Goal: Task Accomplishment & Management: Complete application form

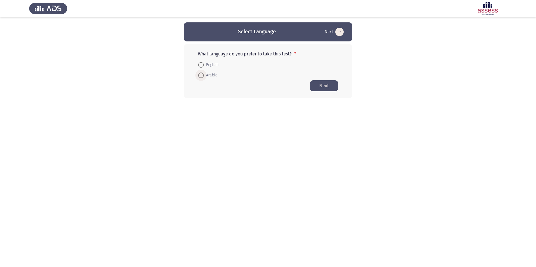
click at [213, 75] on span "Arabic" at bounding box center [210, 75] width 13 height 7
click at [204, 75] on input "Arabic" at bounding box center [201, 76] width 6 height 6
radio input "true"
click at [322, 89] on button "Next" at bounding box center [324, 85] width 28 height 11
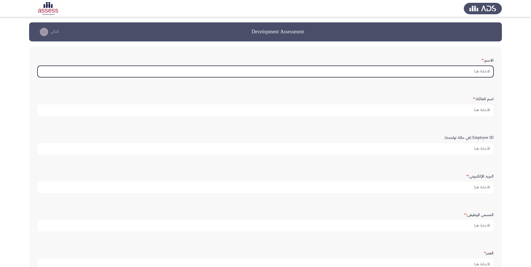
click at [381, 75] on input "الاسم: *" at bounding box center [266, 71] width 456 height 11
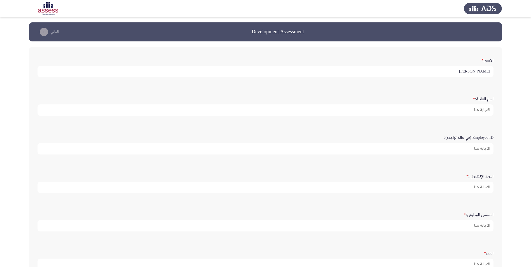
type input "ابراهيم"
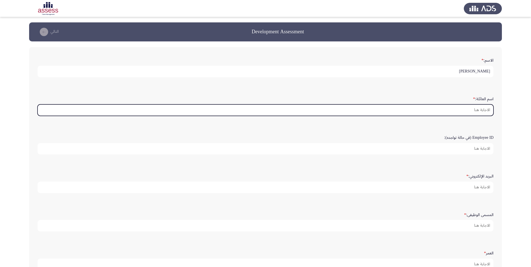
click at [429, 108] on input "اسم العائلة: *" at bounding box center [266, 110] width 456 height 11
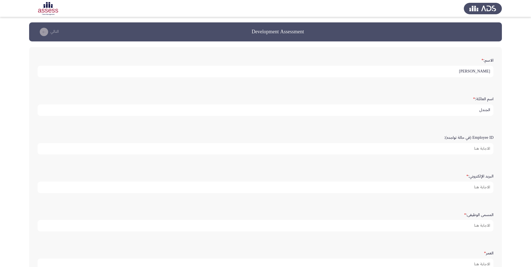
type input "الجندل"
click at [463, 147] on input "Employee ID (في حالة تواجده):" at bounding box center [266, 148] width 456 height 11
type input "15344"
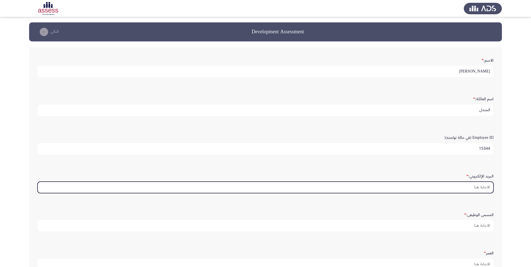
click at [471, 184] on input "البريد الإلكتروني: *" at bounding box center [266, 187] width 456 height 11
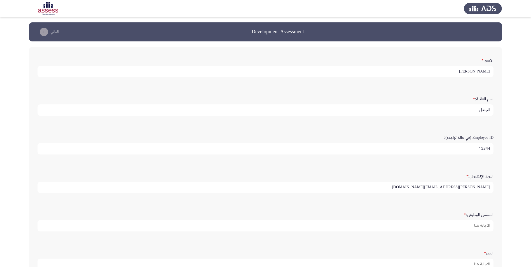
type input "ibrahim_aljandal@naqel.com.sa"
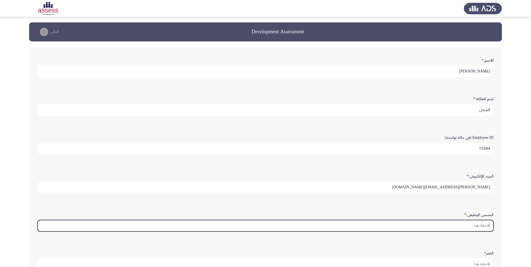
click at [474, 225] on input "المسمى الوظيفى: *" at bounding box center [266, 225] width 456 height 11
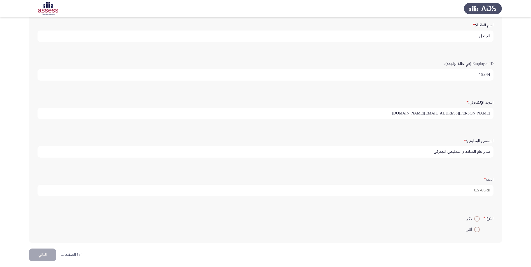
scroll to position [78, 0]
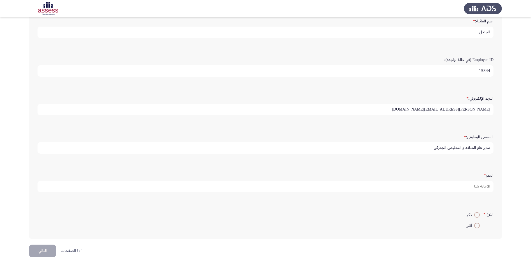
type input "مدير عام المنافذ و التخليص الجمركي"
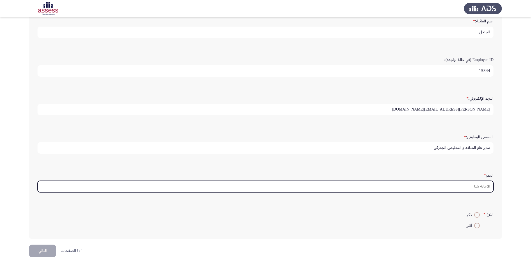
click at [472, 188] on input "العمر *" at bounding box center [266, 186] width 456 height 11
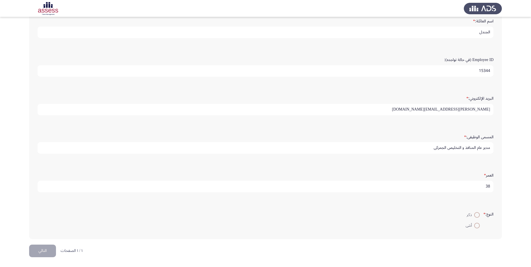
type input "38"
click at [476, 216] on span at bounding box center [478, 215] width 6 height 6
click at [476, 216] on input "ذكر" at bounding box center [478, 215] width 6 height 6
radio input "true"
click at [41, 250] on button "التالي" at bounding box center [42, 251] width 27 height 13
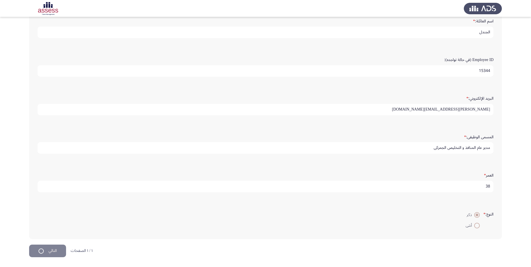
scroll to position [0, 0]
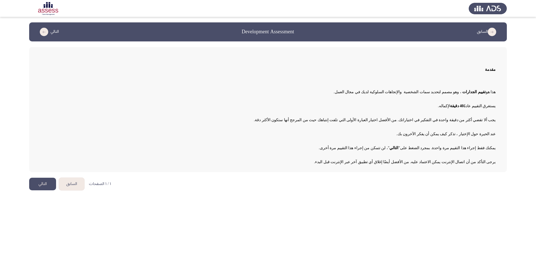
click at [43, 186] on button "التالي" at bounding box center [42, 184] width 27 height 13
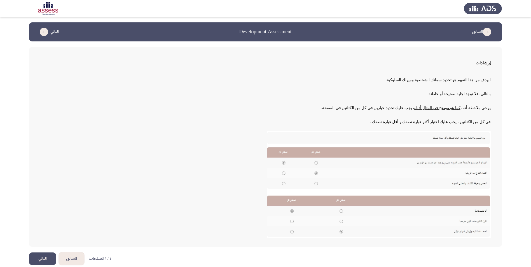
click at [41, 258] on button "التالي" at bounding box center [42, 259] width 27 height 13
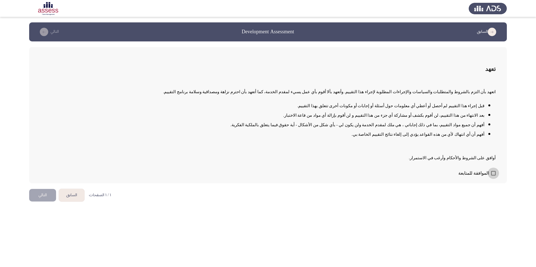
click at [491, 173] on span at bounding box center [493, 173] width 4 height 4
click at [493, 176] on input "الموافقة للمتابعة" at bounding box center [493, 176] width 0 height 0
checkbox input "true"
click at [41, 196] on button "التالي" at bounding box center [42, 195] width 27 height 13
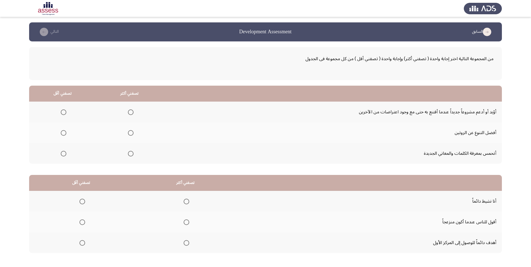
click at [129, 113] on span "Select an option" at bounding box center [131, 113] width 6 height 6
click at [129, 113] on input "Select an option" at bounding box center [131, 113] width 6 height 6
click at [63, 156] on span "Select an option" at bounding box center [64, 154] width 6 height 6
click at [63, 156] on input "Select an option" at bounding box center [64, 154] width 6 height 6
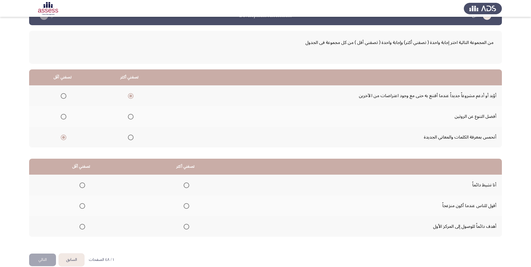
scroll to position [25, 0]
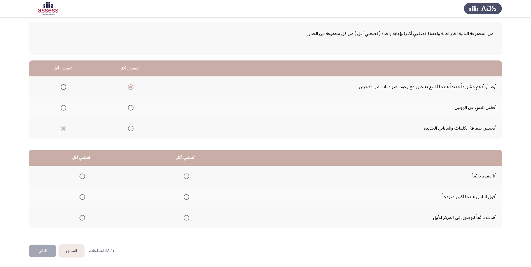
click at [187, 217] on span "Select an option" at bounding box center [187, 218] width 6 height 6
click at [187, 217] on input "Select an option" at bounding box center [187, 218] width 6 height 6
click at [83, 198] on span "Select an option" at bounding box center [83, 197] width 6 height 6
click at [83, 198] on input "Select an option" at bounding box center [83, 197] width 6 height 6
click at [45, 254] on button "التالي" at bounding box center [42, 251] width 27 height 13
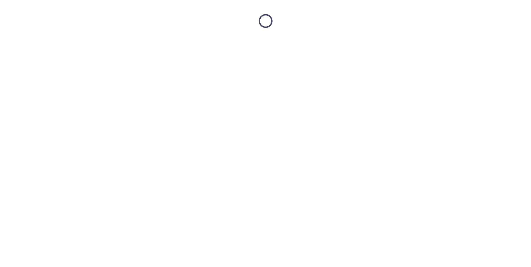
scroll to position [0, 0]
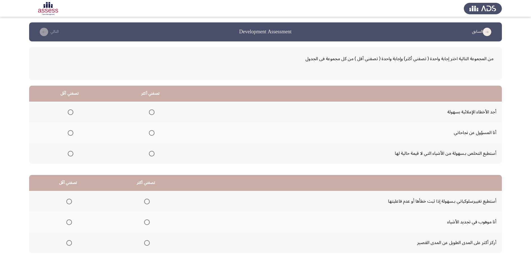
click at [152, 112] on span "Select an option" at bounding box center [152, 112] width 0 height 0
click at [150, 112] on input "Select an option" at bounding box center [152, 113] width 6 height 6
click at [72, 133] on span "Select an option" at bounding box center [71, 133] width 6 height 6
click at [72, 133] on input "Select an option" at bounding box center [71, 133] width 6 height 6
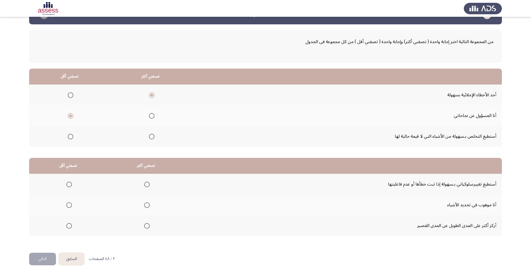
scroll to position [25, 0]
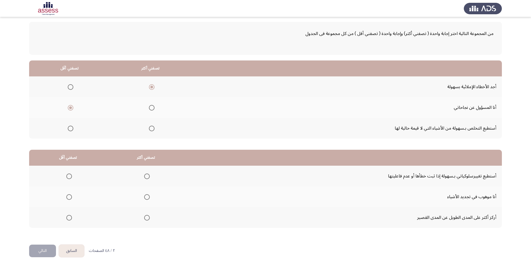
click at [146, 217] on span "Select an option" at bounding box center [147, 218] width 6 height 6
click at [146, 217] on input "Select an option" at bounding box center [147, 218] width 6 height 6
click at [66, 174] on span "Select an option" at bounding box center [69, 177] width 6 height 6
click at [66, 174] on input "Select an option" at bounding box center [69, 177] width 6 height 6
click at [35, 251] on button "التالي" at bounding box center [42, 251] width 27 height 13
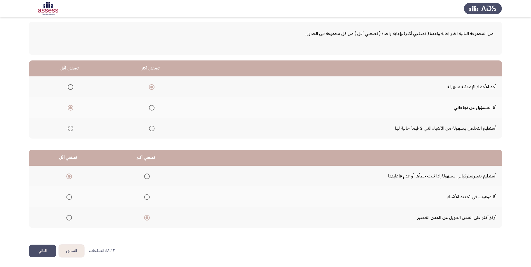
scroll to position [0, 0]
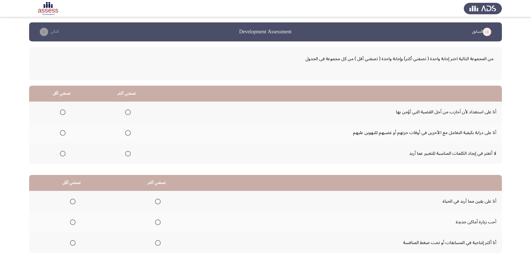
click at [127, 112] on span "Select an option" at bounding box center [128, 113] width 6 height 6
click at [127, 112] on input "Select an option" at bounding box center [128, 113] width 6 height 6
click at [60, 154] on span "Select an option" at bounding box center [63, 154] width 6 height 6
click at [60, 154] on input "Select an option" at bounding box center [63, 154] width 6 height 6
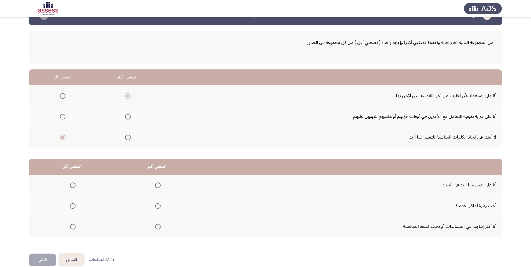
scroll to position [25, 0]
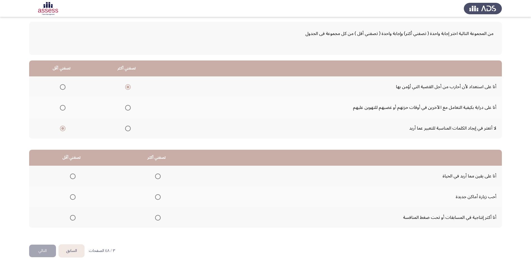
click at [155, 220] on span "Select an option" at bounding box center [158, 218] width 6 height 6
click at [155, 220] on input "Select an option" at bounding box center [158, 218] width 6 height 6
click at [72, 198] on span "Select an option" at bounding box center [73, 197] width 6 height 6
click at [72, 198] on input "Select an option" at bounding box center [73, 197] width 6 height 6
click at [38, 249] on button "التالي" at bounding box center [42, 251] width 27 height 13
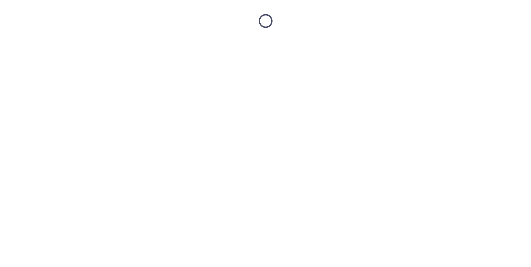
scroll to position [0, 0]
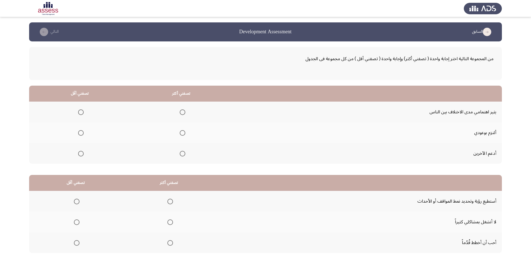
click at [180, 133] on span "Select an option" at bounding box center [183, 133] width 6 height 6
click at [180, 133] on input "Select an option" at bounding box center [183, 133] width 6 height 6
click at [78, 112] on span "Select an option" at bounding box center [81, 113] width 6 height 6
click at [78, 112] on input "Select an option" at bounding box center [81, 113] width 6 height 6
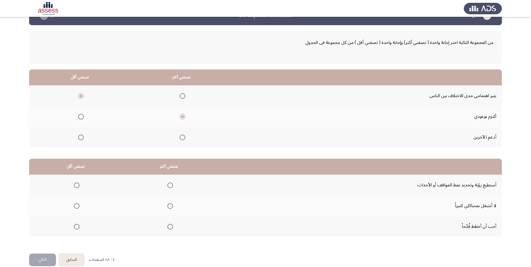
scroll to position [25, 0]
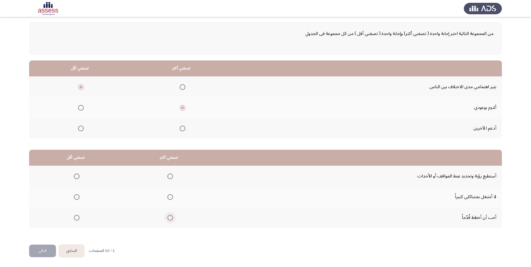
click at [169, 217] on span "Select an option" at bounding box center [171, 218] width 6 height 6
click at [169, 217] on input "Select an option" at bounding box center [171, 218] width 6 height 6
click at [75, 196] on span "Select an option" at bounding box center [77, 197] width 6 height 6
click at [75, 196] on input "Select an option" at bounding box center [77, 197] width 6 height 6
click at [47, 246] on button "التالي" at bounding box center [42, 251] width 27 height 13
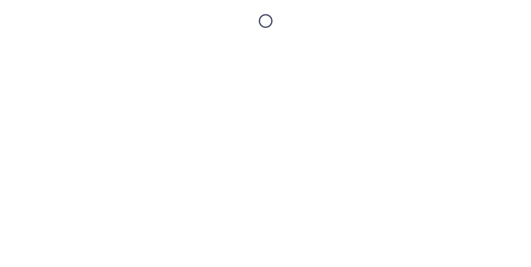
scroll to position [0, 0]
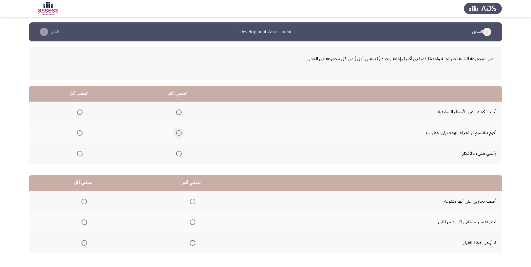
click at [177, 133] on span "Select an option" at bounding box center [179, 133] width 6 height 6
click at [177, 133] on input "Select an option" at bounding box center [179, 133] width 6 height 6
click at [80, 154] on span "Select an option" at bounding box center [80, 154] width 6 height 6
click at [80, 154] on input "Select an option" at bounding box center [80, 154] width 6 height 6
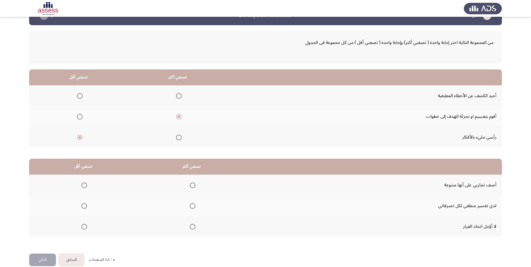
scroll to position [25, 0]
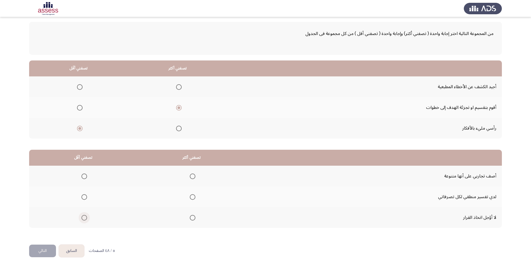
click at [86, 215] on span "Select an option" at bounding box center [85, 218] width 6 height 6
click at [86, 215] on input "Select an option" at bounding box center [85, 218] width 6 height 6
click at [83, 175] on span "Select an option" at bounding box center [85, 177] width 6 height 6
click at [83, 175] on input "Select an option" at bounding box center [85, 177] width 6 height 6
click at [192, 218] on span "Select an option" at bounding box center [193, 218] width 6 height 6
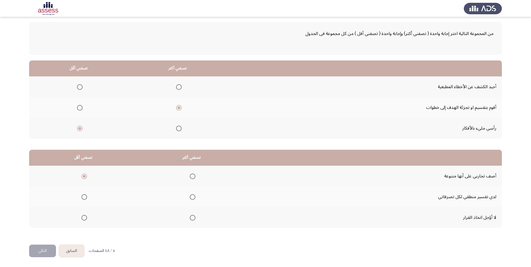
click at [192, 218] on input "Select an option" at bounding box center [193, 218] width 6 height 6
click at [47, 250] on button "التالي" at bounding box center [42, 251] width 27 height 13
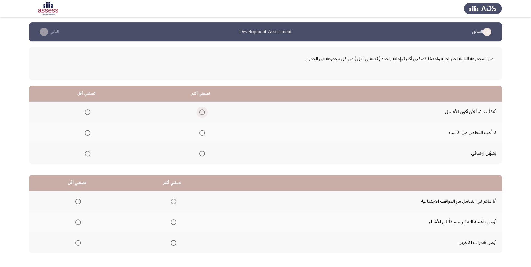
click at [201, 114] on span "Select an option" at bounding box center [202, 113] width 6 height 6
click at [201, 114] on input "Select an option" at bounding box center [202, 113] width 6 height 6
click at [89, 134] on span "Select an option" at bounding box center [88, 133] width 6 height 6
click at [89, 134] on input "Select an option" at bounding box center [88, 133] width 6 height 6
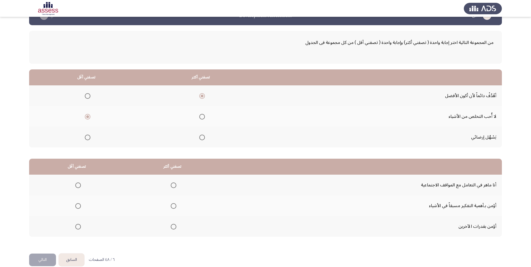
scroll to position [25, 0]
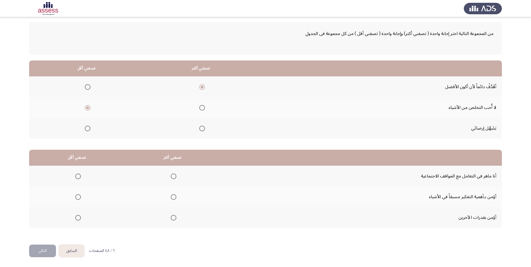
click at [172, 197] on span "Select an option" at bounding box center [174, 197] width 6 height 6
click at [172, 197] on input "Select an option" at bounding box center [174, 197] width 6 height 6
click at [76, 176] on span "Select an option" at bounding box center [78, 177] width 6 height 6
click at [76, 176] on input "Select an option" at bounding box center [78, 177] width 6 height 6
click at [38, 253] on button "التالي" at bounding box center [42, 251] width 27 height 13
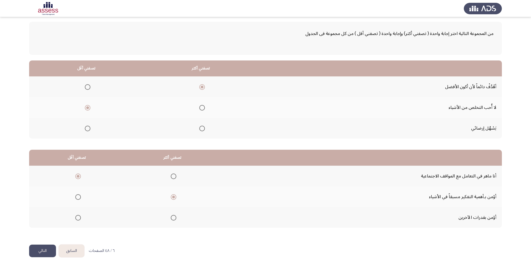
scroll to position [0, 0]
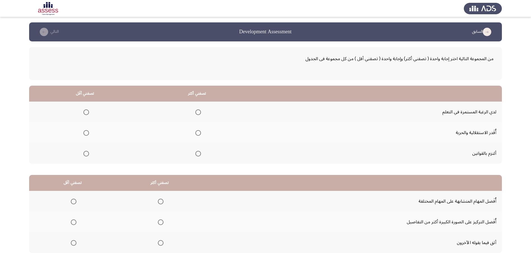
click at [196, 113] on span "Select an option" at bounding box center [199, 113] width 6 height 6
click at [196, 113] on input "Select an option" at bounding box center [199, 113] width 6 height 6
click at [87, 134] on span "Select an option" at bounding box center [86, 133] width 6 height 6
click at [87, 134] on input "Select an option" at bounding box center [86, 133] width 6 height 6
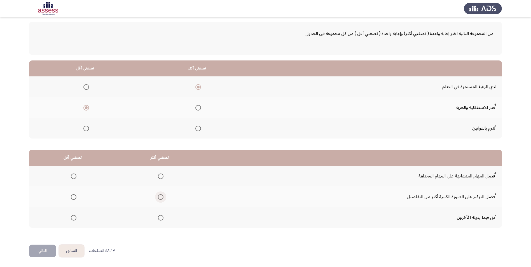
click at [162, 198] on span "Select an option" at bounding box center [161, 197] width 6 height 6
click at [162, 198] on input "Select an option" at bounding box center [161, 197] width 6 height 6
click at [75, 178] on span "Select an option" at bounding box center [74, 177] width 6 height 6
click at [75, 178] on input "Select an option" at bounding box center [74, 177] width 6 height 6
click at [50, 251] on button "التالي" at bounding box center [42, 251] width 27 height 13
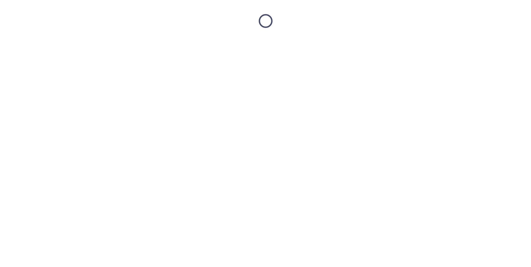
scroll to position [0, 0]
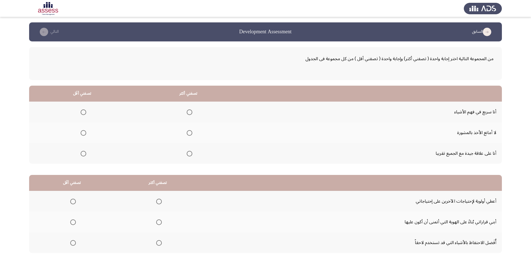
click at [188, 134] on span "Select an option" at bounding box center [190, 133] width 6 height 6
click at [188, 134] on input "Select an option" at bounding box center [190, 133] width 6 height 6
click at [82, 114] on span "Select an option" at bounding box center [84, 113] width 6 height 6
click at [82, 114] on input "Select an option" at bounding box center [84, 113] width 6 height 6
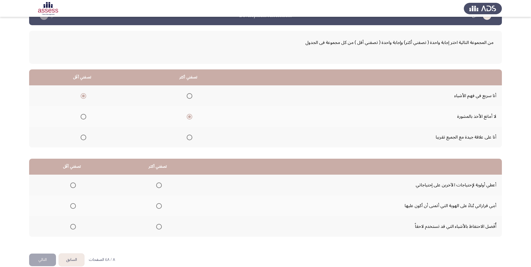
scroll to position [25, 0]
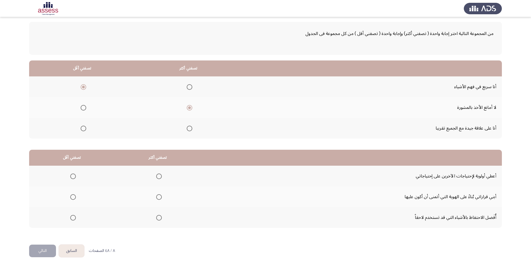
click at [161, 177] on span "Select an option" at bounding box center [159, 177] width 6 height 6
click at [161, 177] on input "Select an option" at bounding box center [159, 177] width 6 height 6
click at [74, 198] on span "Select an option" at bounding box center [73, 197] width 6 height 6
click at [74, 198] on input "Select an option" at bounding box center [73, 197] width 6 height 6
click at [48, 250] on button "التالي" at bounding box center [42, 251] width 27 height 13
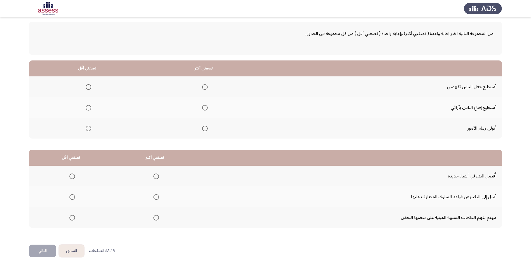
scroll to position [0, 0]
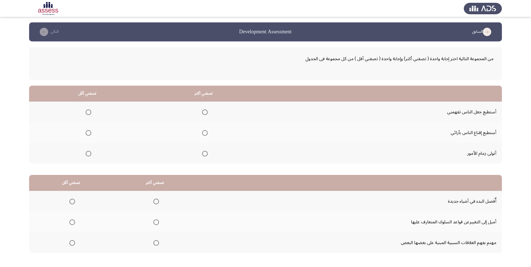
click at [205, 156] on span "Select an option" at bounding box center [205, 154] width 6 height 6
click at [205, 156] on input "Select an option" at bounding box center [205, 154] width 6 height 6
click at [89, 114] on span "Select an option" at bounding box center [89, 113] width 6 height 6
click at [89, 114] on input "Select an option" at bounding box center [89, 113] width 6 height 6
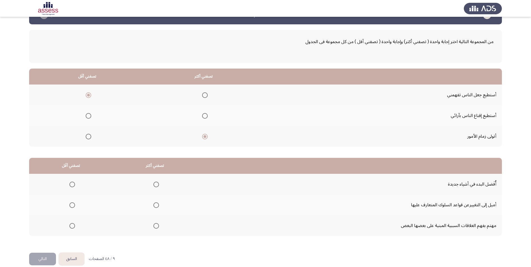
scroll to position [25, 0]
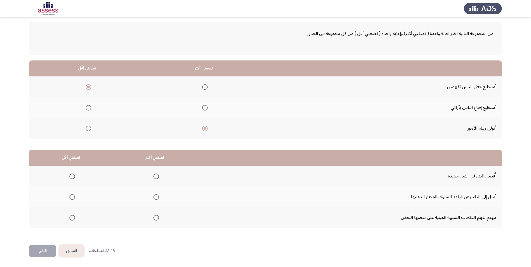
click at [154, 220] on span "Select an option" at bounding box center [157, 218] width 6 height 6
click at [154, 220] on input "Select an option" at bounding box center [157, 218] width 6 height 6
click at [71, 196] on span "Select an option" at bounding box center [72, 197] width 6 height 6
click at [71, 196] on input "Select an option" at bounding box center [72, 197] width 6 height 6
click at [46, 251] on button "التالي" at bounding box center [42, 251] width 27 height 13
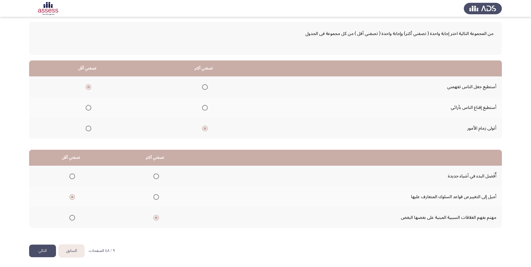
scroll to position [0, 0]
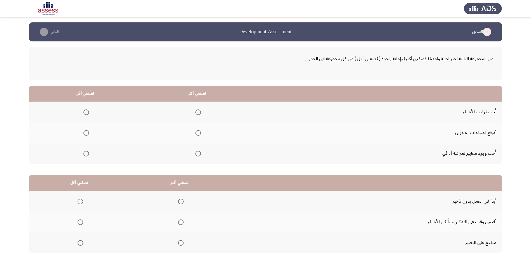
click at [196, 111] on span "Select an option" at bounding box center [199, 113] width 6 height 6
click at [196, 111] on input "Select an option" at bounding box center [199, 113] width 6 height 6
click at [87, 134] on span "Select an option" at bounding box center [86, 133] width 6 height 6
click at [87, 134] on input "Select an option" at bounding box center [86, 133] width 6 height 6
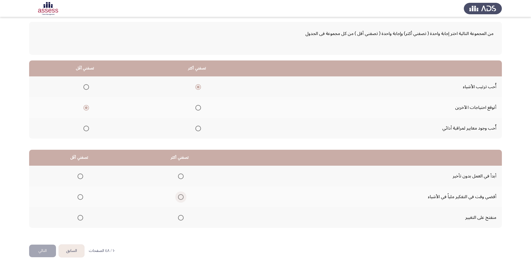
click at [180, 198] on span "Select an option" at bounding box center [181, 197] width 6 height 6
click at [180, 198] on input "Select an option" at bounding box center [181, 197] width 6 height 6
click at [80, 177] on span "Select an option" at bounding box center [81, 177] width 6 height 6
click at [80, 177] on input "Select an option" at bounding box center [81, 177] width 6 height 6
click at [47, 252] on button "التالي" at bounding box center [42, 251] width 27 height 13
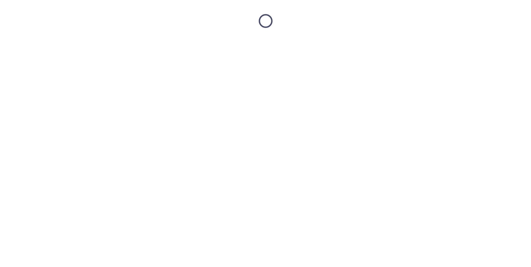
scroll to position [0, 0]
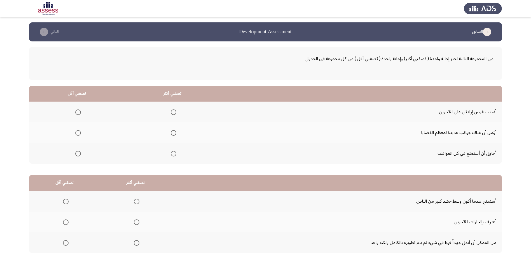
click at [171, 133] on span "Select an option" at bounding box center [174, 133] width 6 height 6
click at [171, 133] on input "Select an option" at bounding box center [174, 133] width 6 height 6
click at [78, 153] on span "Select an option" at bounding box center [78, 154] width 6 height 6
click at [78, 153] on input "Select an option" at bounding box center [78, 154] width 6 height 6
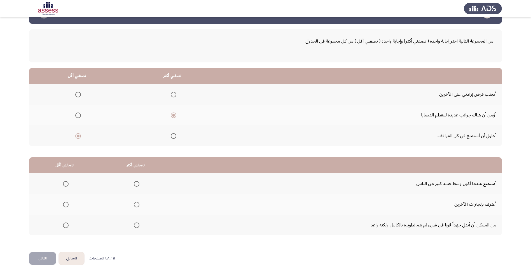
scroll to position [25, 0]
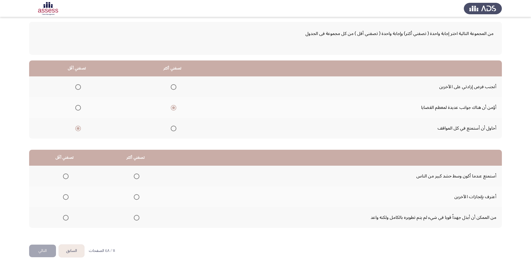
click at [134, 216] on span "Select an option" at bounding box center [137, 218] width 6 height 6
click at [134, 216] on input "Select an option" at bounding box center [137, 218] width 6 height 6
click at [63, 177] on span "Select an option" at bounding box center [66, 177] width 6 height 6
click at [63, 177] on input "Select an option" at bounding box center [66, 177] width 6 height 6
click at [45, 250] on button "التالي" at bounding box center [42, 251] width 27 height 13
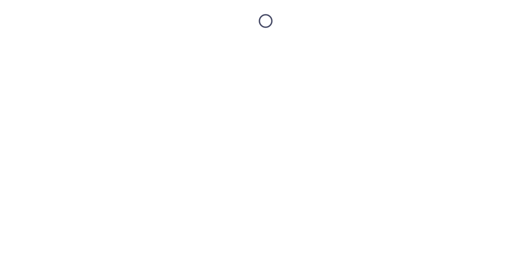
scroll to position [0, 0]
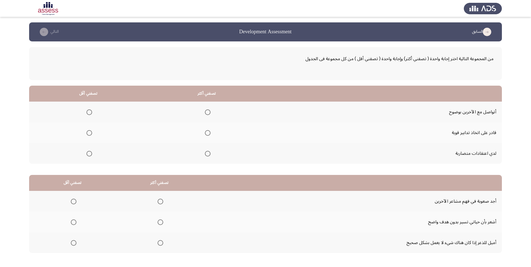
click at [208, 113] on span "Select an option" at bounding box center [208, 113] width 6 height 6
click at [208, 113] on input "Select an option" at bounding box center [208, 113] width 6 height 6
click at [90, 154] on span "Select an option" at bounding box center [90, 154] width 6 height 6
click at [90, 154] on input "Select an option" at bounding box center [90, 154] width 6 height 6
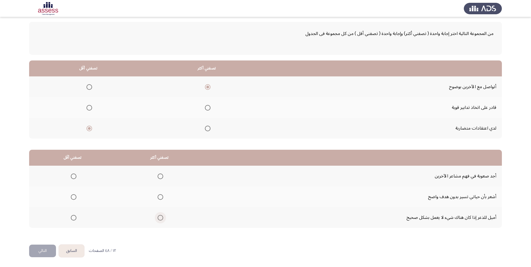
click at [159, 217] on span "Select an option" at bounding box center [161, 218] width 6 height 6
click at [159, 217] on input "Select an option" at bounding box center [161, 218] width 6 height 6
click at [71, 176] on span "Select an option" at bounding box center [74, 177] width 6 height 6
click at [71, 176] on input "Select an option" at bounding box center [74, 177] width 6 height 6
click at [50, 252] on button "التالي" at bounding box center [42, 251] width 27 height 13
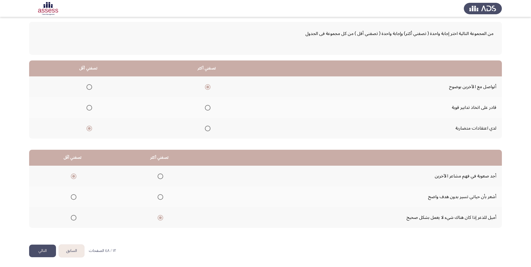
scroll to position [0, 0]
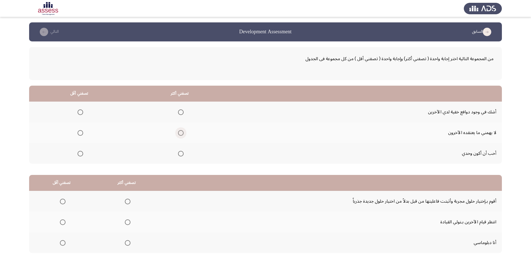
click at [180, 134] on span "Select an option" at bounding box center [181, 133] width 6 height 6
click at [180, 134] on input "Select an option" at bounding box center [181, 133] width 6 height 6
click at [80, 112] on span "Select an option" at bounding box center [81, 113] width 6 height 6
click at [80, 112] on input "Select an option" at bounding box center [81, 113] width 6 height 6
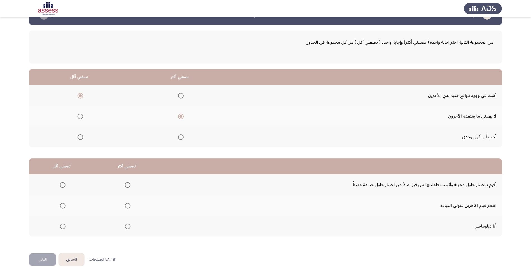
scroll to position [25, 0]
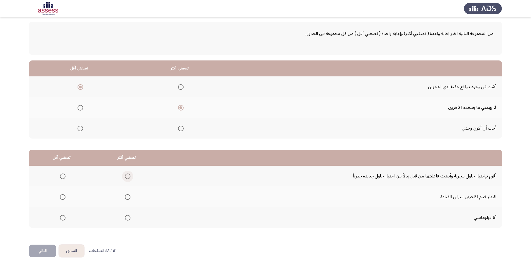
click at [125, 177] on span "Select an option" at bounding box center [128, 177] width 6 height 6
click at [125, 177] on input "Select an option" at bounding box center [128, 177] width 6 height 6
click at [60, 218] on span "Select an option" at bounding box center [63, 218] width 6 height 6
click at [60, 218] on input "Select an option" at bounding box center [63, 218] width 6 height 6
click at [36, 253] on button "التالي" at bounding box center [42, 251] width 27 height 13
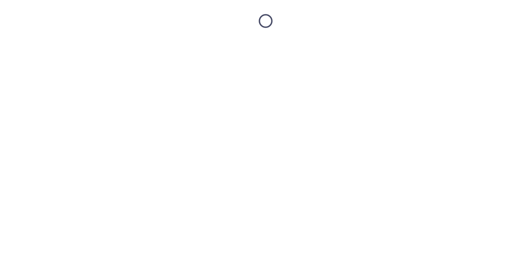
scroll to position [0, 0]
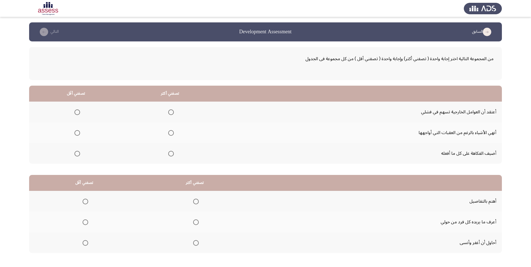
click at [170, 135] on span "Select an option" at bounding box center [171, 133] width 6 height 6
click at [170, 135] on input "Select an option" at bounding box center [171, 133] width 6 height 6
click at [77, 156] on span "Select an option" at bounding box center [78, 154] width 6 height 6
click at [77, 156] on input "Select an option" at bounding box center [78, 154] width 6 height 6
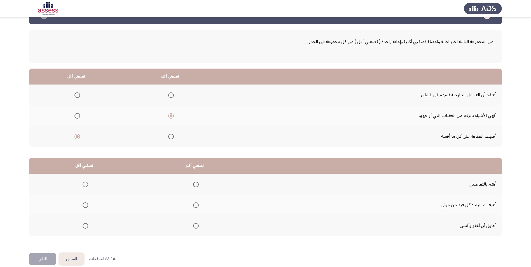
scroll to position [25, 0]
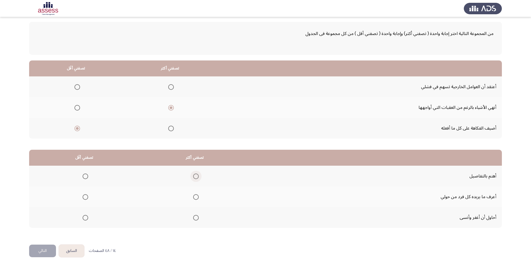
click at [194, 176] on span "Select an option" at bounding box center [196, 177] width 6 height 6
click at [194, 176] on input "Select an option" at bounding box center [196, 177] width 6 height 6
click at [86, 198] on span "Select an option" at bounding box center [86, 197] width 6 height 6
click at [86, 198] on input "Select an option" at bounding box center [86, 197] width 6 height 6
click at [43, 249] on button "التالي" at bounding box center [42, 251] width 27 height 13
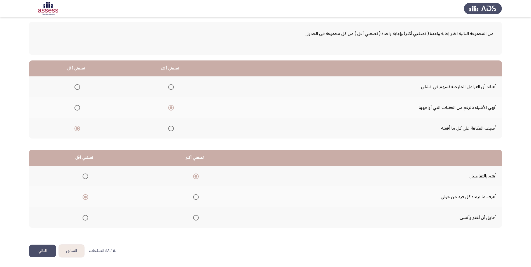
scroll to position [0, 0]
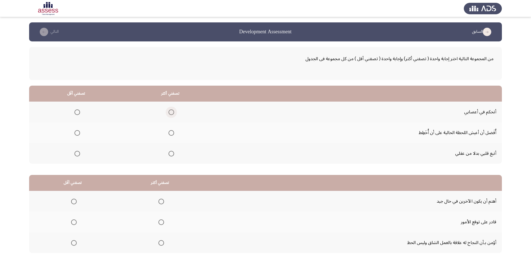
click at [169, 113] on span "Select an option" at bounding box center [172, 113] width 6 height 6
click at [169, 113] on input "Select an option" at bounding box center [172, 113] width 6 height 6
click at [76, 133] on span "Select an option" at bounding box center [78, 133] width 6 height 6
click at [76, 133] on input "Select an option" at bounding box center [78, 133] width 6 height 6
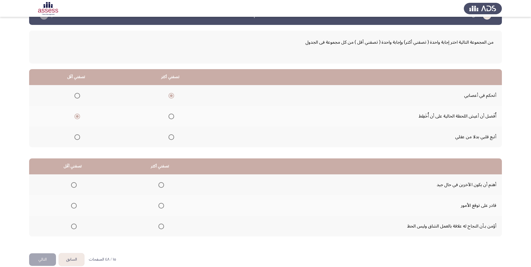
scroll to position [25, 0]
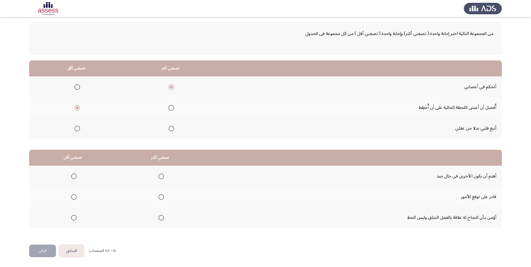
click at [161, 217] on span "Select an option" at bounding box center [162, 218] width 6 height 6
click at [161, 217] on input "Select an option" at bounding box center [162, 218] width 6 height 6
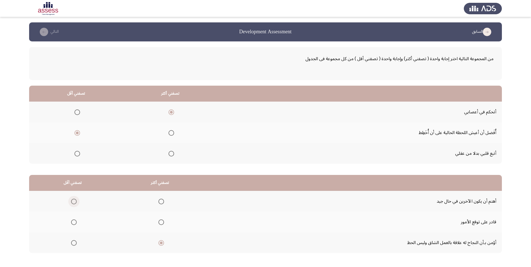
click at [74, 201] on span "Select an option" at bounding box center [74, 202] width 6 height 6
click at [74, 201] on input "Select an option" at bounding box center [74, 202] width 6 height 6
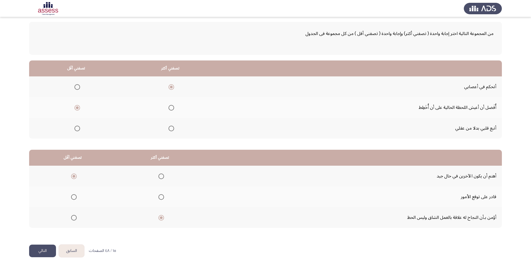
click at [52, 249] on button "التالي" at bounding box center [42, 251] width 27 height 13
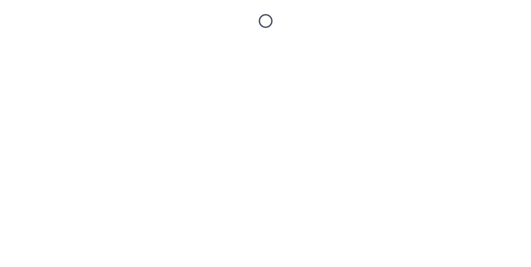
scroll to position [0, 0]
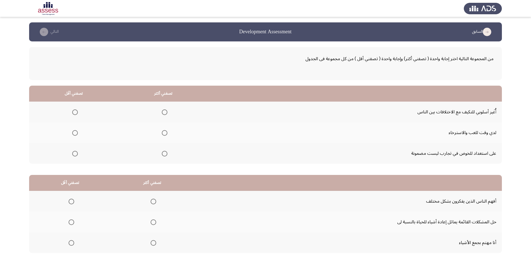
click at [164, 155] on span "Select an option" at bounding box center [165, 154] width 6 height 6
click at [164, 155] on input "Select an option" at bounding box center [165, 154] width 6 height 6
click at [73, 134] on span "Select an option" at bounding box center [75, 133] width 6 height 6
click at [73, 134] on input "Select an option" at bounding box center [75, 133] width 6 height 6
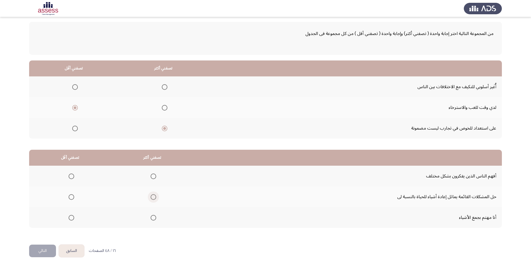
click at [151, 197] on span "Select an option" at bounding box center [154, 197] width 6 height 6
click at [151, 197] on input "Select an option" at bounding box center [154, 197] width 6 height 6
click at [71, 177] on span "Select an option" at bounding box center [72, 177] width 6 height 6
click at [71, 177] on input "Select an option" at bounding box center [72, 177] width 6 height 6
click at [45, 249] on button "التالي" at bounding box center [42, 251] width 27 height 13
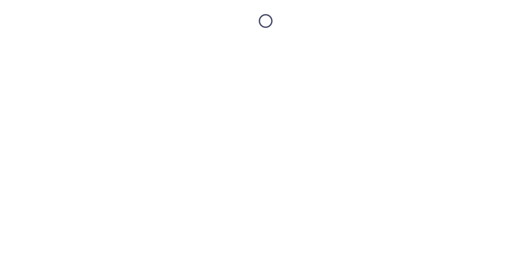
scroll to position [0, 0]
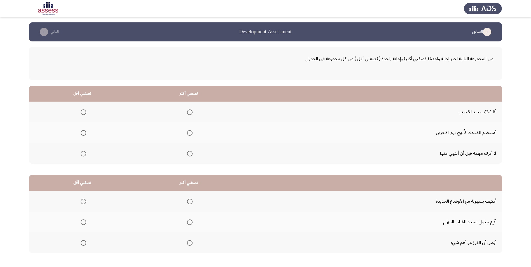
click at [189, 155] on span "Select an option" at bounding box center [190, 154] width 6 height 6
click at [189, 155] on input "Select an option" at bounding box center [190, 154] width 6 height 6
click at [82, 135] on span "Select an option" at bounding box center [84, 133] width 6 height 6
click at [82, 135] on input "Select an option" at bounding box center [84, 133] width 6 height 6
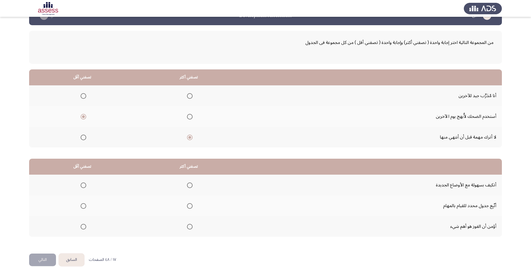
scroll to position [25, 0]
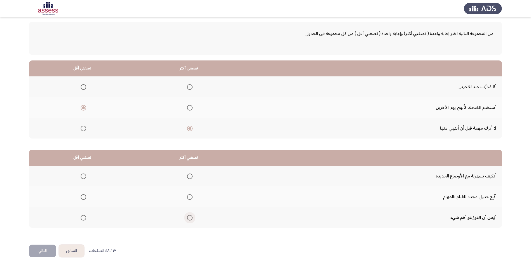
click at [189, 220] on span "Select an option" at bounding box center [190, 218] width 6 height 6
click at [189, 220] on input "Select an option" at bounding box center [190, 218] width 6 height 6
click at [83, 179] on span "Select an option" at bounding box center [84, 177] width 6 height 6
click at [83, 179] on input "Select an option" at bounding box center [84, 177] width 6 height 6
click at [44, 252] on button "التالي" at bounding box center [42, 251] width 27 height 13
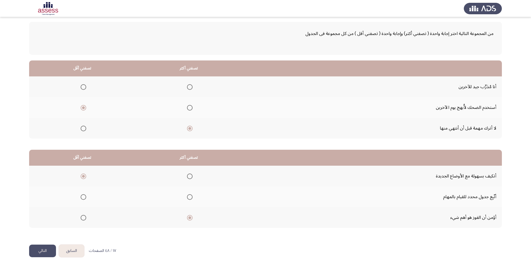
scroll to position [0, 0]
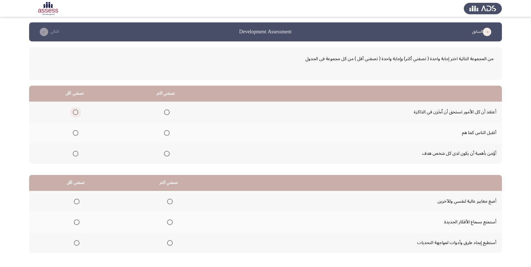
click at [76, 112] on span "Select an option" at bounding box center [76, 113] width 6 height 6
click at [76, 112] on input "Select an option" at bounding box center [76, 113] width 6 height 6
click at [170, 152] on th at bounding box center [165, 153] width 91 height 21
click at [168, 154] on span "Select an option" at bounding box center [167, 154] width 6 height 6
click at [168, 154] on input "Select an option" at bounding box center [167, 154] width 6 height 6
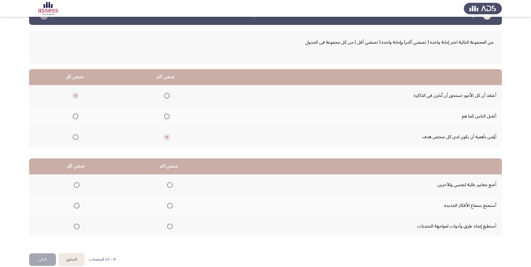
scroll to position [25, 0]
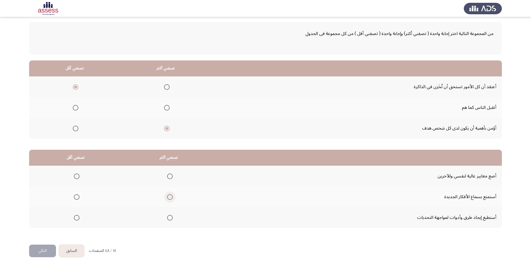
click at [168, 196] on span "Select an option" at bounding box center [170, 197] width 6 height 6
click at [168, 196] on input "Select an option" at bounding box center [170, 197] width 6 height 6
click at [75, 218] on span "Select an option" at bounding box center [77, 218] width 6 height 6
click at [75, 218] on input "Select an option" at bounding box center [77, 218] width 6 height 6
click at [167, 176] on span "Select an option" at bounding box center [170, 177] width 6 height 6
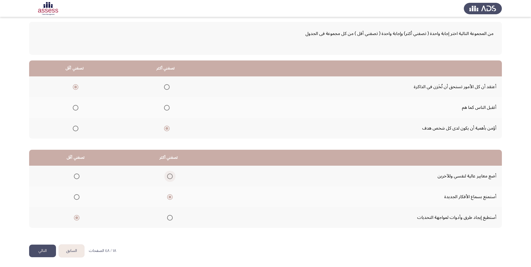
click at [167, 176] on input "Select an option" at bounding box center [170, 177] width 6 height 6
click at [76, 197] on span "Select an option" at bounding box center [77, 197] width 6 height 6
click at [76, 197] on input "Select an option" at bounding box center [77, 197] width 6 height 6
click at [41, 252] on button "التالي" at bounding box center [42, 251] width 27 height 13
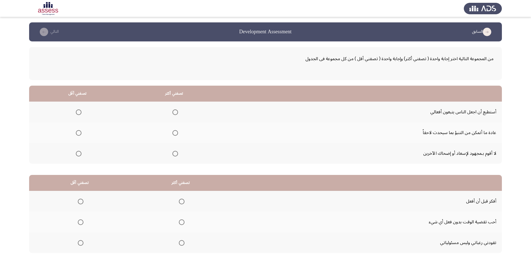
click at [78, 154] on span "Select an option" at bounding box center [79, 154] width 6 height 6
click at [78, 154] on input "Select an option" at bounding box center [79, 154] width 6 height 6
click at [175, 133] on span "Select an option" at bounding box center [176, 133] width 6 height 6
click at [175, 133] on input "Select an option" at bounding box center [176, 133] width 6 height 6
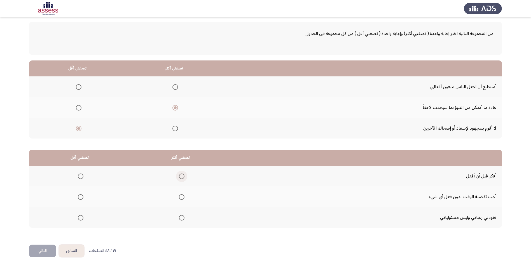
click at [180, 176] on span "Select an option" at bounding box center [182, 177] width 6 height 6
click at [180, 176] on input "Select an option" at bounding box center [182, 177] width 6 height 6
click at [79, 219] on span "Select an option" at bounding box center [81, 218] width 6 height 6
click at [79, 219] on input "Select an option" at bounding box center [81, 218] width 6 height 6
click at [46, 249] on button "التالي" at bounding box center [42, 251] width 27 height 13
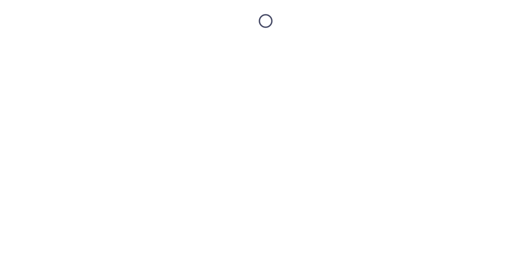
scroll to position [0, 0]
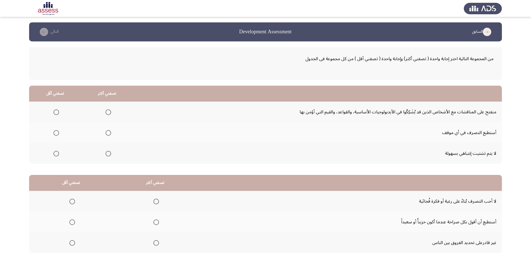
click at [109, 110] on span "Select an option" at bounding box center [109, 113] width 6 height 6
click at [109, 110] on input "Select an option" at bounding box center [109, 113] width 6 height 6
click at [57, 133] on span "Select an option" at bounding box center [57, 133] width 6 height 6
click at [57, 133] on input "Select an option" at bounding box center [57, 133] width 6 height 6
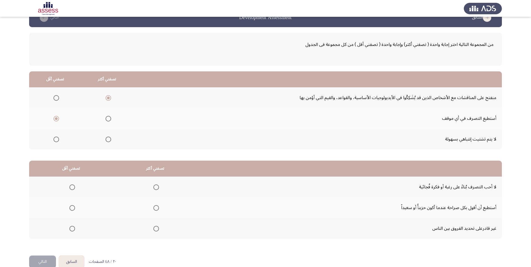
scroll to position [25, 0]
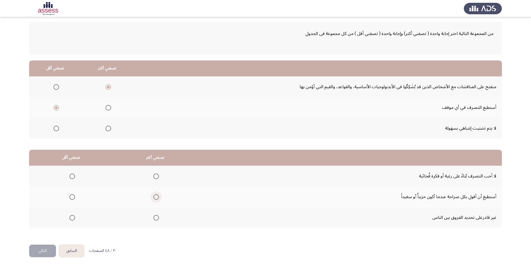
click at [154, 196] on span "Select an option" at bounding box center [157, 197] width 6 height 6
click at [154, 196] on input "Select an option" at bounding box center [157, 197] width 6 height 6
click at [157, 178] on span "Select an option" at bounding box center [157, 177] width 6 height 6
click at [157, 178] on input "Select an option" at bounding box center [157, 177] width 6 height 6
click at [72, 197] on span "Select an option" at bounding box center [72, 197] width 6 height 6
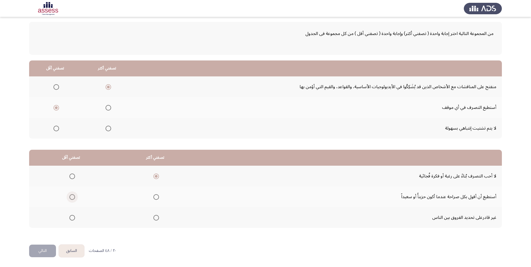
click at [72, 197] on input "Select an option" at bounding box center [72, 197] width 6 height 6
click at [42, 250] on button "التالي" at bounding box center [42, 251] width 27 height 13
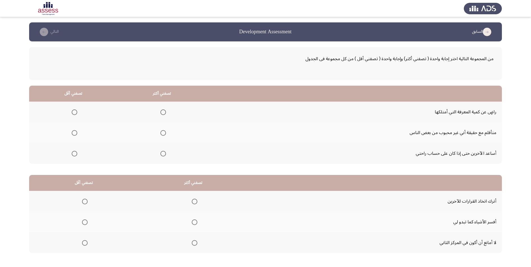
click at [163, 153] on span "Select an option" at bounding box center [164, 154] width 6 height 6
click at [163, 153] on input "Select an option" at bounding box center [164, 154] width 6 height 6
click at [75, 134] on span "Select an option" at bounding box center [75, 133] width 6 height 6
click at [75, 134] on input "Select an option" at bounding box center [75, 133] width 6 height 6
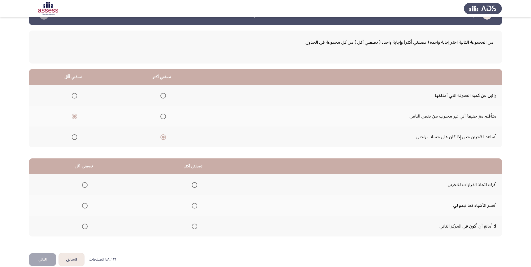
scroll to position [25, 0]
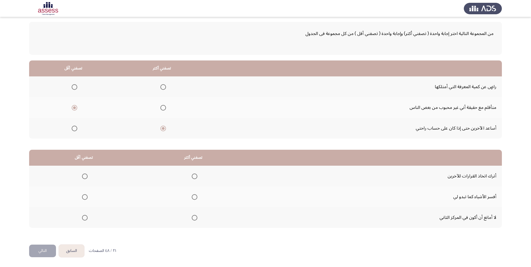
click at [194, 198] on span "Select an option" at bounding box center [195, 197] width 6 height 6
click at [194, 198] on input "Select an option" at bounding box center [195, 197] width 6 height 6
click at [86, 175] on span "Select an option" at bounding box center [85, 177] width 6 height 6
click at [86, 175] on input "Select an option" at bounding box center [85, 177] width 6 height 6
click at [52, 250] on button "التالي" at bounding box center [42, 251] width 27 height 13
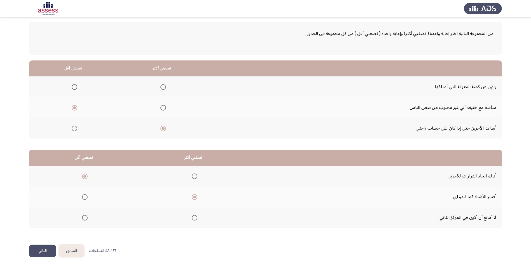
scroll to position [0, 0]
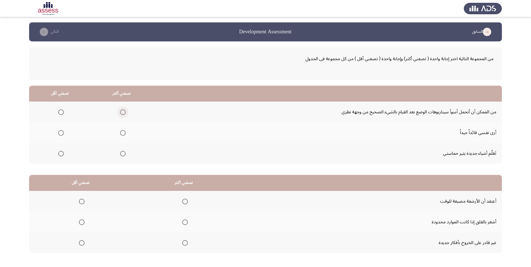
click at [120, 111] on span "Select an option" at bounding box center [123, 113] width 6 height 6
click at [120, 111] on input "Select an option" at bounding box center [123, 113] width 6 height 6
click at [56, 153] on label "Select an option" at bounding box center [60, 154] width 8 height 6
click at [58, 153] on input "Select an option" at bounding box center [61, 154] width 6 height 6
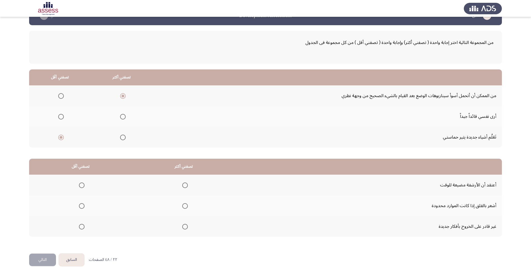
scroll to position [25, 0]
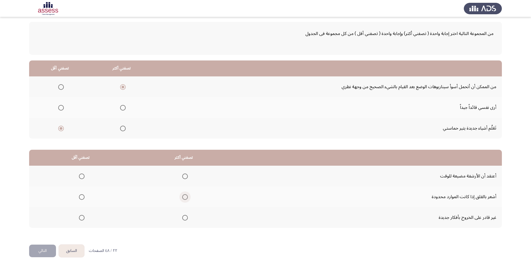
click at [184, 198] on span "Select an option" at bounding box center [185, 197] width 6 height 6
click at [184, 198] on input "Select an option" at bounding box center [185, 197] width 6 height 6
click at [81, 175] on span "Select an option" at bounding box center [82, 177] width 6 height 6
click at [81, 175] on input "Select an option" at bounding box center [82, 177] width 6 height 6
click at [41, 252] on button "التالي" at bounding box center [42, 251] width 27 height 13
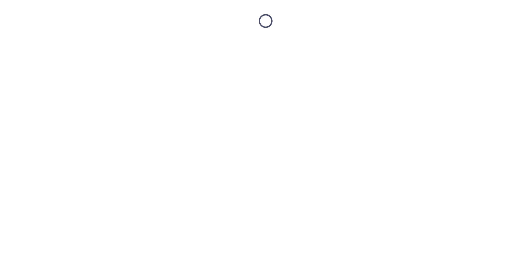
scroll to position [0, 0]
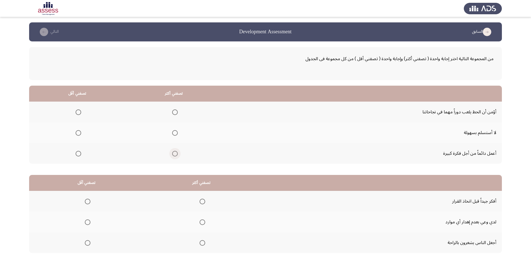
click at [175, 154] on span "Select an option" at bounding box center [175, 154] width 6 height 6
click at [175, 154] on input "Select an option" at bounding box center [175, 154] width 6 height 6
click at [74, 134] on label "Select an option" at bounding box center [77, 133] width 8 height 6
click at [76, 134] on input "Select an option" at bounding box center [79, 133] width 6 height 6
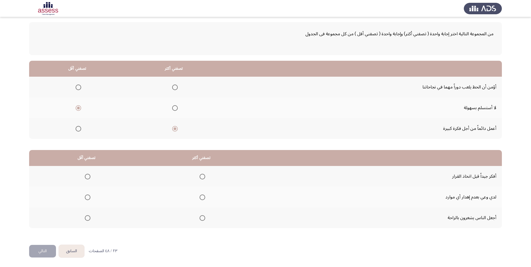
scroll to position [25, 0]
click at [202, 175] on span "Select an option" at bounding box center [203, 177] width 6 height 6
click at [202, 175] on input "Select an option" at bounding box center [203, 177] width 6 height 6
click at [85, 197] on span "Select an option" at bounding box center [88, 197] width 6 height 6
click at [85, 197] on input "Select an option" at bounding box center [88, 197] width 6 height 6
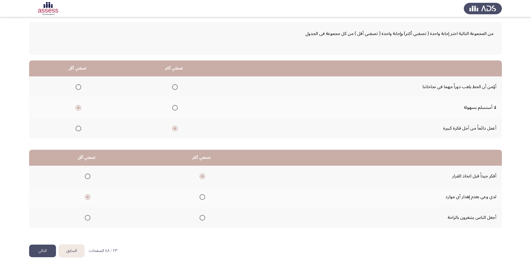
click at [41, 254] on button "التالي" at bounding box center [42, 251] width 27 height 13
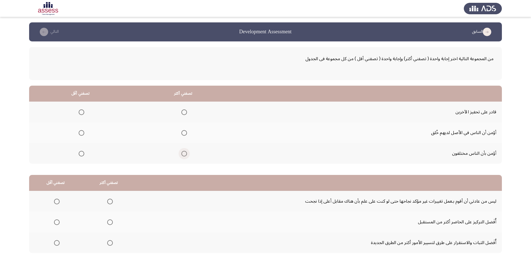
click at [186, 154] on span "Select an option" at bounding box center [185, 154] width 6 height 6
click at [186, 154] on input "Select an option" at bounding box center [185, 154] width 6 height 6
click at [82, 113] on span "Select an option" at bounding box center [82, 113] width 6 height 6
click at [82, 113] on input "Select an option" at bounding box center [82, 113] width 6 height 6
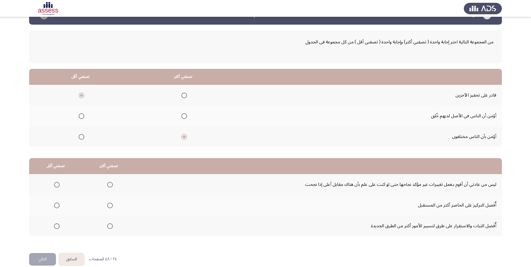
scroll to position [25, 0]
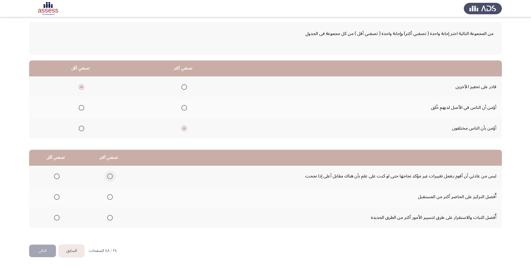
click at [108, 175] on span "Select an option" at bounding box center [110, 177] width 6 height 6
click at [108, 175] on input "Select an option" at bounding box center [110, 177] width 6 height 6
click at [57, 197] on span "Select an option" at bounding box center [57, 197] width 6 height 6
click at [57, 197] on input "Select an option" at bounding box center [57, 197] width 6 height 6
click at [41, 253] on button "التالي" at bounding box center [42, 251] width 27 height 13
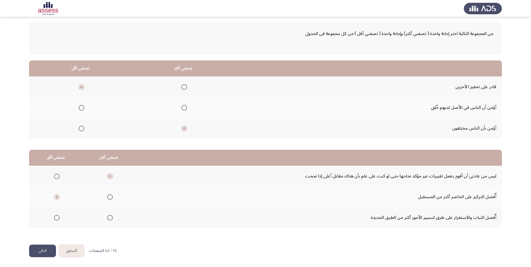
scroll to position [0, 0]
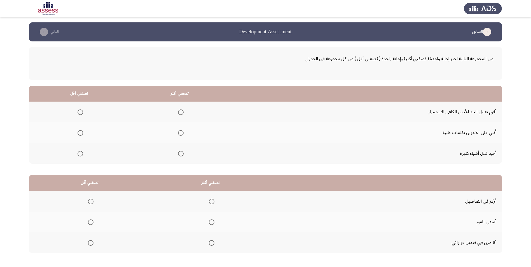
click at [178, 133] on span "Select an option" at bounding box center [181, 133] width 6 height 6
click at [178, 133] on input "Select an option" at bounding box center [181, 133] width 6 height 6
click at [77, 152] on label "Select an option" at bounding box center [79, 154] width 8 height 6
click at [78, 152] on input "Select an option" at bounding box center [81, 154] width 6 height 6
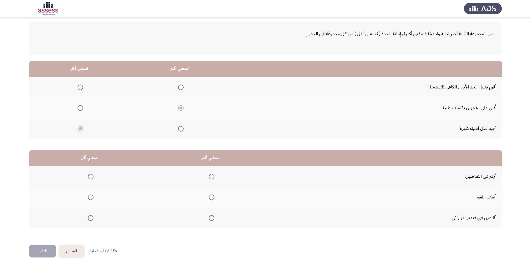
scroll to position [25, 0]
click at [211, 196] on span "Select an option" at bounding box center [212, 197] width 6 height 6
click at [211, 196] on input "Select an option" at bounding box center [212, 197] width 6 height 6
click at [89, 219] on span "Select an option" at bounding box center [91, 218] width 6 height 6
click at [89, 219] on input "Select an option" at bounding box center [91, 218] width 6 height 6
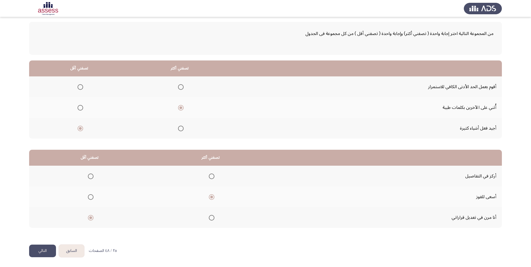
click at [42, 255] on button "التالي" at bounding box center [42, 251] width 27 height 13
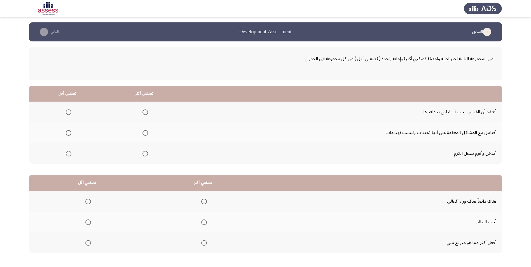
click at [143, 132] on span "Select an option" at bounding box center [146, 133] width 6 height 6
click at [143, 132] on input "Select an option" at bounding box center [146, 133] width 6 height 6
click at [66, 155] on span "Select an option" at bounding box center [69, 154] width 6 height 6
click at [66, 155] on input "Select an option" at bounding box center [69, 154] width 6 height 6
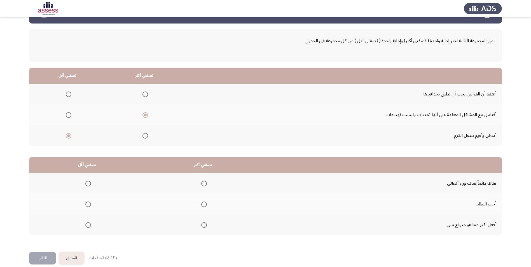
scroll to position [25, 0]
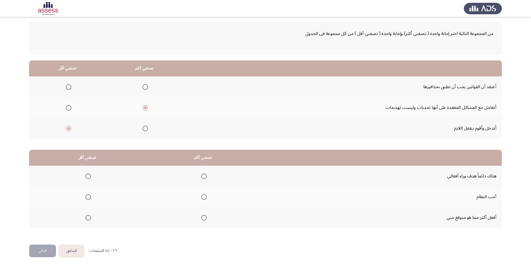
click at [202, 176] on span "Select an option" at bounding box center [204, 177] width 6 height 6
click at [202, 176] on input "Select an option" at bounding box center [204, 177] width 6 height 6
click at [90, 219] on span "Select an option" at bounding box center [88, 218] width 6 height 6
click at [90, 219] on input "Select an option" at bounding box center [88, 218] width 6 height 6
click at [35, 253] on button "التالي" at bounding box center [42, 251] width 27 height 13
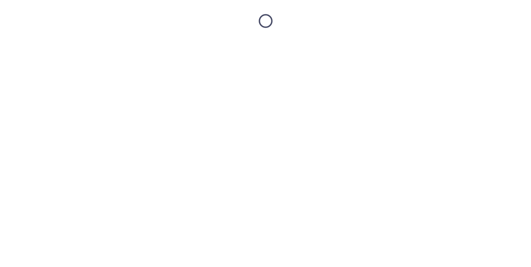
scroll to position [0, 0]
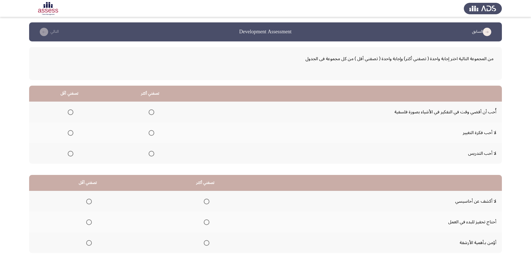
click at [152, 112] on span "Select an option" at bounding box center [152, 113] width 6 height 6
click at [152, 112] on input "Select an option" at bounding box center [152, 113] width 6 height 6
click at [71, 152] on span "Select an option" at bounding box center [71, 154] width 6 height 6
click at [71, 152] on input "Select an option" at bounding box center [71, 154] width 6 height 6
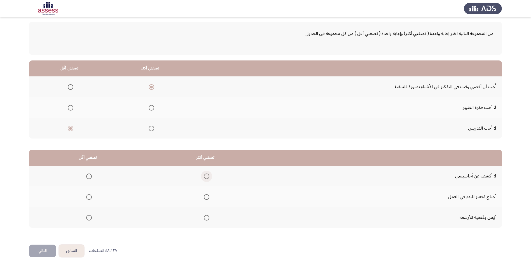
click at [205, 177] on span "Select an option" at bounding box center [207, 177] width 6 height 6
click at [205, 177] on input "Select an option" at bounding box center [207, 177] width 6 height 6
click at [87, 216] on span "Select an option" at bounding box center [89, 218] width 6 height 6
click at [87, 216] on input "Select an option" at bounding box center [89, 218] width 6 height 6
click at [34, 252] on button "التالي" at bounding box center [42, 251] width 27 height 13
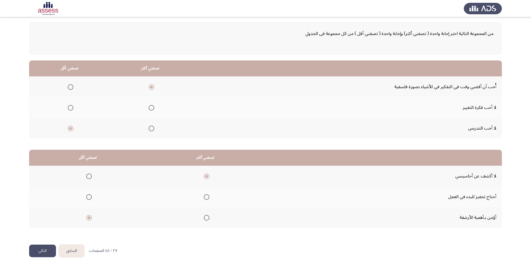
scroll to position [0, 0]
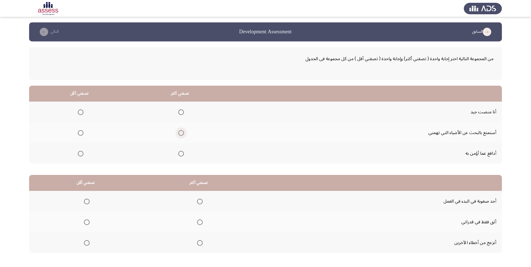
click at [179, 135] on span "Select an option" at bounding box center [181, 133] width 6 height 6
click at [179, 135] on input "Select an option" at bounding box center [181, 133] width 6 height 6
click at [77, 113] on label "Select an option" at bounding box center [80, 113] width 8 height 6
click at [78, 113] on input "Select an option" at bounding box center [81, 113] width 6 height 6
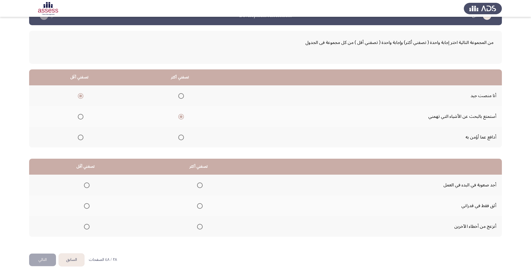
scroll to position [25, 0]
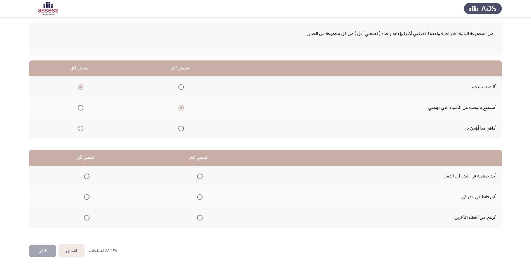
click at [200, 219] on span "Select an option" at bounding box center [200, 218] width 6 height 6
click at [200, 219] on input "Select an option" at bounding box center [200, 218] width 6 height 6
click at [86, 177] on span "Select an option" at bounding box center [87, 177] width 6 height 6
click at [86, 177] on input "Select an option" at bounding box center [87, 177] width 6 height 6
click at [47, 250] on button "التالي" at bounding box center [42, 251] width 27 height 13
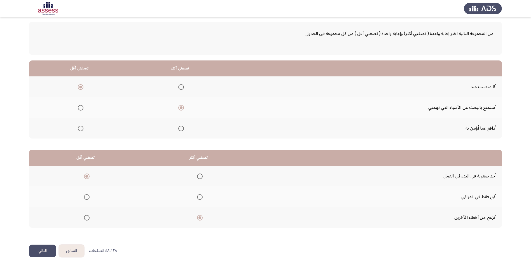
scroll to position [0, 0]
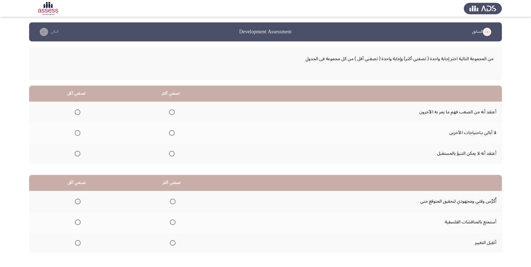
click at [172, 113] on span "Select an option" at bounding box center [172, 113] width 6 height 6
click at [172, 113] on input "Select an option" at bounding box center [172, 113] width 6 height 6
click at [78, 157] on mat-radio-group "Select an option" at bounding box center [77, 154] width 8 height 10
click at [78, 156] on span "Select an option" at bounding box center [78, 154] width 6 height 6
click at [78, 156] on input "Select an option" at bounding box center [78, 154] width 6 height 6
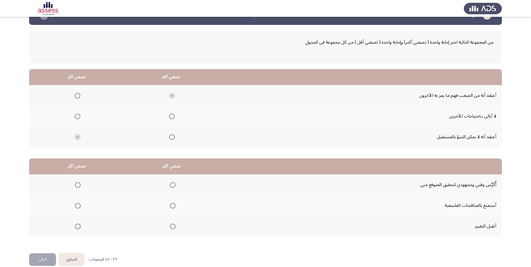
scroll to position [25, 0]
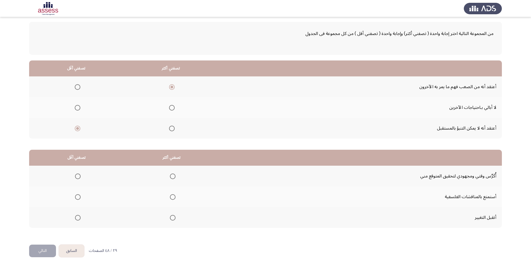
click at [171, 178] on span "Select an option" at bounding box center [173, 177] width 6 height 6
click at [171, 178] on input "Select an option" at bounding box center [173, 177] width 6 height 6
click at [75, 217] on span "Select an option" at bounding box center [78, 218] width 6 height 6
click at [75, 217] on input "Select an option" at bounding box center [78, 218] width 6 height 6
click at [75, 196] on span "Select an option" at bounding box center [78, 197] width 6 height 6
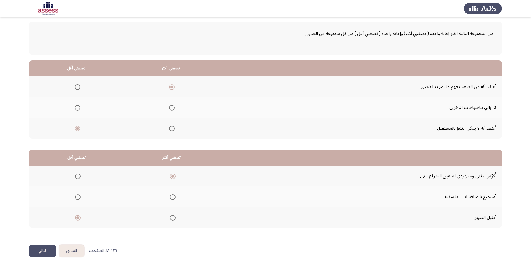
click at [75, 196] on input "Select an option" at bounding box center [78, 197] width 6 height 6
click at [46, 248] on button "التالي" at bounding box center [42, 251] width 27 height 13
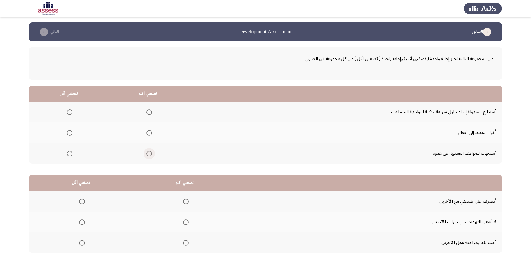
click at [147, 155] on span "Select an option" at bounding box center [150, 154] width 6 height 6
click at [147, 155] on input "Select an option" at bounding box center [150, 154] width 6 height 6
click at [147, 112] on span "Select an option" at bounding box center [150, 113] width 6 height 6
click at [147, 112] on input "Select an option" at bounding box center [150, 113] width 6 height 6
click at [69, 154] on span "Select an option" at bounding box center [70, 154] width 6 height 6
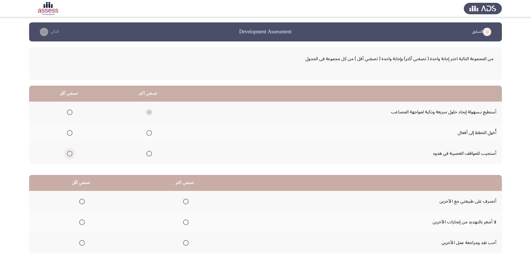
click at [69, 154] on input "Select an option" at bounding box center [70, 154] width 6 height 6
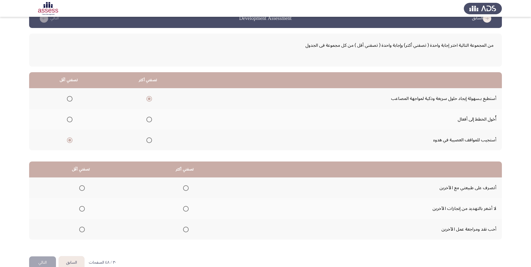
scroll to position [25, 0]
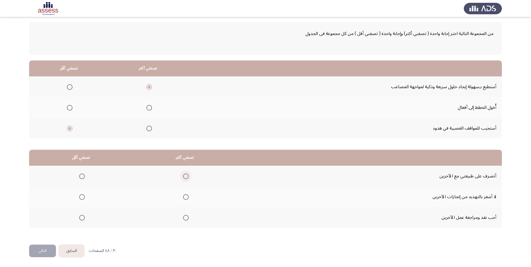
click at [185, 177] on span "Select an option" at bounding box center [186, 177] width 6 height 6
click at [185, 177] on input "Select an option" at bounding box center [186, 177] width 6 height 6
click at [78, 198] on label "Select an option" at bounding box center [81, 197] width 8 height 6
click at [79, 198] on input "Select an option" at bounding box center [82, 197] width 6 height 6
click at [48, 248] on button "التالي" at bounding box center [42, 251] width 27 height 13
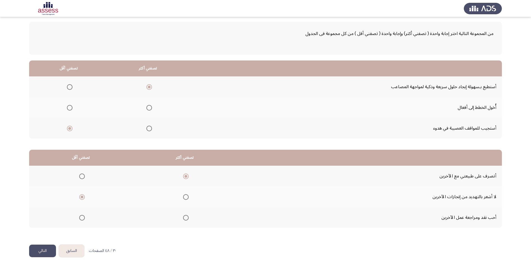
scroll to position [0, 0]
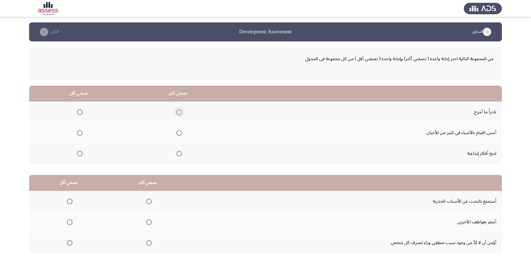
click at [178, 114] on span "Select an option" at bounding box center [180, 113] width 6 height 6
click at [178, 114] on input "Select an option" at bounding box center [180, 113] width 6 height 6
click at [78, 133] on span "Select an option" at bounding box center [80, 133] width 6 height 6
click at [78, 133] on input "Select an option" at bounding box center [80, 133] width 6 height 6
click at [80, 154] on span "Select an option" at bounding box center [80, 154] width 0 height 0
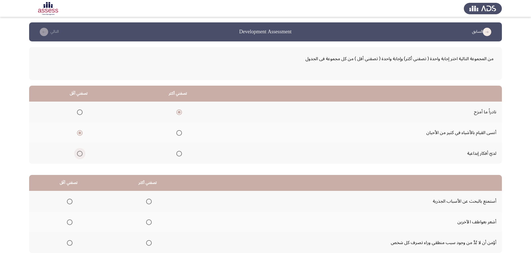
click at [79, 154] on input "Select an option" at bounding box center [80, 154] width 6 height 6
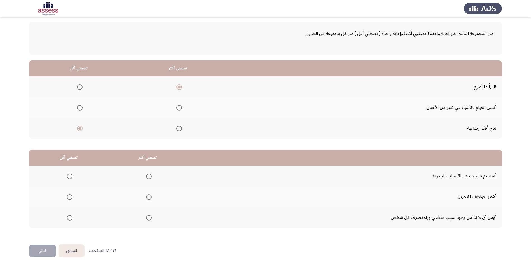
click at [148, 177] on span "Select an option" at bounding box center [149, 177] width 6 height 6
click at [148, 177] on input "Select an option" at bounding box center [149, 177] width 6 height 6
click at [69, 196] on span "Select an option" at bounding box center [70, 197] width 6 height 6
click at [69, 196] on input "Select an option" at bounding box center [70, 197] width 6 height 6
click at [42, 251] on button "التالي" at bounding box center [42, 251] width 27 height 13
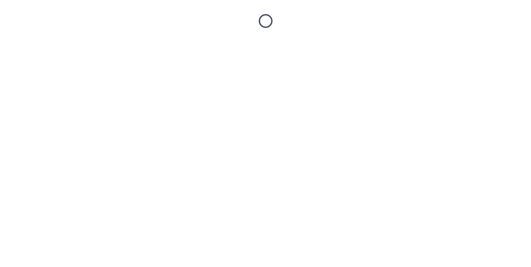
scroll to position [0, 0]
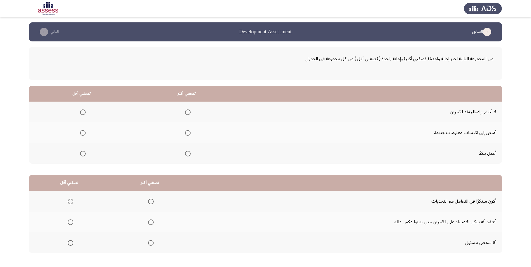
click at [186, 132] on span "Select an option" at bounding box center [188, 133] width 6 height 6
click at [186, 132] on input "Select an option" at bounding box center [188, 133] width 6 height 6
click at [82, 113] on span "Select an option" at bounding box center [83, 113] width 6 height 6
click at [82, 113] on input "Select an option" at bounding box center [83, 113] width 6 height 6
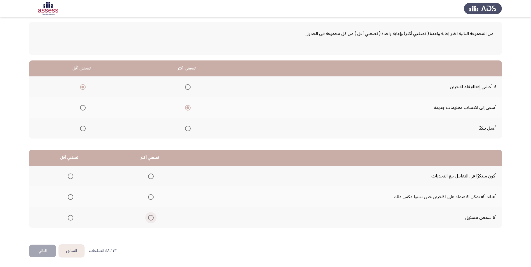
click at [149, 218] on span "Select an option" at bounding box center [151, 218] width 6 height 6
click at [149, 218] on input "Select an option" at bounding box center [151, 218] width 6 height 6
click at [69, 197] on span "Select an option" at bounding box center [71, 197] width 6 height 6
click at [69, 197] on input "Select an option" at bounding box center [71, 197] width 6 height 6
click at [45, 249] on button "التالي" at bounding box center [42, 251] width 27 height 13
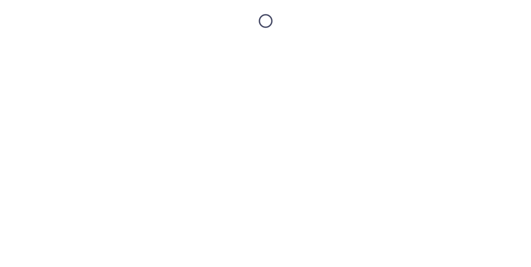
scroll to position [0, 0]
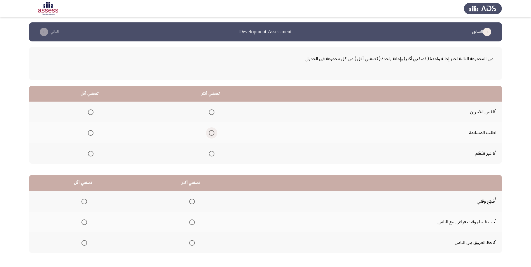
click at [207, 133] on label "Select an option" at bounding box center [211, 133] width 8 height 6
click at [209, 133] on input "Select an option" at bounding box center [212, 133] width 6 height 6
click at [89, 114] on span "Select an option" at bounding box center [91, 113] width 6 height 6
click at [89, 114] on input "Select an option" at bounding box center [91, 113] width 6 height 6
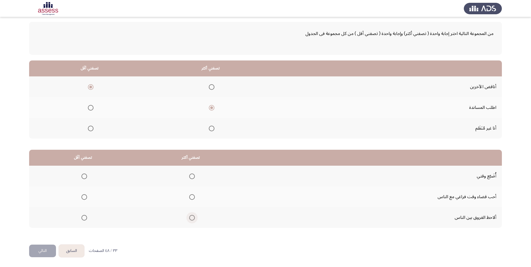
click at [190, 218] on span "Select an option" at bounding box center [192, 218] width 6 height 6
click at [190, 218] on input "Select an option" at bounding box center [192, 218] width 6 height 6
click at [84, 198] on span "Select an option" at bounding box center [85, 197] width 6 height 6
click at [84, 198] on input "Select an option" at bounding box center [85, 197] width 6 height 6
click at [37, 255] on button "التالي" at bounding box center [42, 251] width 27 height 13
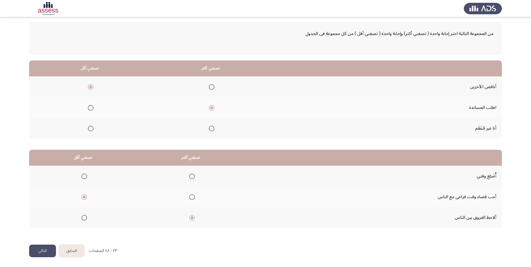
scroll to position [0, 0]
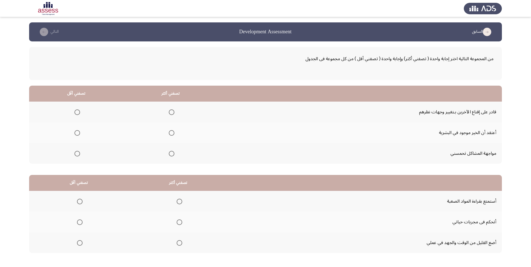
click at [169, 155] on span "Select an option" at bounding box center [172, 154] width 6 height 6
click at [169, 155] on input "Select an option" at bounding box center [172, 154] width 6 height 6
click at [75, 133] on span "Select an option" at bounding box center [78, 133] width 6 height 6
click at [75, 133] on input "Select an option" at bounding box center [78, 133] width 6 height 6
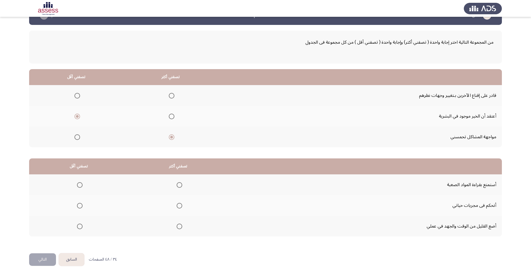
scroll to position [25, 0]
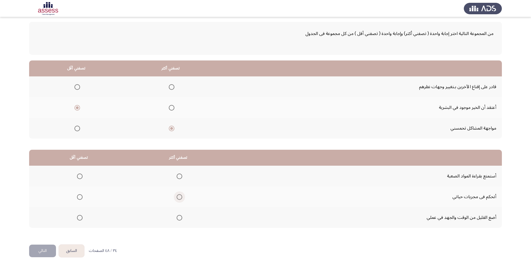
click at [179, 198] on span "Select an option" at bounding box center [180, 197] width 6 height 6
click at [179, 198] on input "Select an option" at bounding box center [180, 197] width 6 height 6
click at [80, 178] on span "Select an option" at bounding box center [80, 177] width 6 height 6
click at [80, 178] on input "Select an option" at bounding box center [80, 177] width 6 height 6
click at [43, 252] on button "التالي" at bounding box center [42, 251] width 27 height 13
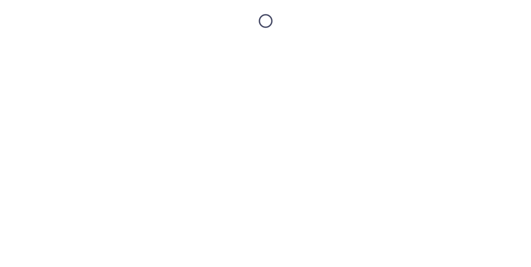
scroll to position [0, 0]
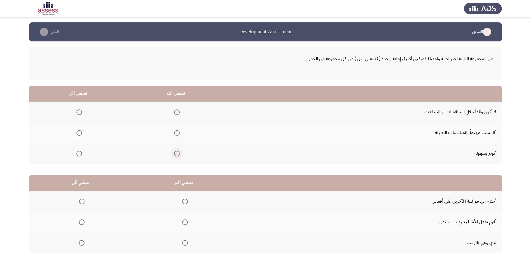
click at [177, 155] on span "Select an option" at bounding box center [177, 154] width 6 height 6
click at [177, 155] on input "Select an option" at bounding box center [177, 154] width 6 height 6
click at [174, 134] on span "Select an option" at bounding box center [177, 133] width 6 height 6
click at [174, 134] on input "Select an option" at bounding box center [177, 133] width 6 height 6
click at [78, 153] on span "Select an option" at bounding box center [79, 154] width 6 height 6
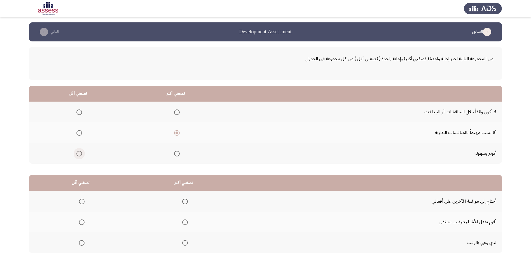
click at [78, 153] on input "Select an option" at bounding box center [79, 154] width 6 height 6
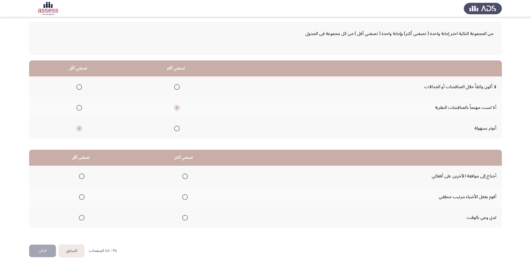
click at [185, 198] on span "Select an option" at bounding box center [185, 197] width 6 height 6
click at [185, 198] on input "Select an option" at bounding box center [185, 197] width 6 height 6
click at [80, 219] on span "Select an option" at bounding box center [82, 218] width 6 height 6
click at [80, 219] on input "Select an option" at bounding box center [82, 218] width 6 height 6
click at [45, 250] on button "التالي" at bounding box center [42, 251] width 27 height 13
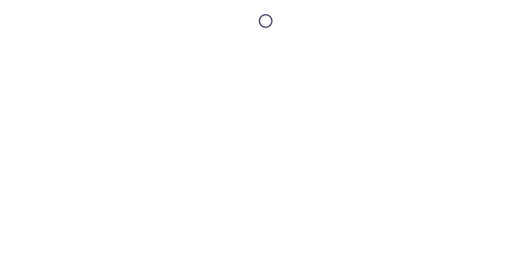
scroll to position [0, 0]
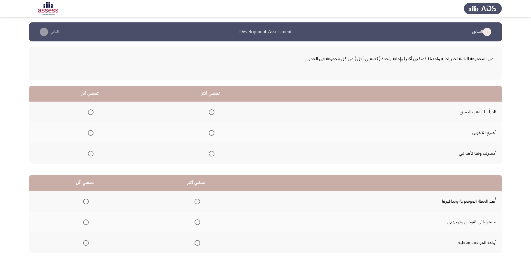
click at [212, 133] on span "Select an option" at bounding box center [212, 133] width 0 height 0
click at [210, 133] on input "Select an option" at bounding box center [212, 133] width 6 height 6
click at [211, 155] on span "Select an option" at bounding box center [212, 154] width 6 height 6
click at [211, 155] on input "Select an option" at bounding box center [212, 154] width 6 height 6
click at [89, 133] on span "Select an option" at bounding box center [91, 133] width 6 height 6
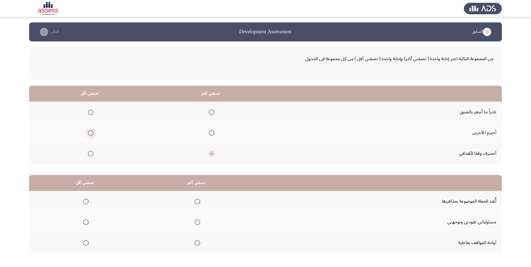
click at [89, 133] on input "Select an option" at bounding box center [91, 133] width 6 height 6
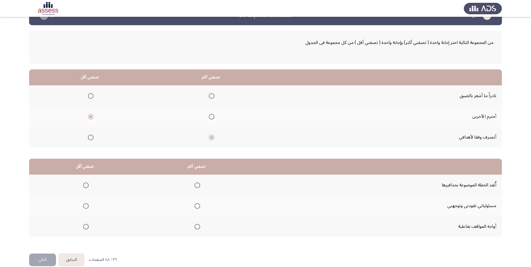
scroll to position [25, 0]
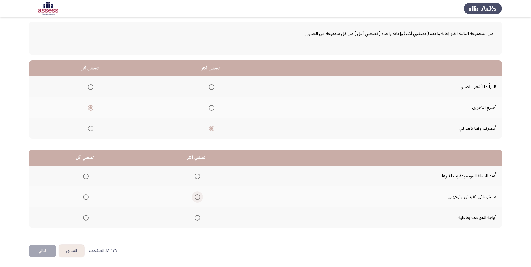
click at [195, 194] on span "Select an option" at bounding box center [198, 197] width 6 height 6
click at [195, 194] on input "Select an option" at bounding box center [198, 197] width 6 height 6
click at [85, 220] on span "Select an option" at bounding box center [86, 218] width 6 height 6
click at [85, 220] on input "Select an option" at bounding box center [86, 218] width 6 height 6
click at [40, 249] on button "التالي" at bounding box center [42, 251] width 27 height 13
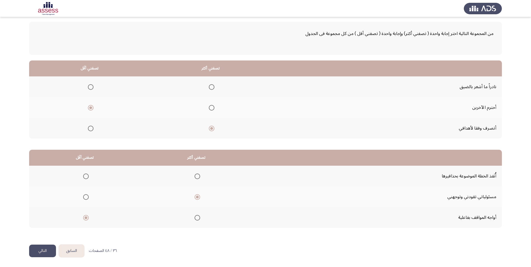
scroll to position [0, 0]
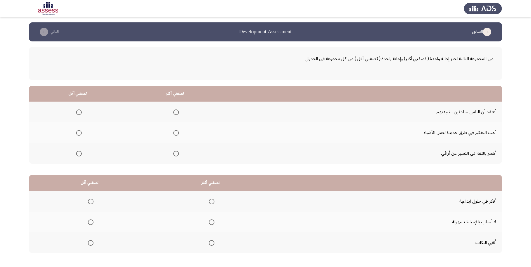
click at [174, 132] on span "Select an option" at bounding box center [176, 133] width 6 height 6
click at [174, 132] on input "Select an option" at bounding box center [176, 133] width 6 height 6
click at [80, 113] on span "Select an option" at bounding box center [79, 113] width 6 height 6
click at [80, 113] on input "Select an option" at bounding box center [79, 113] width 6 height 6
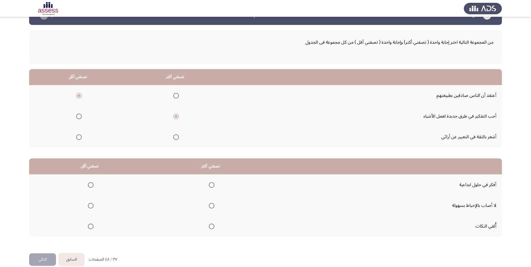
scroll to position [25, 0]
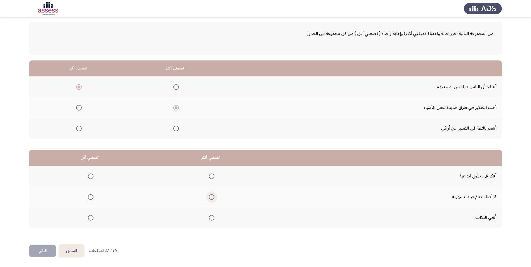
click at [209, 197] on span "Select an option" at bounding box center [212, 197] width 6 height 6
click at [209, 197] on input "Select an option" at bounding box center [212, 197] width 6 height 6
click at [89, 176] on span "Select an option" at bounding box center [91, 177] width 6 height 6
click at [89, 176] on input "Select an option" at bounding box center [91, 177] width 6 height 6
click at [40, 248] on button "التالي" at bounding box center [42, 251] width 27 height 13
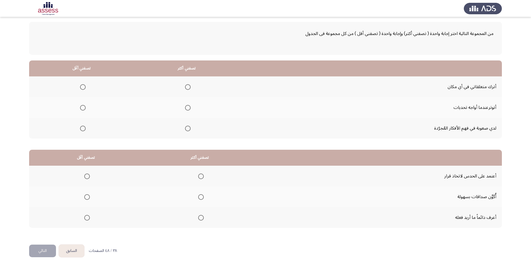
click at [201, 219] on span "Select an option" at bounding box center [201, 218] width 6 height 6
click at [201, 219] on input "Select an option" at bounding box center [201, 218] width 6 height 6
click at [88, 177] on span "Select an option" at bounding box center [87, 177] width 6 height 6
click at [88, 177] on input "Select an option" at bounding box center [87, 177] width 6 height 6
click at [87, 197] on span "Select an option" at bounding box center [87, 197] width 6 height 6
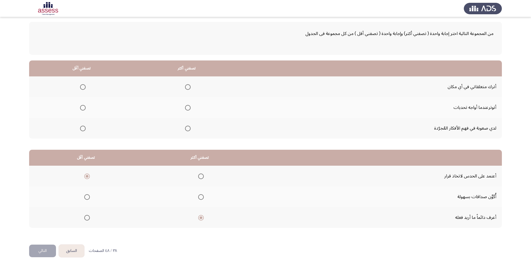
click at [87, 197] on input "Select an option" at bounding box center [87, 197] width 6 height 6
click at [190, 87] on span "Select an option" at bounding box center [188, 87] width 6 height 6
click at [190, 87] on input "Select an option" at bounding box center [188, 87] width 6 height 6
click at [84, 107] on span "Select an option" at bounding box center [83, 108] width 6 height 6
click at [84, 107] on input "Select an option" at bounding box center [83, 108] width 6 height 6
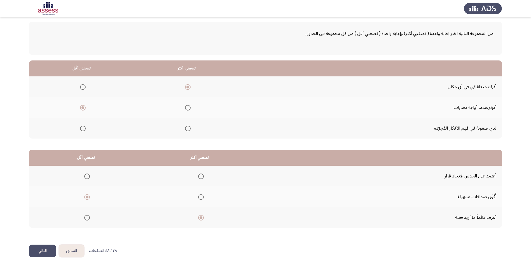
click at [48, 251] on button "التالي" at bounding box center [42, 251] width 27 height 13
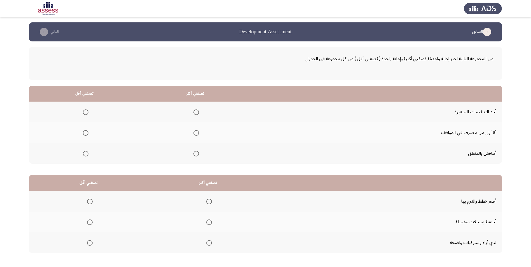
click at [194, 157] on mat-radio-group "Select an option" at bounding box center [195, 154] width 8 height 10
click at [196, 155] on span "Select an option" at bounding box center [197, 154] width 6 height 6
click at [196, 155] on input "Select an option" at bounding box center [197, 154] width 6 height 6
click at [85, 134] on span "Select an option" at bounding box center [86, 133] width 6 height 6
click at [85, 134] on input "Select an option" at bounding box center [86, 133] width 6 height 6
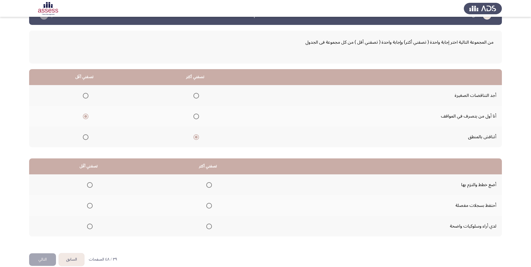
scroll to position [25, 0]
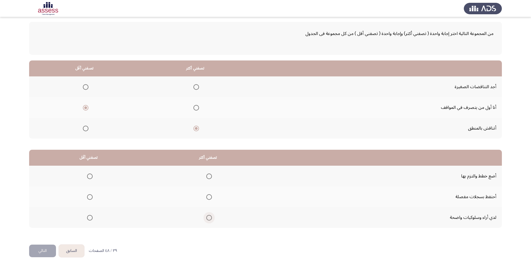
click at [206, 218] on span "Select an option" at bounding box center [209, 218] width 6 height 6
click at [206, 218] on input "Select an option" at bounding box center [209, 218] width 6 height 6
click at [91, 196] on span "Select an option" at bounding box center [90, 197] width 6 height 6
click at [91, 196] on input "Select an option" at bounding box center [90, 197] width 6 height 6
click at [41, 250] on button "التالي" at bounding box center [42, 251] width 27 height 13
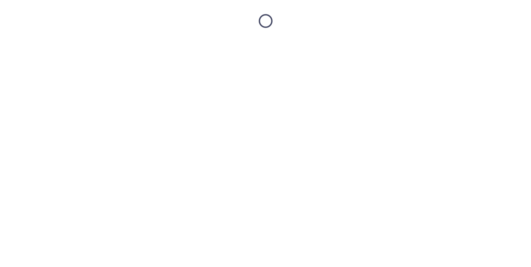
scroll to position [0, 0]
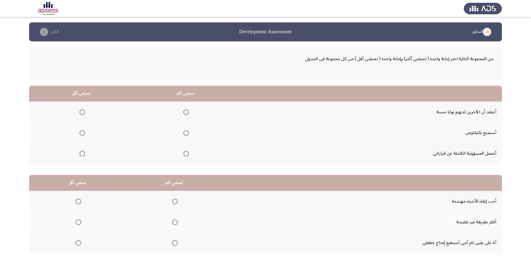
click at [187, 152] on span "Select an option" at bounding box center [187, 154] width 6 height 6
click at [187, 152] on input "Select an option" at bounding box center [187, 154] width 6 height 6
click at [80, 113] on span "Select an option" at bounding box center [83, 113] width 6 height 6
click at [80, 113] on input "Select an option" at bounding box center [83, 113] width 6 height 6
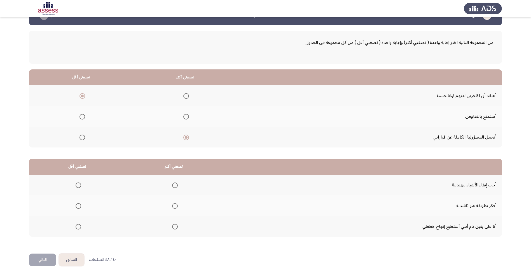
scroll to position [25, 0]
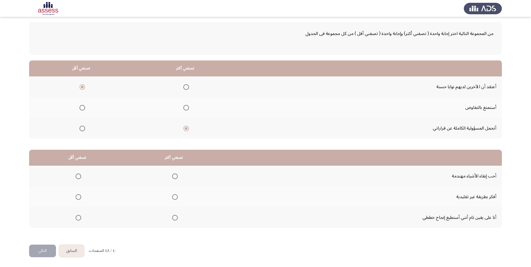
click at [175, 179] on span "Select an option" at bounding box center [175, 177] width 6 height 6
click at [175, 179] on input "Select an option" at bounding box center [175, 177] width 6 height 6
click at [76, 197] on span "Select an option" at bounding box center [79, 197] width 6 height 6
click at [76, 197] on input "Select an option" at bounding box center [79, 197] width 6 height 6
click at [41, 253] on button "التالي" at bounding box center [42, 251] width 27 height 13
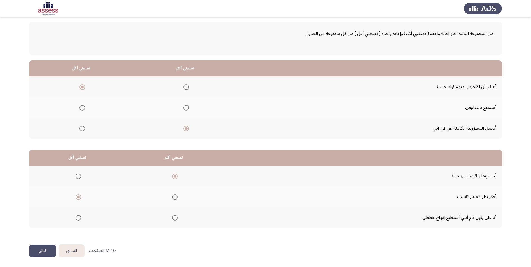
scroll to position [0, 0]
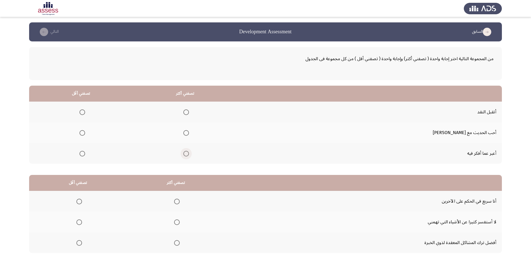
click at [189, 153] on span "Select an option" at bounding box center [187, 154] width 6 height 6
click at [189, 153] on input "Select an option" at bounding box center [187, 154] width 6 height 6
click at [85, 112] on span "Select an option" at bounding box center [83, 113] width 6 height 6
click at [85, 112] on input "Select an option" at bounding box center [83, 113] width 6 height 6
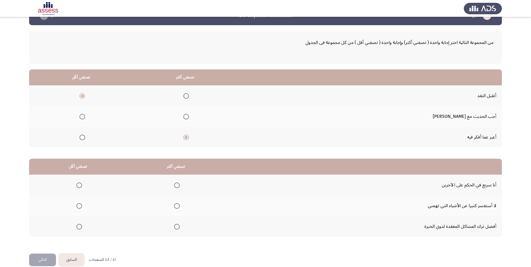
scroll to position [25, 0]
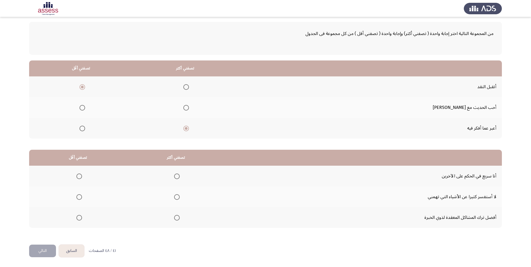
click at [174, 219] on span "Select an option" at bounding box center [177, 218] width 6 height 6
click at [174, 219] on input "Select an option" at bounding box center [177, 218] width 6 height 6
click at [78, 175] on span "Select an option" at bounding box center [79, 177] width 6 height 6
click at [78, 175] on input "Select an option" at bounding box center [79, 177] width 6 height 6
click at [37, 247] on button "التالي" at bounding box center [42, 251] width 27 height 13
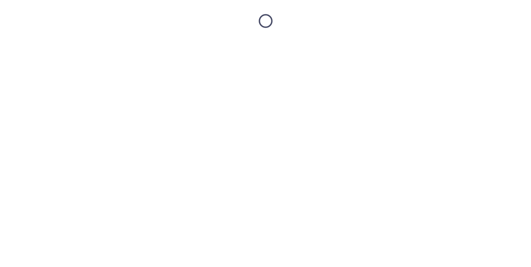
scroll to position [0, 0]
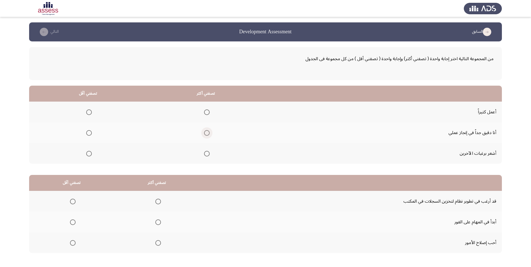
click at [206, 134] on span "Select an option" at bounding box center [207, 133] width 6 height 6
click at [206, 134] on input "Select an option" at bounding box center [207, 133] width 6 height 6
click at [87, 114] on span "Select an option" at bounding box center [89, 113] width 6 height 6
click at [87, 114] on input "Select an option" at bounding box center [89, 113] width 6 height 6
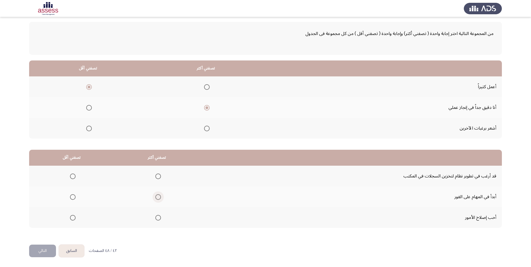
click at [155, 199] on span "Select an option" at bounding box center [158, 197] width 6 height 6
click at [155, 199] on input "Select an option" at bounding box center [158, 197] width 6 height 6
click at [73, 218] on span "Select an option" at bounding box center [73, 218] width 0 height 0
click at [72, 218] on input "Select an option" at bounding box center [73, 218] width 6 height 6
click at [34, 252] on button "التالي" at bounding box center [42, 251] width 27 height 13
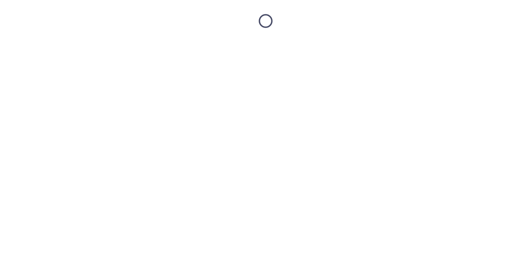
scroll to position [0, 0]
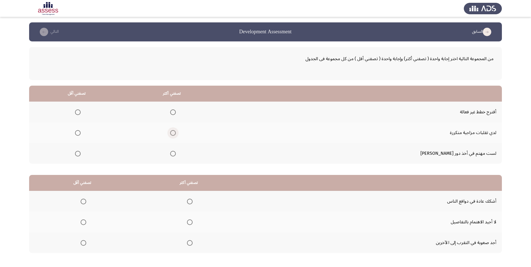
click at [173, 133] on span "Select an option" at bounding box center [173, 133] width 0 height 0
click at [176, 133] on input "Select an option" at bounding box center [173, 133] width 6 height 6
click at [81, 113] on span "Select an option" at bounding box center [78, 113] width 6 height 6
click at [81, 113] on input "Select an option" at bounding box center [78, 113] width 6 height 6
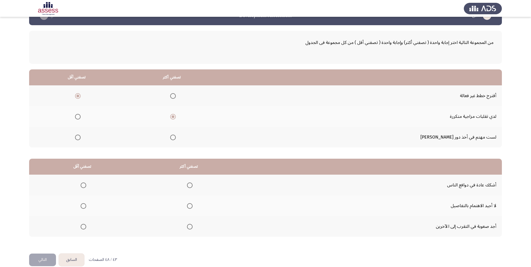
scroll to position [25, 0]
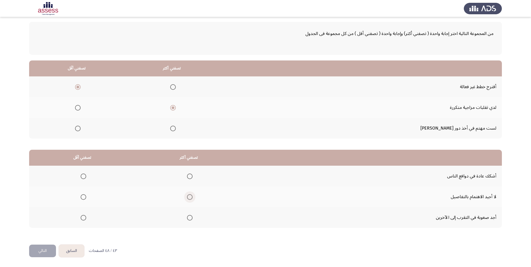
click at [187, 196] on span "Select an option" at bounding box center [190, 197] width 6 height 6
click at [187, 196] on input "Select an option" at bounding box center [190, 197] width 6 height 6
click at [82, 218] on span "Select an option" at bounding box center [84, 218] width 6 height 6
click at [82, 218] on input "Select an option" at bounding box center [84, 218] width 6 height 6
click at [46, 250] on button "التالي" at bounding box center [42, 251] width 27 height 13
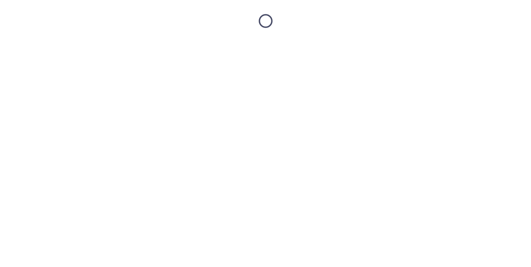
scroll to position [0, 0]
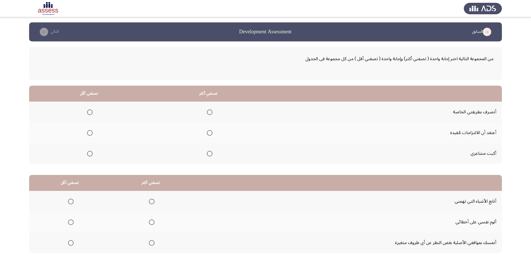
click at [210, 135] on span "Select an option" at bounding box center [210, 133] width 6 height 6
click at [210, 135] on input "Select an option" at bounding box center [210, 133] width 6 height 6
click at [90, 112] on span "Select an option" at bounding box center [90, 112] width 0 height 0
click at [90, 112] on input "Select an option" at bounding box center [90, 113] width 6 height 6
click at [150, 202] on span "Select an option" at bounding box center [152, 202] width 6 height 6
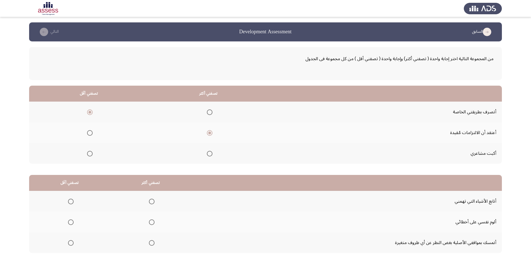
click at [150, 202] on input "Select an option" at bounding box center [152, 202] width 6 height 6
click at [68, 222] on span "Select an option" at bounding box center [71, 223] width 6 height 6
click at [68, 222] on input "Select an option" at bounding box center [71, 223] width 6 height 6
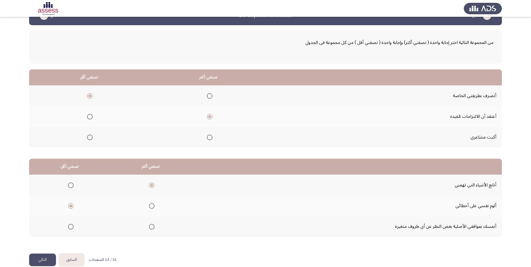
scroll to position [25, 0]
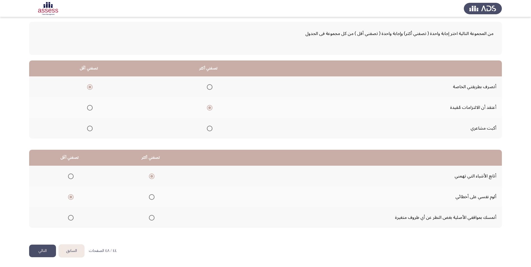
click at [43, 248] on button "التالي" at bounding box center [42, 251] width 27 height 13
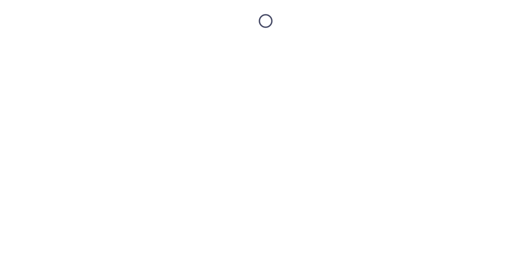
scroll to position [0, 0]
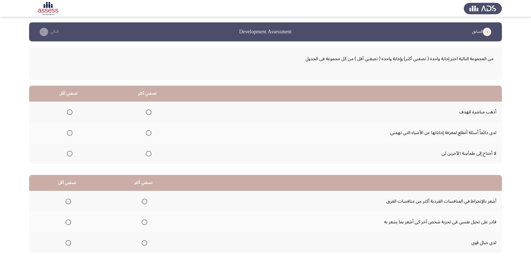
click at [146, 134] on span "Select an option" at bounding box center [149, 133] width 6 height 6
click at [146, 134] on input "Select an option" at bounding box center [149, 133] width 6 height 6
click at [70, 113] on span "Select an option" at bounding box center [70, 113] width 6 height 6
click at [70, 113] on input "Select an option" at bounding box center [70, 113] width 6 height 6
click at [145, 243] on span "Select an option" at bounding box center [145, 243] width 6 height 6
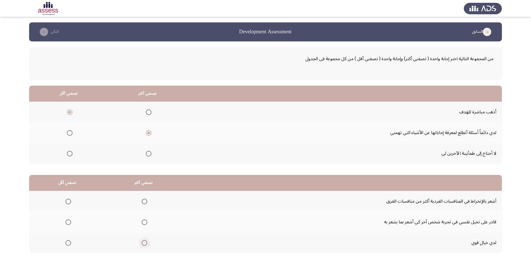
click at [145, 243] on input "Select an option" at bounding box center [145, 243] width 6 height 6
click at [68, 221] on span "Select an option" at bounding box center [69, 223] width 6 height 6
click at [68, 221] on input "Select an option" at bounding box center [69, 223] width 6 height 6
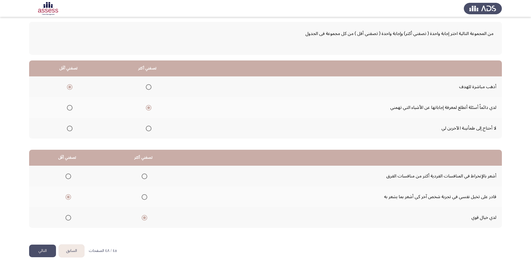
click at [46, 249] on button "التالي" at bounding box center [42, 251] width 27 height 13
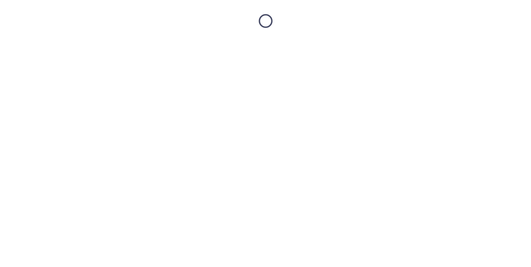
scroll to position [0, 0]
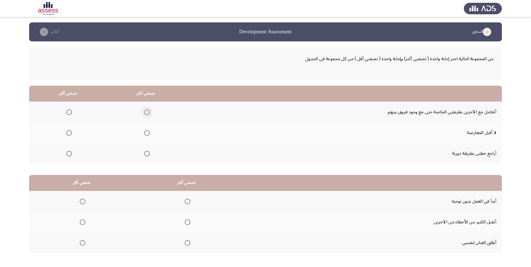
click at [146, 114] on span "Select an option" at bounding box center [147, 113] width 6 height 6
click at [146, 114] on input "Select an option" at bounding box center [147, 113] width 6 height 6
click at [145, 155] on span "Select an option" at bounding box center [147, 154] width 6 height 6
click at [145, 155] on input "Select an option" at bounding box center [147, 154] width 6 height 6
click at [144, 110] on span "Select an option" at bounding box center [147, 113] width 6 height 6
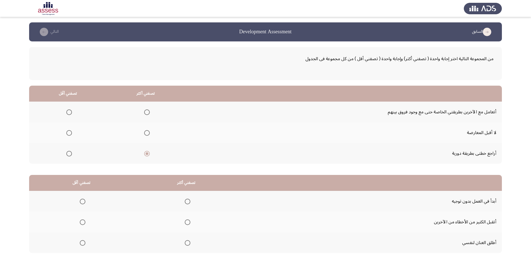
click at [144, 110] on input "Select an option" at bounding box center [147, 113] width 6 height 6
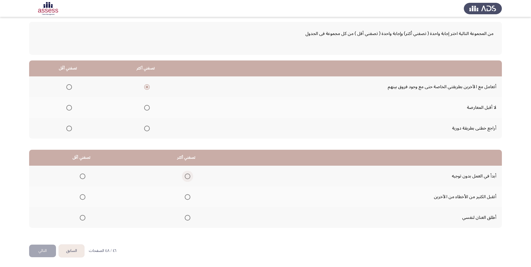
click at [186, 176] on span "Select an option" at bounding box center [188, 177] width 6 height 6
click at [186, 176] on input "Select an option" at bounding box center [188, 177] width 6 height 6
click at [82, 217] on span "Select an option" at bounding box center [83, 218] width 6 height 6
click at [82, 217] on input "Select an option" at bounding box center [83, 218] width 6 height 6
click at [69, 129] on span "Select an option" at bounding box center [69, 129] width 6 height 6
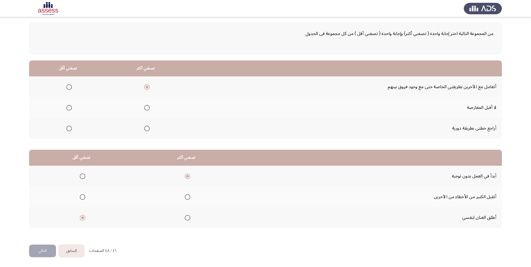
click at [69, 129] on input "Select an option" at bounding box center [69, 129] width 6 height 6
click at [47, 250] on button "التالي" at bounding box center [42, 251] width 27 height 13
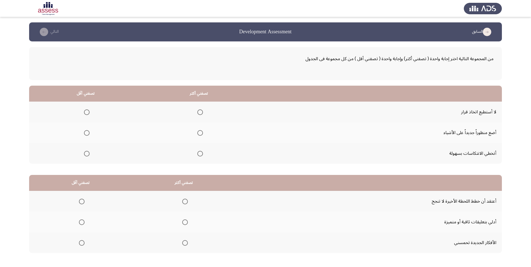
click at [198, 129] on mat-radio-group "Select an option" at bounding box center [199, 133] width 8 height 10
click at [199, 133] on span "Select an option" at bounding box center [201, 133] width 6 height 6
click at [199, 133] on input "Select an option" at bounding box center [201, 133] width 6 height 6
click at [87, 153] on span "Select an option" at bounding box center [87, 154] width 6 height 6
click at [87, 153] on input "Select an option" at bounding box center [87, 154] width 6 height 6
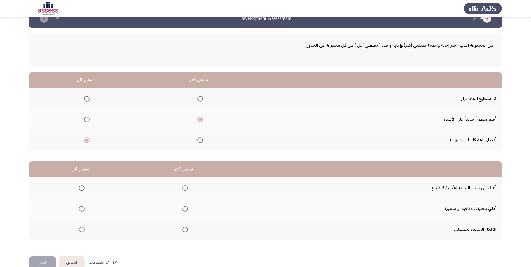
scroll to position [25, 0]
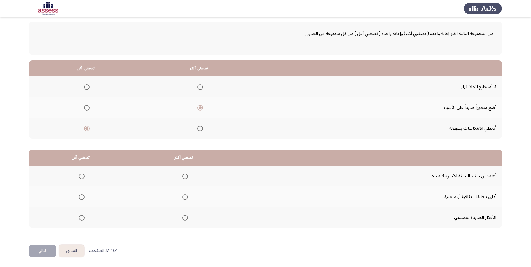
click at [184, 219] on span "Select an option" at bounding box center [185, 218] width 6 height 6
click at [184, 219] on input "Select an option" at bounding box center [185, 218] width 6 height 6
click at [80, 176] on span "Select an option" at bounding box center [82, 177] width 6 height 6
click at [80, 176] on input "Select an option" at bounding box center [82, 177] width 6 height 6
click at [50, 253] on button "التالي" at bounding box center [42, 251] width 27 height 13
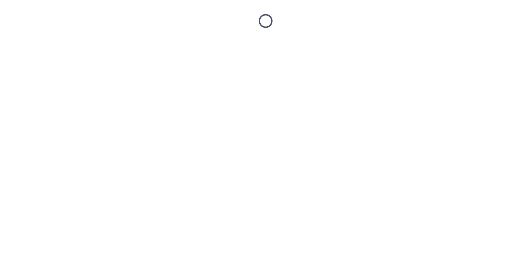
scroll to position [0, 0]
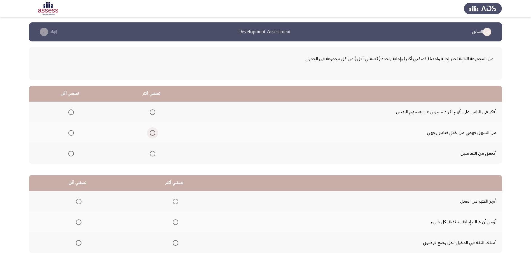
click at [154, 136] on span "Select an option" at bounding box center [153, 133] width 6 height 6
click at [154, 136] on input "Select an option" at bounding box center [153, 133] width 6 height 6
click at [69, 155] on span "Select an option" at bounding box center [71, 154] width 6 height 6
click at [69, 155] on input "Select an option" at bounding box center [71, 154] width 6 height 6
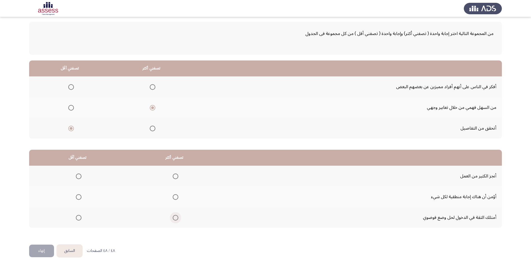
click at [173, 219] on span "Select an option" at bounding box center [176, 218] width 6 height 6
click at [173, 219] on input "Select an option" at bounding box center [176, 218] width 6 height 6
click at [78, 197] on span "Select an option" at bounding box center [79, 197] width 6 height 6
click at [78, 197] on input "Select an option" at bounding box center [79, 197] width 6 height 6
click at [38, 251] on button "إنهاء" at bounding box center [41, 251] width 25 height 13
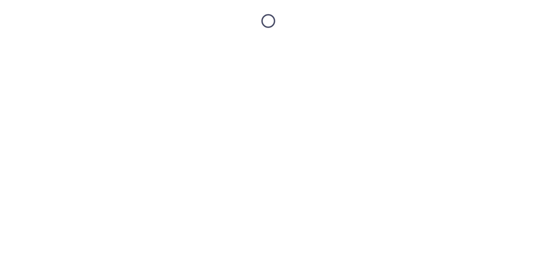
scroll to position [0, 0]
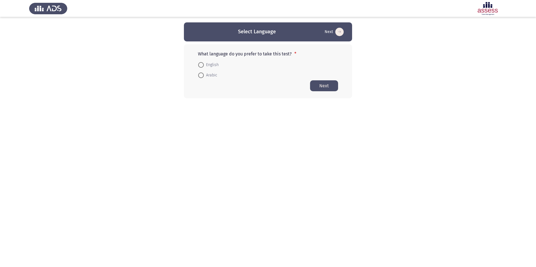
click at [208, 75] on span "Arabic" at bounding box center [210, 75] width 13 height 7
click at [204, 75] on input "Arabic" at bounding box center [201, 76] width 6 height 6
radio input "true"
click at [320, 84] on button "Next" at bounding box center [324, 85] width 28 height 11
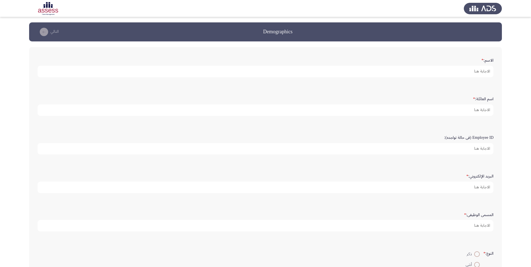
click at [428, 63] on form "الاسم: *" at bounding box center [266, 66] width 456 height 22
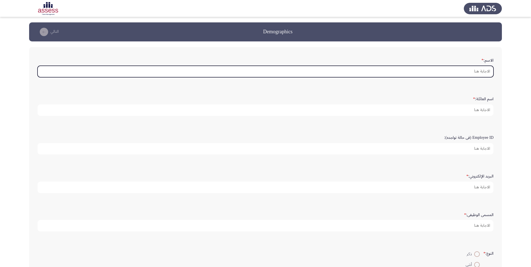
click at [437, 69] on input "الاسم: *" at bounding box center [266, 71] width 456 height 11
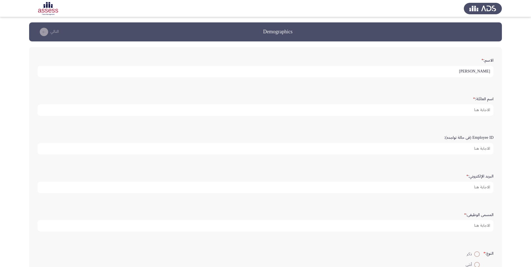
type input "[PERSON_NAME]"
type input "الجندل"
type input "15344"
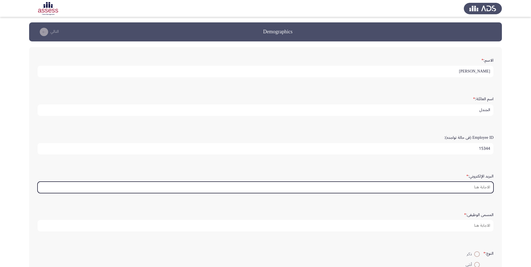
click at [470, 189] on input "البريد الإلكتروني: *" at bounding box center [266, 187] width 456 height 11
type input "ه"
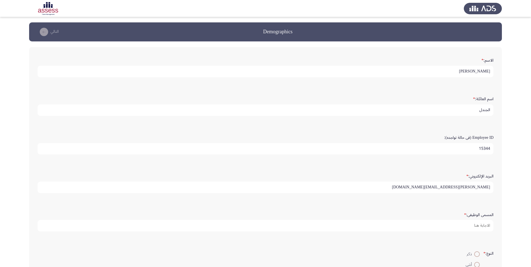
type input "[PERSON_NAME][EMAIL_ADDRESS][DOMAIN_NAME]"
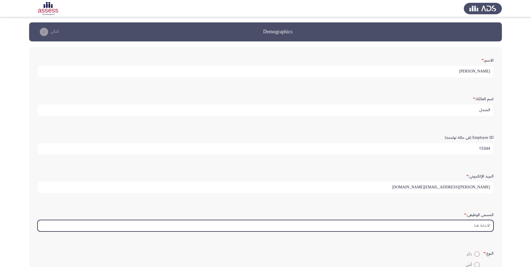
click at [470, 224] on input "المسمى الوظيفى: *" at bounding box center [266, 225] width 456 height 11
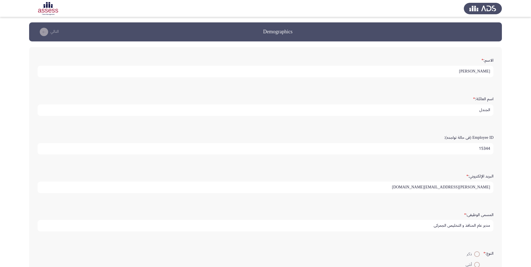
scroll to position [28, 0]
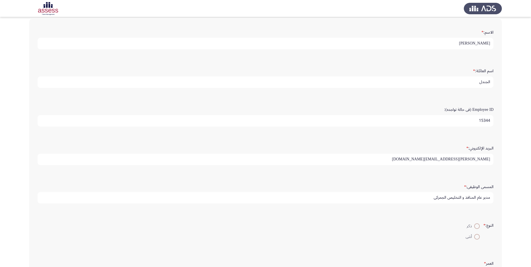
type input "مدير عام المنافذ و التخليص الجمركي"
click at [475, 226] on span at bounding box center [478, 227] width 6 height 6
click at [475, 226] on input "ذكر" at bounding box center [478, 227] width 6 height 6
radio input "true"
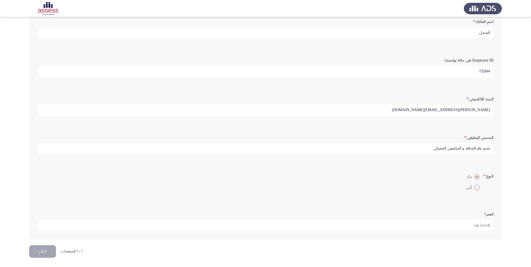
scroll to position [78, 0]
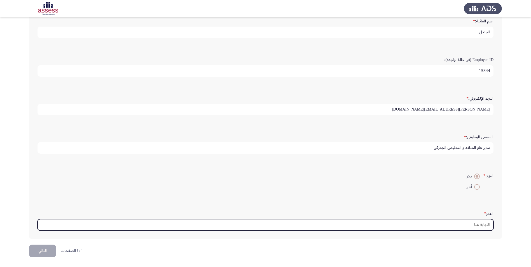
click at [437, 226] on input "العمر *" at bounding box center [266, 224] width 456 height 11
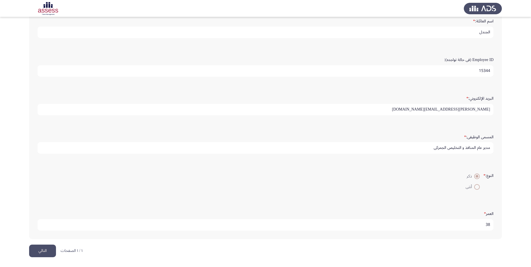
type input "38"
click at [43, 256] on button "التالي" at bounding box center [42, 251] width 27 height 13
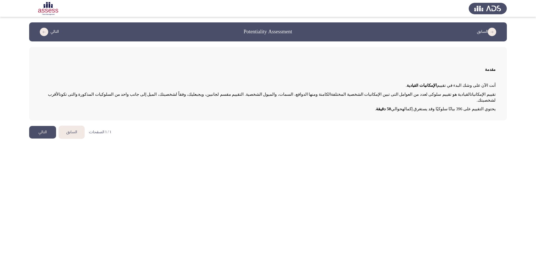
click at [48, 128] on button "التالي" at bounding box center [42, 132] width 27 height 13
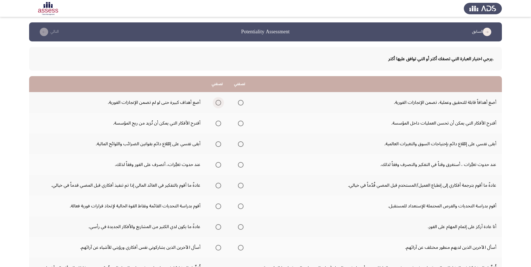
click at [218, 102] on span "Select an option" at bounding box center [219, 103] width 6 height 6
click at [218, 102] on input "Select an option" at bounding box center [219, 103] width 6 height 6
click at [220, 124] on span "Select an option" at bounding box center [219, 124] width 6 height 6
click at [220, 124] on input "Select an option" at bounding box center [219, 124] width 6 height 6
click at [241, 145] on span "Select an option" at bounding box center [241, 144] width 6 height 6
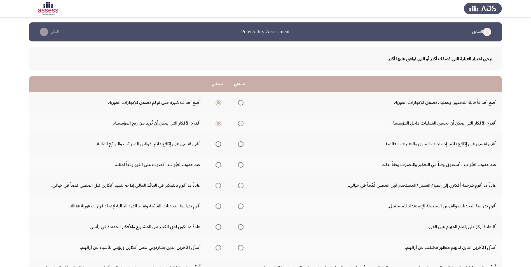
click at [241, 145] on input "Select an option" at bounding box center [241, 144] width 6 height 6
click at [240, 167] on span "Select an option" at bounding box center [241, 165] width 6 height 6
click at [240, 167] on input "Select an option" at bounding box center [241, 165] width 6 height 6
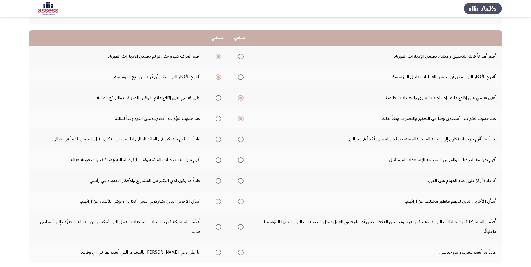
scroll to position [56, 0]
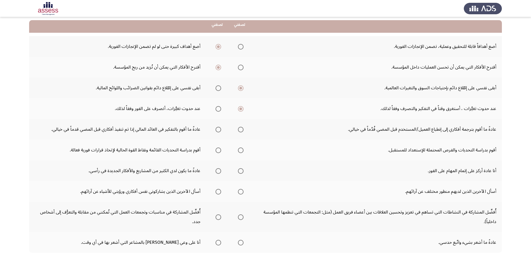
click at [239, 130] on span "Select an option" at bounding box center [241, 130] width 6 height 6
click at [239, 130] on input "Select an option" at bounding box center [241, 130] width 6 height 6
click at [239, 152] on span "Select an option" at bounding box center [241, 151] width 6 height 6
click at [239, 152] on input "Select an option" at bounding box center [241, 151] width 6 height 6
click at [216, 171] on span "Select an option" at bounding box center [219, 171] width 6 height 6
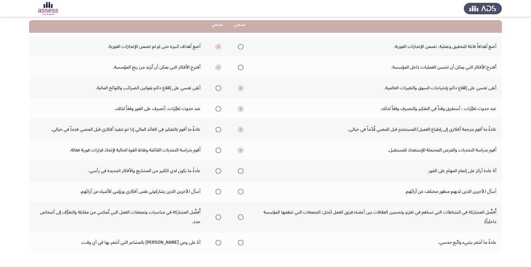
click at [216, 171] on input "Select an option" at bounding box center [219, 171] width 6 height 6
click at [239, 191] on span "Select an option" at bounding box center [241, 192] width 6 height 6
click at [239, 191] on input "Select an option" at bounding box center [241, 192] width 6 height 6
click at [215, 220] on mat-radio-group "Select an option" at bounding box center [217, 217] width 8 height 10
click at [220, 216] on span "Select an option" at bounding box center [219, 218] width 6 height 6
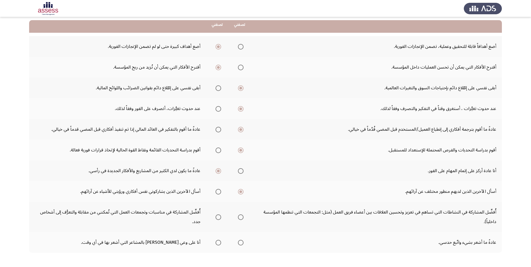
click at [220, 216] on input "Select an option" at bounding box center [219, 218] width 6 height 6
click at [216, 244] on span "Select an option" at bounding box center [219, 243] width 6 height 6
click at [216, 244] on input "Select an option" at bounding box center [219, 243] width 6 height 6
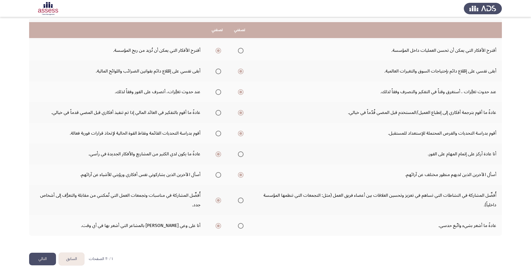
scroll to position [81, 0]
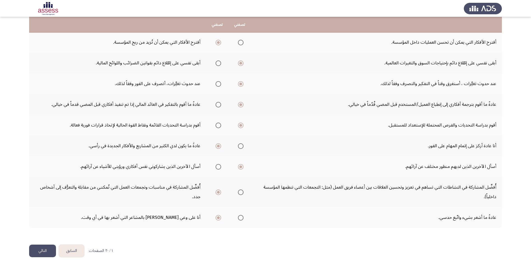
click at [47, 252] on button "التالي" at bounding box center [42, 251] width 27 height 13
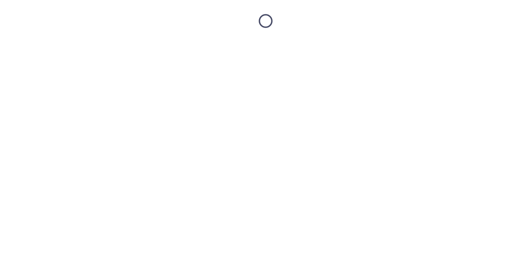
scroll to position [0, 0]
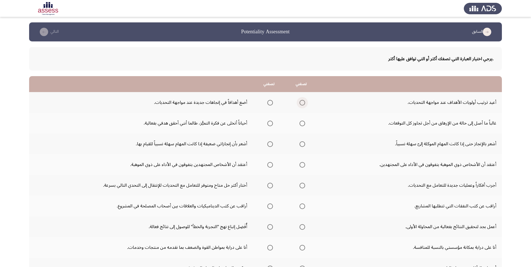
click at [300, 102] on span "Select an option" at bounding box center [303, 103] width 6 height 6
click at [300, 102] on input "Select an option" at bounding box center [303, 103] width 6 height 6
click at [269, 124] on span "Select an option" at bounding box center [271, 124] width 6 height 6
click at [269, 124] on input "Select an option" at bounding box center [271, 124] width 6 height 6
click at [268, 143] on span "Select an option" at bounding box center [271, 144] width 6 height 6
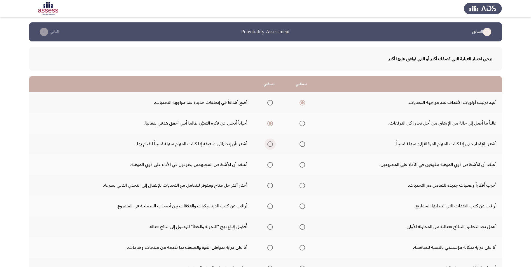
click at [268, 143] on input "Select an option" at bounding box center [271, 144] width 6 height 6
click at [270, 166] on span "Select an option" at bounding box center [271, 165] width 6 height 6
click at [270, 166] on input "Select an option" at bounding box center [271, 165] width 6 height 6
click at [302, 187] on span "Select an option" at bounding box center [303, 186] width 6 height 6
click at [302, 187] on input "Select an option" at bounding box center [303, 186] width 6 height 6
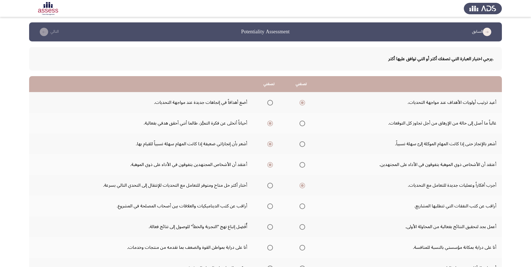
click at [269, 207] on span "Select an option" at bounding box center [271, 207] width 6 height 6
click at [269, 207] on input "Select an option" at bounding box center [271, 207] width 6 height 6
click at [268, 229] on span "Select an option" at bounding box center [271, 227] width 6 height 6
click at [268, 229] on input "Select an option" at bounding box center [271, 227] width 6 height 6
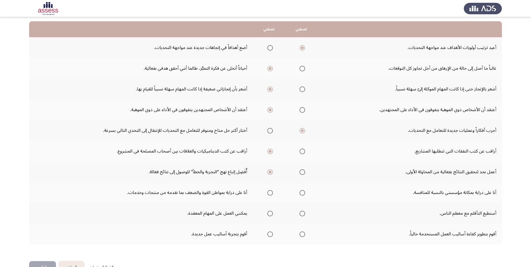
scroll to position [56, 0]
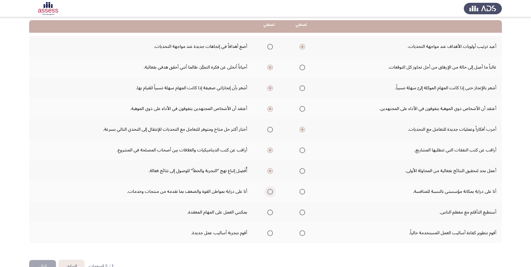
click at [268, 193] on span "Select an option" at bounding box center [271, 192] width 6 height 6
click at [268, 193] on input "Select an option" at bounding box center [271, 192] width 6 height 6
click at [268, 215] on span "Select an option" at bounding box center [271, 213] width 6 height 6
click at [268, 215] on input "Select an option" at bounding box center [271, 213] width 6 height 6
click at [352, 235] on td "أقوم بتطوير كفاءة أساليب العمل المستخدمة حالياً." at bounding box center [410, 233] width 185 height 21
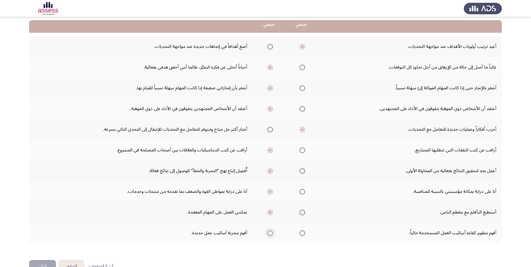
click at [270, 235] on span "Select an option" at bounding box center [271, 234] width 6 height 6
click at [270, 235] on input "Select an option" at bounding box center [271, 234] width 6 height 6
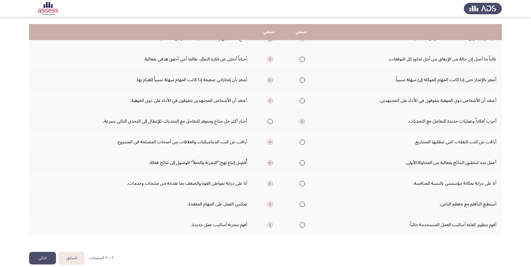
scroll to position [71, 0]
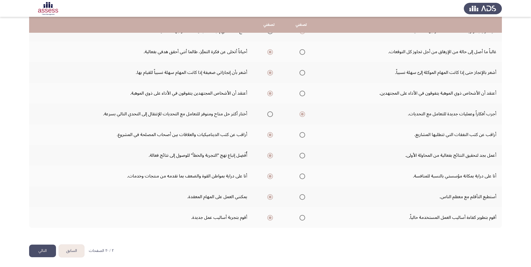
click at [54, 252] on button "التالي" at bounding box center [42, 251] width 27 height 13
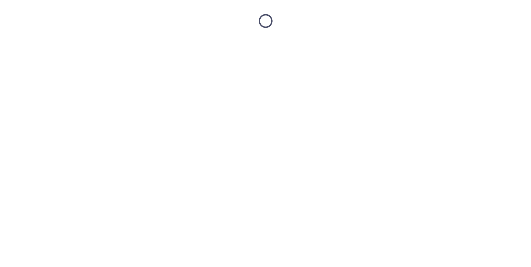
scroll to position [0, 0]
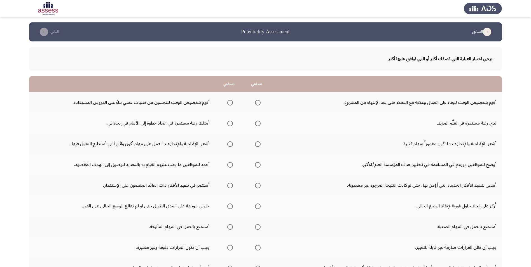
click at [260, 124] on span "Select an option" at bounding box center [258, 124] width 6 height 6
click at [260, 124] on input "Select an option" at bounding box center [258, 124] width 6 height 6
click at [256, 104] on span "Select an option" at bounding box center [258, 103] width 6 height 6
click at [256, 104] on input "Select an option" at bounding box center [258, 103] width 6 height 6
click at [230, 103] on span "Select an option" at bounding box center [230, 103] width 6 height 6
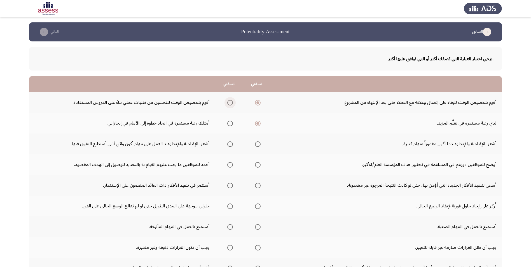
click at [230, 103] on input "Select an option" at bounding box center [230, 103] width 6 height 6
click at [257, 104] on span "Select an option" at bounding box center [258, 103] width 6 height 6
click at [257, 104] on input "Select an option" at bounding box center [258, 103] width 6 height 6
click at [232, 105] on span "Select an option" at bounding box center [230, 103] width 6 height 6
click at [232, 105] on input "Select an option" at bounding box center [230, 103] width 6 height 6
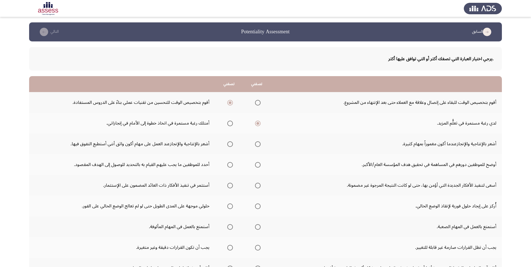
click at [231, 145] on span "Select an option" at bounding box center [230, 144] width 6 height 6
click at [231, 145] on input "Select an option" at bounding box center [230, 144] width 6 height 6
click at [258, 166] on span "Select an option" at bounding box center [258, 165] width 6 height 6
click at [258, 166] on input "Select an option" at bounding box center [258, 165] width 6 height 6
click at [229, 184] on span "Select an option" at bounding box center [230, 186] width 6 height 6
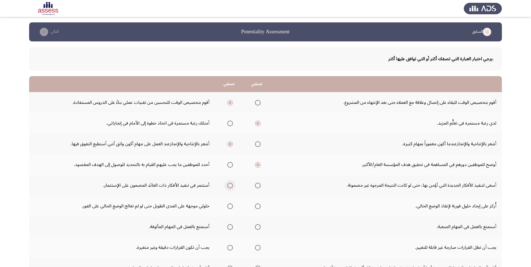
click at [229, 184] on input "Select an option" at bounding box center [230, 186] width 6 height 6
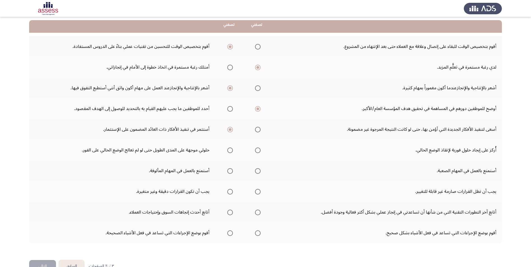
scroll to position [71, 0]
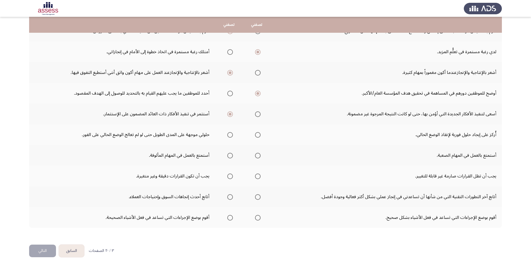
click at [230, 133] on span "Select an option" at bounding box center [230, 135] width 6 height 6
click at [230, 133] on input "Select an option" at bounding box center [230, 135] width 6 height 6
click at [257, 155] on span "Select an option" at bounding box center [258, 156] width 6 height 6
click at [257, 155] on input "Select an option" at bounding box center [258, 156] width 6 height 6
click at [230, 178] on span "Select an option" at bounding box center [230, 177] width 6 height 6
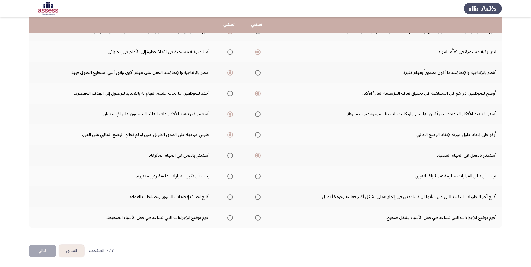
click at [230, 178] on input "Select an option" at bounding box center [230, 177] width 6 height 6
click at [258, 198] on span "Select an option" at bounding box center [258, 197] width 6 height 6
click at [258, 198] on input "Select an option" at bounding box center [258, 197] width 6 height 6
click at [255, 218] on label "Select an option" at bounding box center [257, 218] width 8 height 6
click at [255, 218] on input "Select an option" at bounding box center [258, 218] width 6 height 6
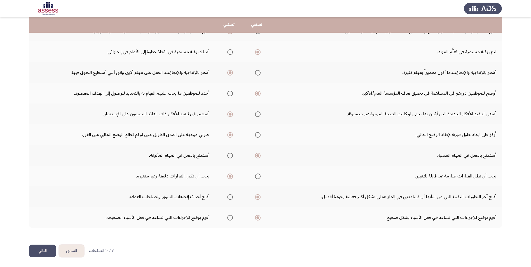
click at [44, 256] on button "التالي" at bounding box center [42, 251] width 27 height 13
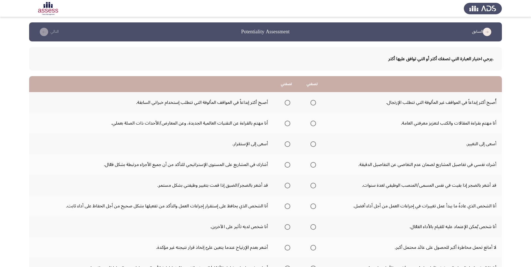
click at [314, 105] on span "Select an option" at bounding box center [314, 103] width 6 height 6
click at [314, 105] on input "Select an option" at bounding box center [314, 103] width 6 height 6
click at [289, 126] on span "Select an option" at bounding box center [288, 124] width 6 height 6
click at [289, 126] on input "Select an option" at bounding box center [288, 124] width 6 height 6
click at [312, 146] on span "Select an option" at bounding box center [314, 144] width 6 height 6
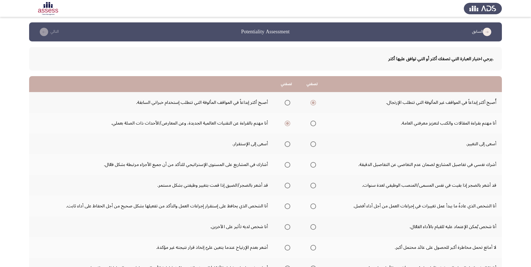
click at [312, 146] on input "Select an option" at bounding box center [314, 144] width 6 height 6
click at [312, 166] on span "Select an option" at bounding box center [314, 165] width 6 height 6
click at [312, 166] on input "Select an option" at bounding box center [314, 165] width 6 height 6
click at [313, 186] on span "Select an option" at bounding box center [314, 186] width 6 height 6
click at [313, 186] on input "Select an option" at bounding box center [314, 186] width 6 height 6
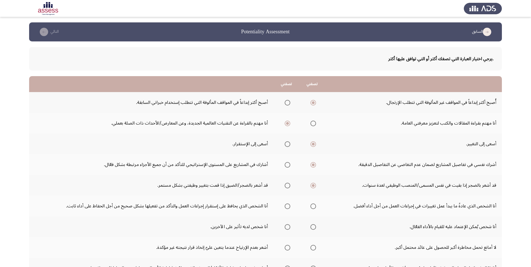
click at [313, 208] on span "Select an option" at bounding box center [314, 207] width 6 height 6
click at [313, 208] on input "Select an option" at bounding box center [314, 207] width 6 height 6
click at [285, 228] on span "Select an option" at bounding box center [288, 227] width 6 height 6
click at [285, 228] on input "Select an option" at bounding box center [288, 227] width 6 height 6
click at [315, 226] on span "Select an option" at bounding box center [314, 227] width 6 height 6
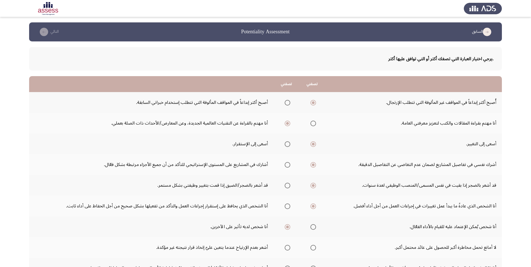
click at [315, 226] on input "Select an option" at bounding box center [314, 227] width 6 height 6
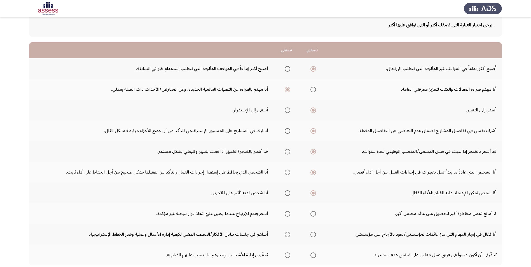
scroll to position [56, 0]
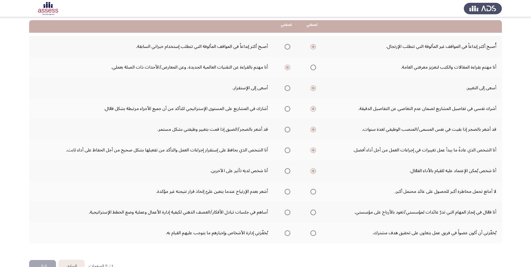
click at [313, 192] on span "Select an option" at bounding box center [314, 192] width 6 height 6
click at [313, 192] on input "Select an option" at bounding box center [314, 192] width 6 height 6
click at [314, 213] on span "Select an option" at bounding box center [314, 213] width 0 height 0
click at [314, 212] on input "Select an option" at bounding box center [314, 213] width 6 height 6
click at [313, 232] on span "Select an option" at bounding box center [314, 234] width 6 height 6
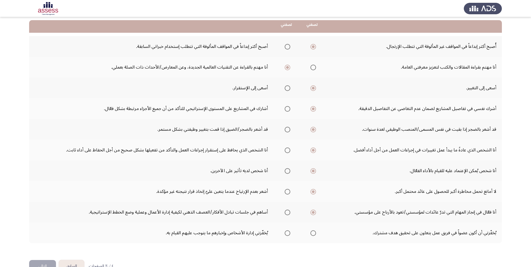
click at [313, 232] on input "Select an option" at bounding box center [314, 234] width 6 height 6
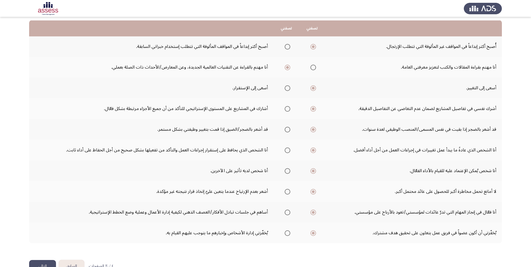
scroll to position [71, 0]
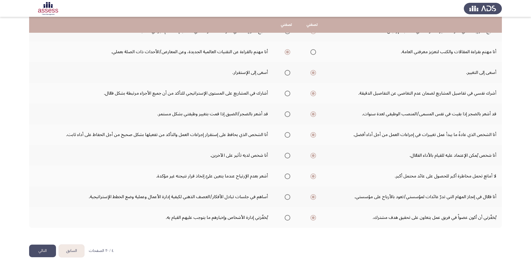
click at [46, 249] on button "التالي" at bounding box center [42, 251] width 27 height 13
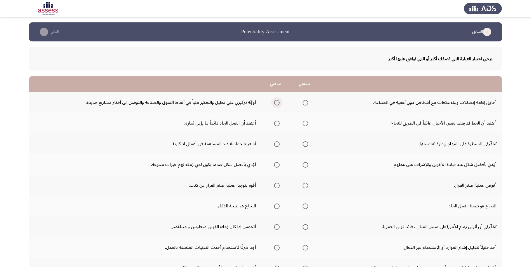
click at [277, 103] on span "Select an option" at bounding box center [277, 103] width 0 height 0
click at [277, 103] on input "Select an option" at bounding box center [277, 103] width 6 height 6
click at [278, 125] on span "Select an option" at bounding box center [277, 124] width 6 height 6
click at [278, 125] on input "Select an option" at bounding box center [277, 124] width 6 height 6
click at [304, 144] on span "Select an option" at bounding box center [306, 144] width 6 height 6
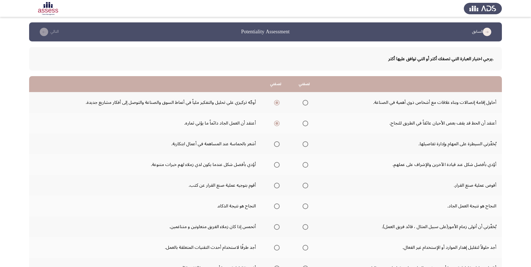
click at [304, 144] on input "Select an option" at bounding box center [306, 144] width 6 height 6
click at [305, 164] on span "Select an option" at bounding box center [306, 165] width 6 height 6
click at [305, 164] on input "Select an option" at bounding box center [306, 165] width 6 height 6
click at [274, 186] on span "Select an option" at bounding box center [277, 186] width 6 height 6
click at [274, 186] on input "Select an option" at bounding box center [277, 186] width 6 height 6
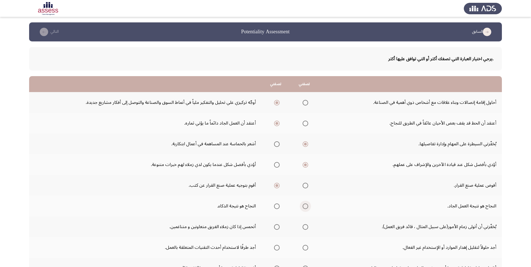
click at [306, 208] on span "Select an option" at bounding box center [306, 207] width 6 height 6
click at [306, 208] on input "Select an option" at bounding box center [306, 207] width 6 height 6
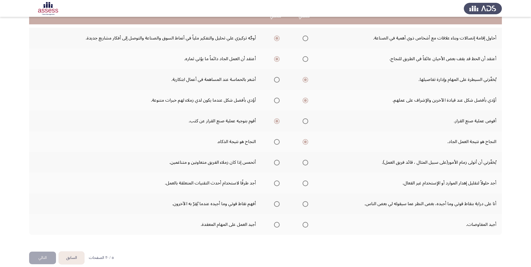
scroll to position [71, 0]
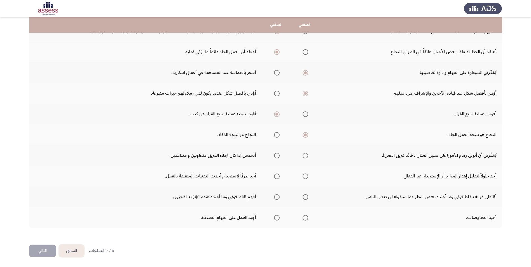
click at [306, 157] on span "Select an option" at bounding box center [306, 156] width 6 height 6
click at [306, 157] on input "Select an option" at bounding box center [306, 156] width 6 height 6
click at [277, 177] on span "Select an option" at bounding box center [277, 177] width 6 height 6
click at [277, 177] on input "Select an option" at bounding box center [277, 177] width 6 height 6
click at [308, 198] on span "Select an option" at bounding box center [306, 197] width 6 height 6
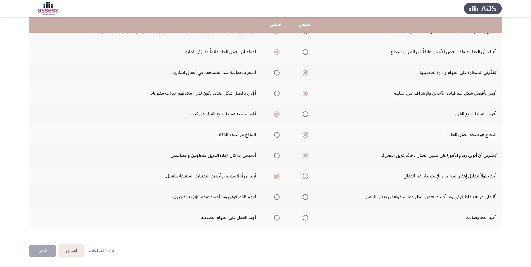
click at [308, 198] on input "Select an option" at bounding box center [306, 197] width 6 height 6
click at [277, 217] on span "Select an option" at bounding box center [277, 218] width 6 height 6
click at [277, 217] on input "Select an option" at bounding box center [277, 218] width 6 height 6
click at [41, 249] on button "التالي" at bounding box center [42, 251] width 27 height 13
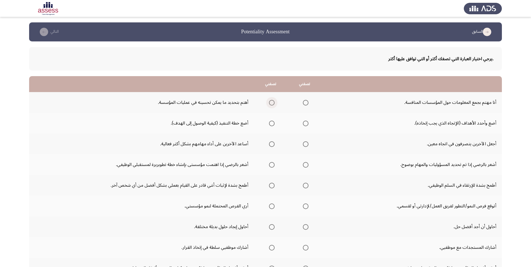
click at [271, 105] on span "Select an option" at bounding box center [272, 103] width 6 height 6
click at [271, 105] on input "Select an option" at bounding box center [272, 103] width 6 height 6
click at [303, 122] on span "Select an option" at bounding box center [306, 124] width 6 height 6
click at [303, 122] on input "Select an option" at bounding box center [306, 124] width 6 height 6
click at [271, 144] on span "Select an option" at bounding box center [272, 144] width 6 height 6
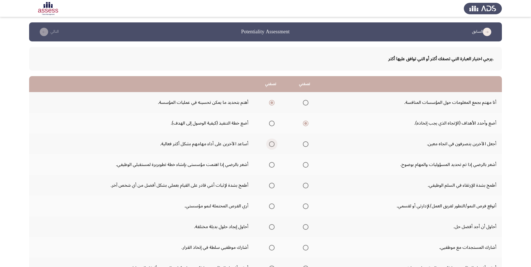
click at [271, 144] on input "Select an option" at bounding box center [272, 144] width 6 height 6
click at [271, 166] on span "Select an option" at bounding box center [272, 165] width 6 height 6
click at [271, 166] on input "Select an option" at bounding box center [272, 165] width 6 height 6
click at [307, 185] on span "Select an option" at bounding box center [306, 186] width 6 height 6
click at [307, 185] on input "Select an option" at bounding box center [306, 186] width 6 height 6
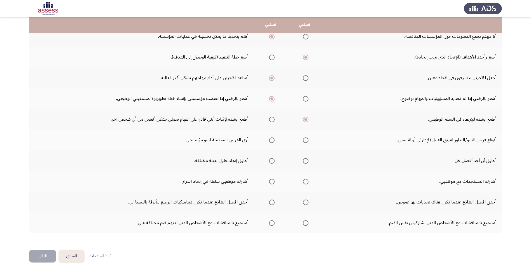
scroll to position [71, 0]
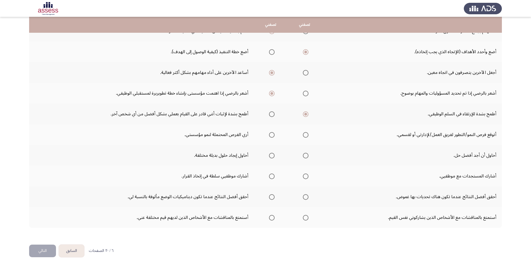
click at [380, 203] on td "أحقق أفضل النتائج عندما تكون هناك تحديات بها غموض." at bounding box center [412, 197] width 181 height 21
click at [305, 137] on span "Select an option" at bounding box center [306, 135] width 6 height 6
click at [305, 137] on input "Select an option" at bounding box center [306, 135] width 6 height 6
click at [305, 159] on mat-radio-group "Select an option" at bounding box center [305, 156] width 8 height 10
click at [302, 156] on label "Select an option" at bounding box center [305, 156] width 8 height 6
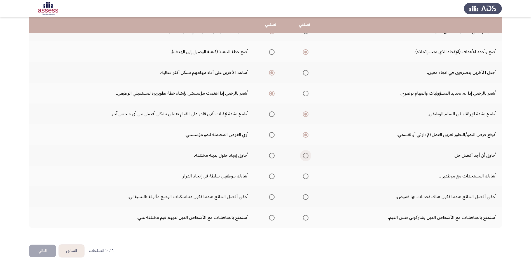
click at [303, 156] on input "Select an option" at bounding box center [306, 156] width 6 height 6
click at [276, 177] on th at bounding box center [271, 176] width 34 height 21
click at [273, 177] on span "Select an option" at bounding box center [272, 177] width 6 height 6
click at [273, 177] on input "Select an option" at bounding box center [272, 177] width 6 height 6
click at [303, 198] on span "Select an option" at bounding box center [306, 197] width 6 height 6
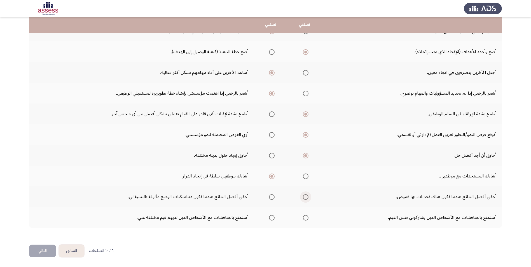
click at [303, 198] on input "Select an option" at bounding box center [306, 197] width 6 height 6
click at [273, 216] on span "Select an option" at bounding box center [272, 218] width 6 height 6
click at [273, 216] on input "Select an option" at bounding box center [272, 218] width 6 height 6
click at [45, 254] on button "التالي" at bounding box center [42, 251] width 27 height 13
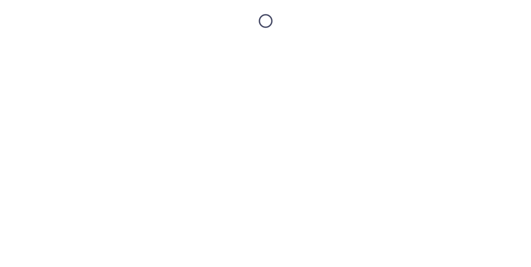
scroll to position [0, 0]
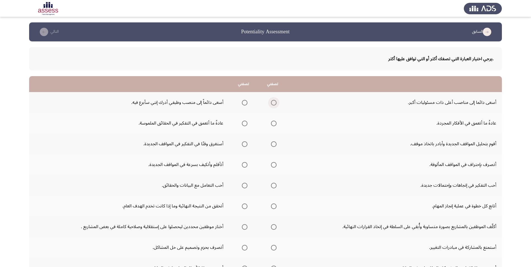
click at [273, 105] on span "Select an option" at bounding box center [274, 103] width 6 height 6
click at [273, 105] on input "Select an option" at bounding box center [274, 103] width 6 height 6
click at [245, 125] on span "Select an option" at bounding box center [245, 124] width 6 height 6
click at [245, 125] on input "Select an option" at bounding box center [245, 124] width 6 height 6
click at [248, 144] on span "Select an option" at bounding box center [245, 144] width 6 height 6
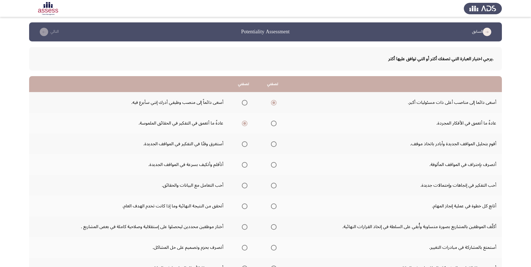
click at [248, 144] on input "Select an option" at bounding box center [245, 144] width 6 height 6
click at [274, 165] on span "Select an option" at bounding box center [274, 165] width 0 height 0
click at [275, 165] on input "Select an option" at bounding box center [274, 165] width 6 height 6
click at [248, 185] on span "Select an option" at bounding box center [245, 186] width 6 height 6
click at [248, 185] on input "Select an option" at bounding box center [245, 186] width 6 height 6
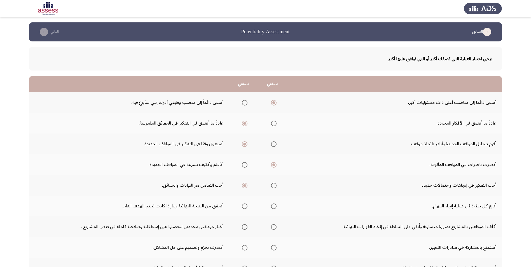
click at [276, 204] on span "Select an option" at bounding box center [274, 207] width 6 height 6
click at [276, 204] on input "Select an option" at bounding box center [274, 207] width 6 height 6
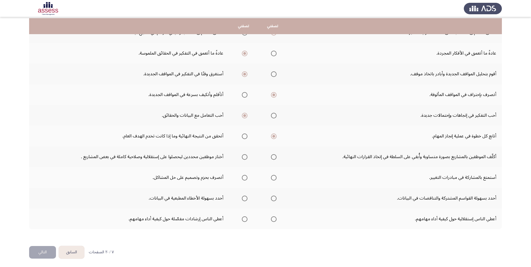
scroll to position [71, 0]
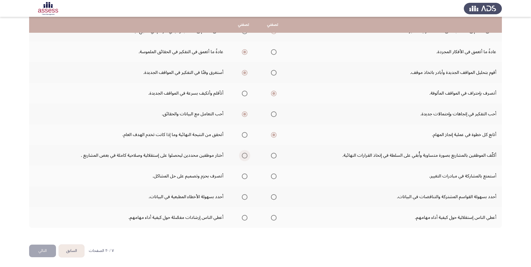
click at [246, 157] on span "Select an option" at bounding box center [245, 156] width 6 height 6
click at [246, 157] on input "Select an option" at bounding box center [245, 156] width 6 height 6
click at [245, 176] on span "Select an option" at bounding box center [245, 177] width 6 height 6
click at [245, 176] on input "Select an option" at bounding box center [245, 177] width 6 height 6
click at [275, 196] on span "Select an option" at bounding box center [274, 197] width 6 height 6
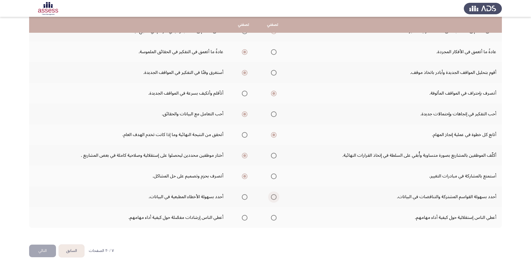
click at [275, 196] on input "Select an option" at bounding box center [274, 197] width 6 height 6
click at [275, 219] on span "Select an option" at bounding box center [274, 218] width 6 height 6
click at [275, 219] on input "Select an option" at bounding box center [274, 218] width 6 height 6
click at [46, 249] on button "التالي" at bounding box center [42, 251] width 27 height 13
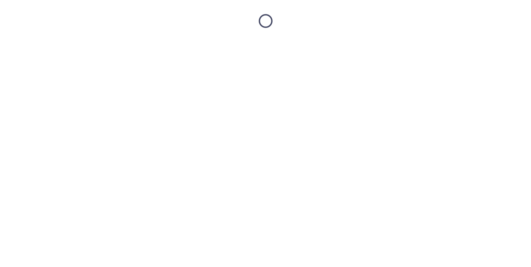
scroll to position [0, 0]
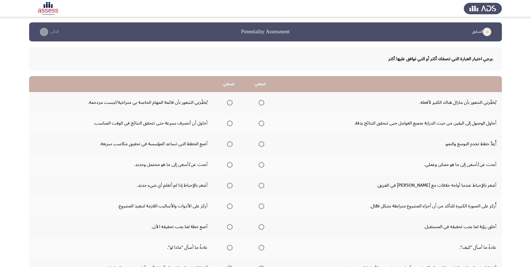
click at [260, 103] on span "Select an option" at bounding box center [262, 103] width 6 height 6
click at [260, 103] on input "Select an option" at bounding box center [262, 103] width 6 height 6
click at [263, 125] on span "Select an option" at bounding box center [262, 124] width 6 height 6
click at [263, 125] on input "Select an option" at bounding box center [262, 124] width 6 height 6
click at [263, 142] on span "Select an option" at bounding box center [262, 144] width 6 height 6
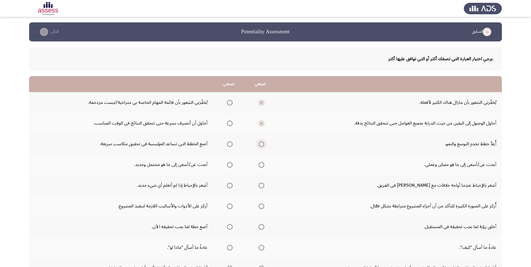
click at [263, 142] on input "Select an option" at bounding box center [262, 144] width 6 height 6
click at [261, 165] on span "Select an option" at bounding box center [262, 165] width 6 height 6
click at [261, 165] on input "Select an option" at bounding box center [262, 165] width 6 height 6
click at [231, 185] on span "Select an option" at bounding box center [230, 186] width 6 height 6
click at [231, 185] on input "Select an option" at bounding box center [230, 186] width 6 height 6
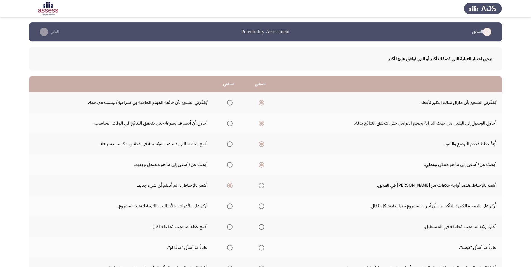
click at [259, 204] on span "Select an option" at bounding box center [262, 207] width 6 height 6
click at [259, 204] on input "Select an option" at bounding box center [262, 207] width 6 height 6
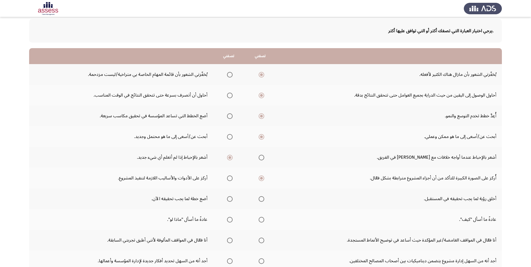
click at [227, 198] on span "Select an option" at bounding box center [230, 199] width 6 height 6
click at [227, 198] on input "Select an option" at bounding box center [230, 199] width 6 height 6
click at [230, 220] on span "Select an option" at bounding box center [230, 220] width 6 height 6
click at [230, 220] on input "Select an option" at bounding box center [230, 220] width 6 height 6
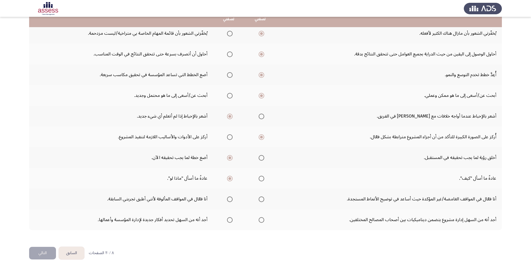
scroll to position [71, 0]
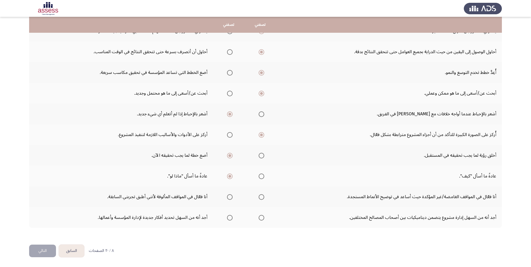
click at [262, 199] on span "Select an option" at bounding box center [262, 197] width 6 height 6
click at [262, 199] on input "Select an option" at bounding box center [262, 197] width 6 height 6
click at [259, 219] on span "Select an option" at bounding box center [262, 218] width 6 height 6
click at [259, 219] on input "Select an option" at bounding box center [262, 218] width 6 height 6
click at [47, 247] on button "التالي" at bounding box center [42, 251] width 27 height 13
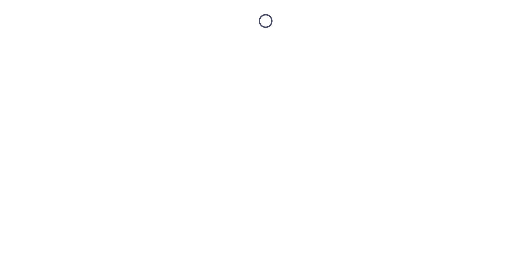
scroll to position [0, 0]
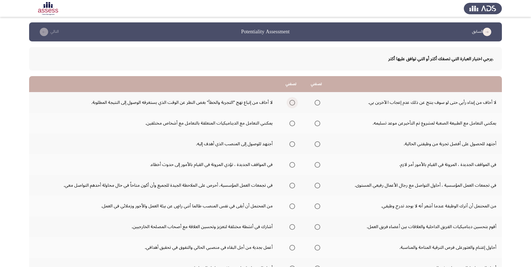
click at [293, 101] on span "Select an option" at bounding box center [293, 103] width 6 height 6
click at [293, 101] on input "Select an option" at bounding box center [293, 103] width 6 height 6
click at [315, 126] on span "Select an option" at bounding box center [318, 124] width 6 height 6
click at [315, 126] on input "Select an option" at bounding box center [318, 124] width 6 height 6
click at [290, 146] on span "Select an option" at bounding box center [293, 144] width 6 height 6
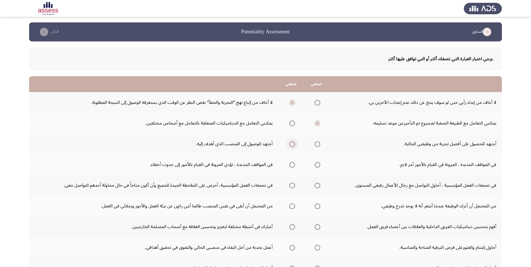
click at [290, 146] on input "Select an option" at bounding box center [293, 144] width 6 height 6
click at [292, 166] on span "Select an option" at bounding box center [293, 165] width 6 height 6
click at [292, 166] on input "Select an option" at bounding box center [293, 165] width 6 height 6
click at [293, 185] on span "Select an option" at bounding box center [293, 186] width 6 height 6
click at [293, 185] on input "Select an option" at bounding box center [293, 186] width 6 height 6
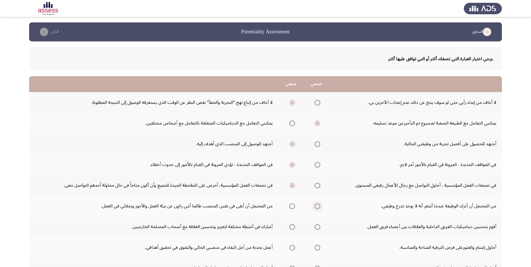
click at [320, 207] on span "Select an option" at bounding box center [318, 207] width 6 height 6
click at [320, 207] on input "Select an option" at bounding box center [318, 207] width 6 height 6
click at [318, 227] on span "Select an option" at bounding box center [318, 227] width 6 height 6
click at [318, 227] on input "Select an option" at bounding box center [318, 227] width 6 height 6
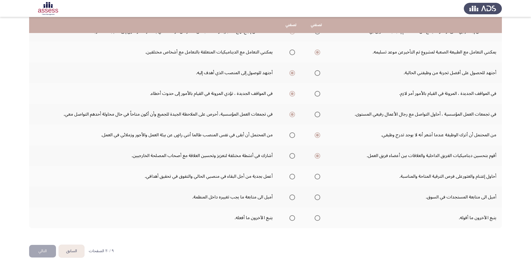
scroll to position [71, 0]
click at [317, 177] on span "Select an option" at bounding box center [318, 177] width 6 height 6
click at [317, 177] on input "Select an option" at bounding box center [318, 177] width 6 height 6
click at [292, 196] on span "Select an option" at bounding box center [293, 197] width 6 height 6
click at [292, 196] on input "Select an option" at bounding box center [293, 197] width 6 height 6
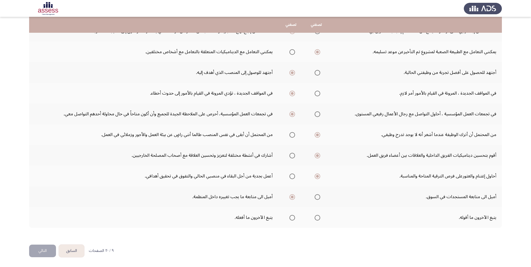
click at [294, 218] on span "Select an option" at bounding box center [293, 218] width 6 height 6
click at [294, 218] on input "Select an option" at bounding box center [293, 218] width 6 height 6
click at [39, 250] on button "التالي" at bounding box center [42, 251] width 27 height 13
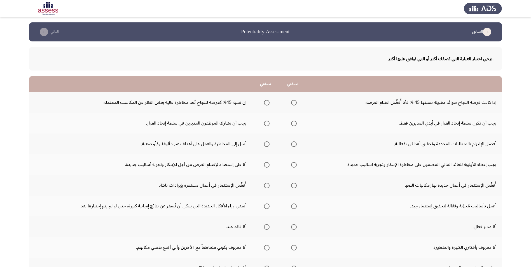
click at [267, 103] on span "Select an option" at bounding box center [267, 103] width 6 height 6
click at [267, 103] on input "Select an option" at bounding box center [267, 103] width 6 height 6
click at [267, 124] on span "Select an option" at bounding box center [267, 124] width 0 height 0
click at [266, 123] on input "Select an option" at bounding box center [267, 124] width 6 height 6
click at [290, 103] on label "Select an option" at bounding box center [293, 103] width 8 height 6
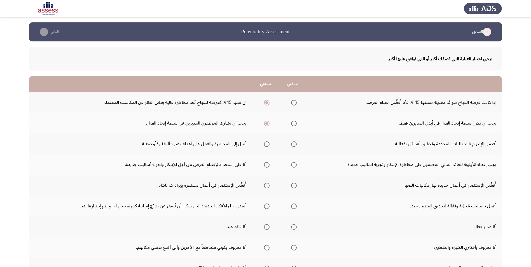
click at [291, 103] on input "Select an option" at bounding box center [294, 103] width 6 height 6
click at [266, 145] on span "Select an option" at bounding box center [267, 144] width 6 height 6
click at [266, 145] on input "Select an option" at bounding box center [267, 144] width 6 height 6
click at [264, 167] on span "Select an option" at bounding box center [267, 165] width 6 height 6
click at [264, 167] on input "Select an option" at bounding box center [267, 165] width 6 height 6
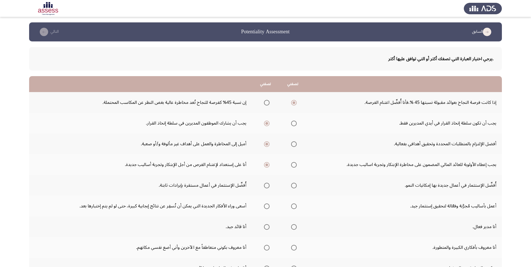
click at [293, 186] on span "Select an option" at bounding box center [294, 186] width 6 height 6
click at [293, 186] on input "Select an option" at bounding box center [294, 186] width 6 height 6
click at [266, 206] on span "Select an option" at bounding box center [267, 207] width 6 height 6
click at [266, 206] on input "Select an option" at bounding box center [267, 207] width 6 height 6
click at [265, 229] on span "Select an option" at bounding box center [267, 227] width 6 height 6
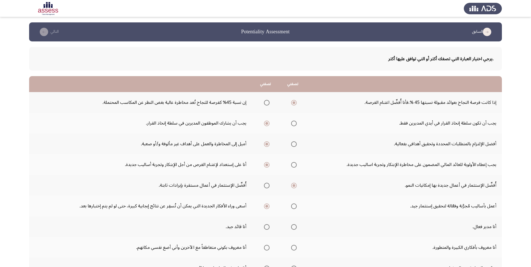
click at [265, 229] on input "Select an option" at bounding box center [267, 227] width 6 height 6
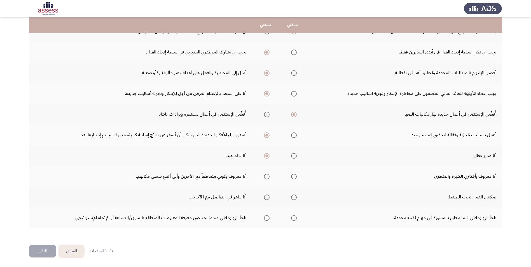
scroll to position [71, 0]
click at [292, 178] on span "Select an option" at bounding box center [294, 177] width 6 height 6
click at [292, 178] on input "Select an option" at bounding box center [294, 177] width 6 height 6
click at [293, 199] on span "Select an option" at bounding box center [294, 197] width 6 height 6
click at [293, 199] on input "Select an option" at bounding box center [294, 197] width 6 height 6
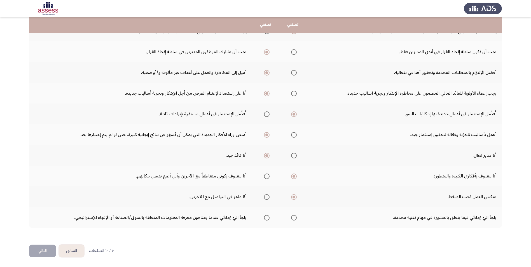
click at [266, 217] on span "Select an option" at bounding box center [267, 218] width 6 height 6
click at [266, 217] on input "Select an option" at bounding box center [267, 218] width 6 height 6
click at [47, 250] on button "التالي" at bounding box center [42, 251] width 27 height 13
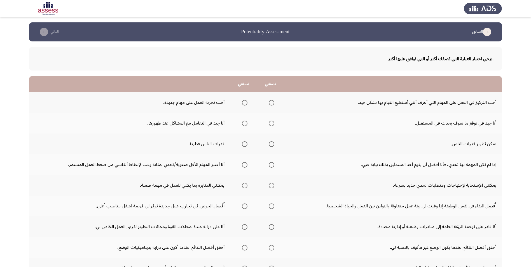
click at [242, 103] on span "Select an option" at bounding box center [245, 103] width 6 height 6
click at [242, 103] on input "Select an option" at bounding box center [245, 103] width 6 height 6
click at [269, 124] on span "Select an option" at bounding box center [272, 124] width 6 height 6
click at [269, 124] on input "Select an option" at bounding box center [272, 124] width 6 height 6
click at [269, 145] on span "Select an option" at bounding box center [272, 144] width 6 height 6
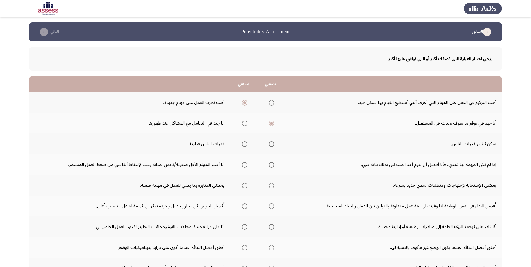
click at [269, 145] on input "Select an option" at bounding box center [272, 144] width 6 height 6
click at [269, 165] on span "Select an option" at bounding box center [272, 165] width 6 height 6
click at [269, 165] on input "Select an option" at bounding box center [272, 165] width 6 height 6
click at [272, 186] on span "Select an option" at bounding box center [272, 186] width 0 height 0
click at [270, 185] on input "Select an option" at bounding box center [272, 186] width 6 height 6
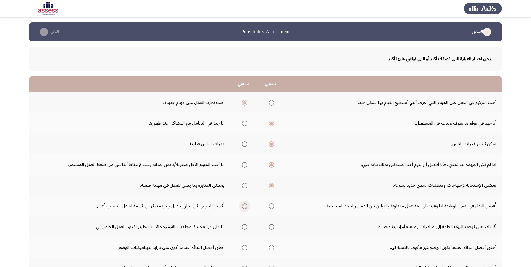
click at [243, 206] on span "Select an option" at bounding box center [245, 207] width 6 height 6
click at [243, 206] on input "Select an option" at bounding box center [245, 207] width 6 height 6
click at [243, 228] on span "Select an option" at bounding box center [245, 227] width 6 height 6
click at [243, 228] on input "Select an option" at bounding box center [245, 227] width 6 height 6
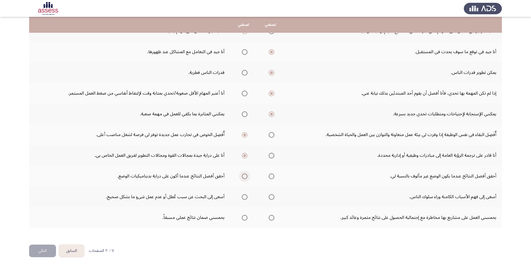
click at [243, 177] on span "Select an option" at bounding box center [245, 177] width 6 height 6
click at [243, 177] on input "Select an option" at bounding box center [245, 177] width 6 height 6
click at [244, 198] on span "Select an option" at bounding box center [245, 197] width 6 height 6
click at [244, 198] on input "Select an option" at bounding box center [245, 197] width 6 height 6
click at [269, 217] on span "Select an option" at bounding box center [272, 218] width 6 height 6
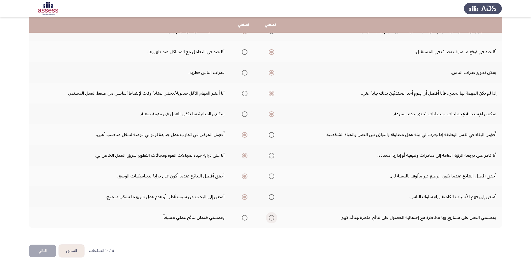
click at [269, 217] on input "Select an option" at bounding box center [272, 218] width 6 height 6
click at [41, 253] on button "التالي" at bounding box center [42, 251] width 27 height 13
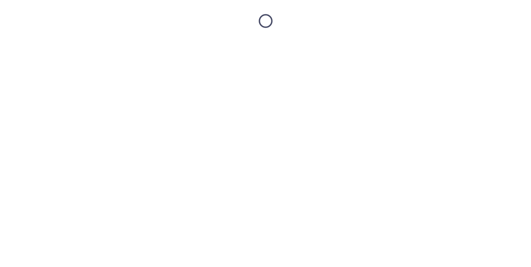
scroll to position [0, 0]
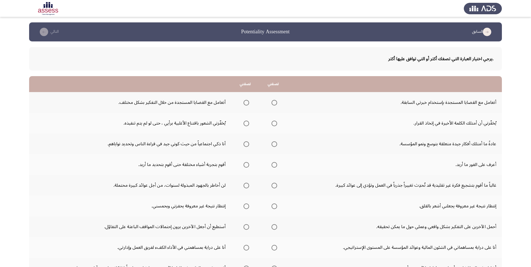
click at [244, 103] on span "Select an option" at bounding box center [247, 103] width 6 height 6
click at [244, 103] on input "Select an option" at bounding box center [247, 103] width 6 height 6
click at [272, 126] on span "Select an option" at bounding box center [275, 124] width 6 height 6
click at [272, 126] on input "Select an option" at bounding box center [275, 124] width 6 height 6
click at [273, 145] on span "Select an option" at bounding box center [275, 144] width 6 height 6
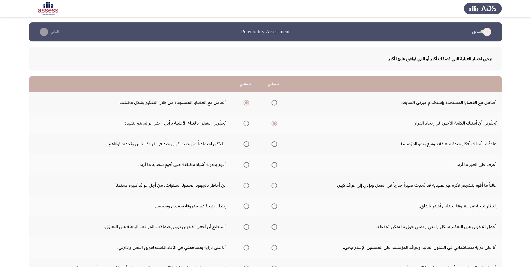
click at [273, 145] on input "Select an option" at bounding box center [275, 144] width 6 height 6
click at [244, 166] on span "Select an option" at bounding box center [247, 165] width 6 height 6
click at [244, 166] on input "Select an option" at bounding box center [247, 165] width 6 height 6
click at [272, 187] on span "Select an option" at bounding box center [275, 186] width 6 height 6
click at [272, 187] on input "Select an option" at bounding box center [275, 186] width 6 height 6
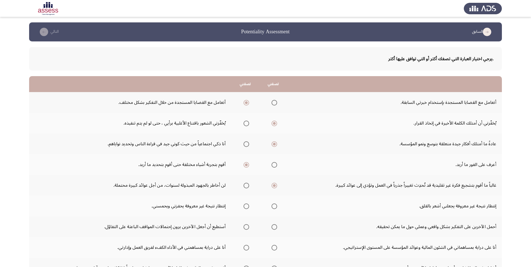
click at [247, 207] on span "Select an option" at bounding box center [247, 207] width 6 height 6
click at [247, 207] on input "Select an option" at bounding box center [247, 207] width 6 height 6
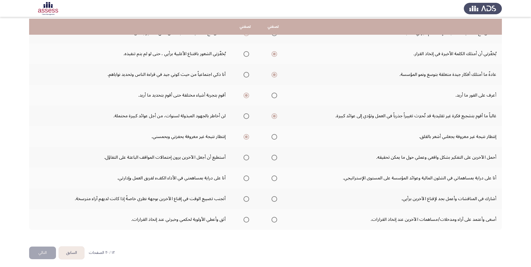
scroll to position [71, 0]
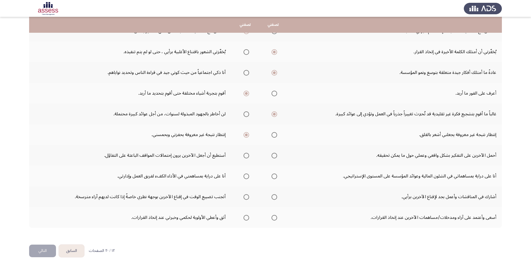
click at [244, 156] on span "Select an option" at bounding box center [247, 156] width 6 height 6
click at [244, 156] on input "Select an option" at bounding box center [247, 156] width 6 height 6
click at [274, 178] on span "Select an option" at bounding box center [275, 177] width 6 height 6
click at [274, 178] on input "Select an option" at bounding box center [275, 177] width 6 height 6
click at [273, 199] on span "Select an option" at bounding box center [275, 197] width 6 height 6
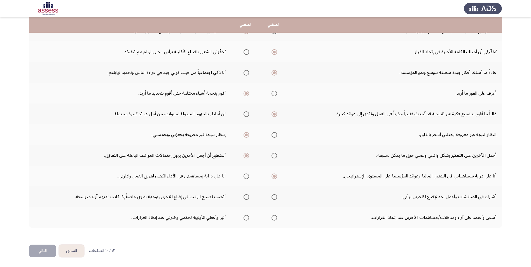
click at [273, 199] on input "Select an option" at bounding box center [275, 197] width 6 height 6
click at [274, 219] on span "Select an option" at bounding box center [275, 218] width 6 height 6
click at [274, 219] on input "Select an option" at bounding box center [275, 218] width 6 height 6
click at [40, 256] on button "التالي" at bounding box center [42, 251] width 27 height 13
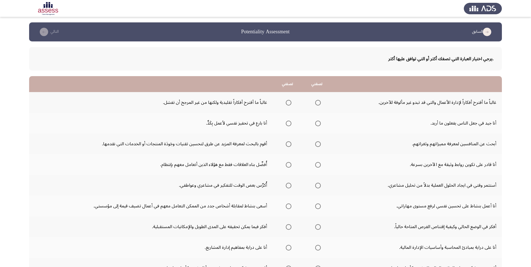
click at [319, 103] on span "Select an option" at bounding box center [318, 103] width 6 height 6
click at [319, 103] on input "Select an option" at bounding box center [318, 103] width 6 height 6
click at [317, 125] on span "Select an option" at bounding box center [318, 124] width 6 height 6
click at [317, 125] on input "Select an option" at bounding box center [318, 124] width 6 height 6
click at [287, 147] on span "Select an option" at bounding box center [289, 144] width 6 height 6
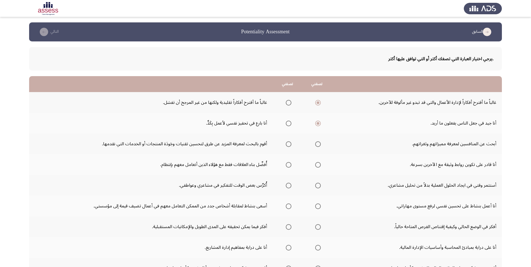
click at [287, 147] on input "Select an option" at bounding box center [289, 144] width 6 height 6
click at [286, 166] on label "Select an option" at bounding box center [288, 165] width 8 height 6
click at [286, 166] on input "Select an option" at bounding box center [289, 165] width 6 height 6
click at [316, 164] on span "Select an option" at bounding box center [318, 165] width 6 height 6
click at [316, 164] on input "Select an option" at bounding box center [318, 165] width 6 height 6
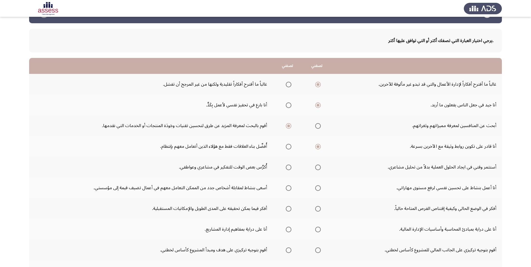
scroll to position [56, 0]
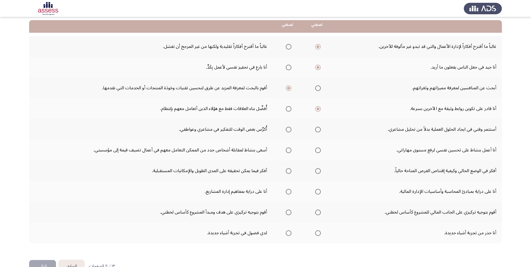
click at [319, 132] on span "Select an option" at bounding box center [318, 130] width 6 height 6
click at [319, 132] on input "Select an option" at bounding box center [318, 130] width 6 height 6
click at [318, 152] on span "Select an option" at bounding box center [318, 151] width 6 height 6
click at [318, 152] on input "Select an option" at bounding box center [318, 151] width 6 height 6
click at [291, 172] on span "Select an option" at bounding box center [289, 171] width 6 height 6
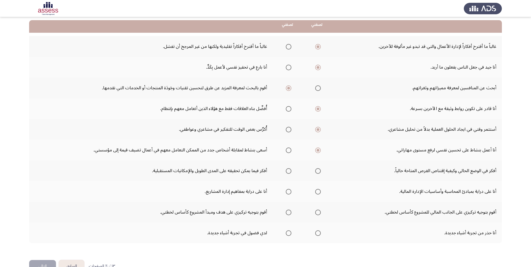
click at [291, 172] on input "Select an option" at bounding box center [289, 171] width 6 height 6
click at [288, 192] on span "Select an option" at bounding box center [289, 192] width 6 height 6
click at [288, 192] on input "Select an option" at bounding box center [289, 192] width 6 height 6
click at [289, 213] on span "Select an option" at bounding box center [289, 213] width 0 height 0
click at [289, 213] on input "Select an option" at bounding box center [289, 213] width 6 height 6
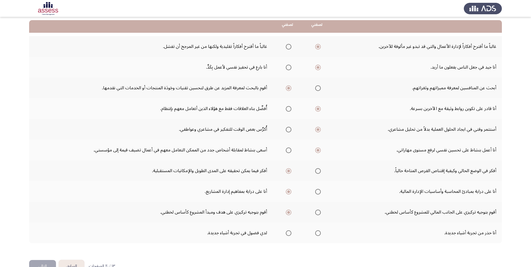
click at [287, 235] on span "Select an option" at bounding box center [289, 234] width 6 height 6
click at [287, 235] on input "Select an option" at bounding box center [289, 234] width 6 height 6
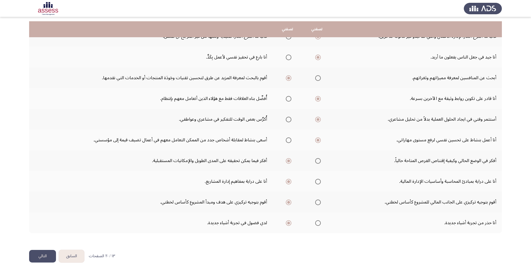
scroll to position [71, 0]
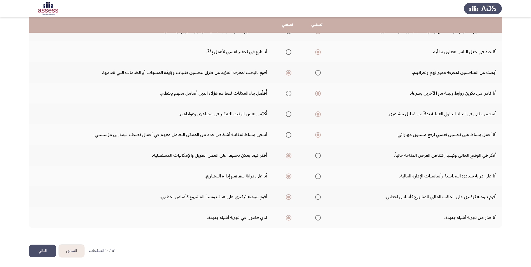
click at [45, 253] on button "التالي" at bounding box center [42, 251] width 27 height 13
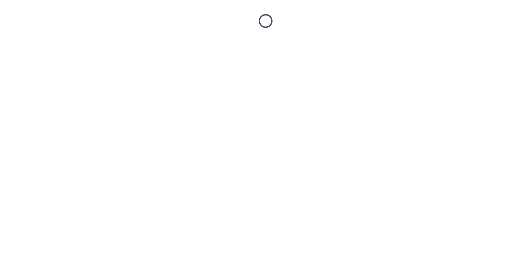
scroll to position [0, 0]
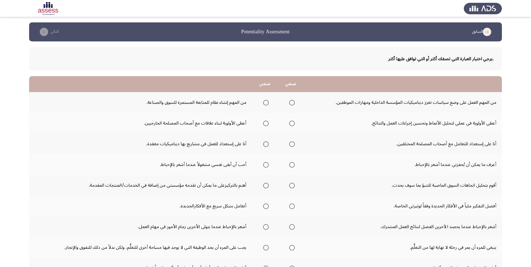
click at [292, 103] on span "Select an option" at bounding box center [292, 103] width 0 height 0
click at [292, 103] on input "Select an option" at bounding box center [292, 103] width 6 height 6
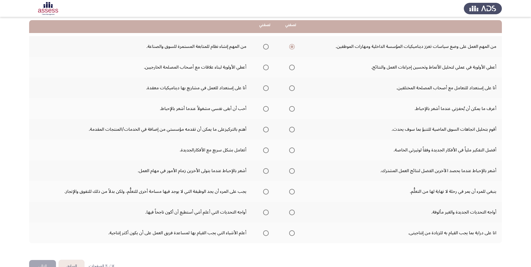
scroll to position [71, 0]
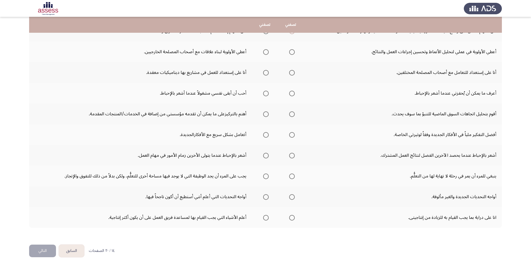
click at [292, 52] on span "Select an option" at bounding box center [292, 52] width 6 height 6
click at [292, 52] on input "Select an option" at bounding box center [292, 52] width 6 height 6
click at [294, 74] on span "Select an option" at bounding box center [292, 73] width 6 height 6
click at [294, 74] on input "Select an option" at bounding box center [292, 73] width 6 height 6
click at [267, 93] on span "Select an option" at bounding box center [266, 94] width 6 height 6
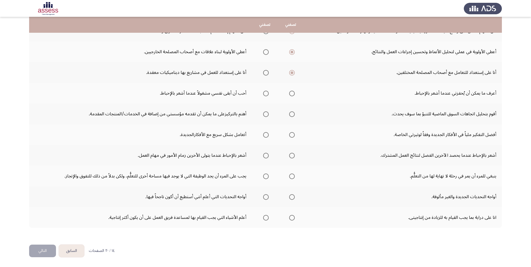
click at [267, 93] on input "Select an option" at bounding box center [266, 94] width 6 height 6
click at [265, 115] on span "Select an option" at bounding box center [266, 115] width 6 height 6
click at [265, 115] on input "Select an option" at bounding box center [266, 115] width 6 height 6
click at [294, 135] on span "Select an option" at bounding box center [292, 135] width 6 height 6
click at [294, 135] on input "Select an option" at bounding box center [292, 135] width 6 height 6
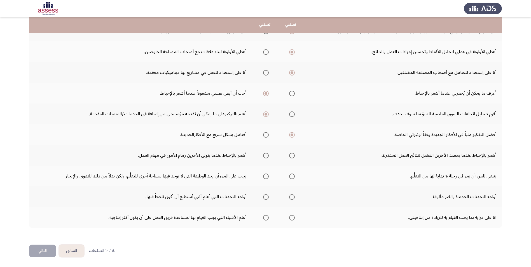
click at [293, 156] on span "Select an option" at bounding box center [292, 156] width 6 height 6
click at [293, 156] on input "Select an option" at bounding box center [292, 156] width 6 height 6
click at [294, 179] on span "Select an option" at bounding box center [292, 177] width 6 height 6
click at [294, 179] on input "Select an option" at bounding box center [292, 177] width 6 height 6
click at [293, 198] on span "Select an option" at bounding box center [292, 197] width 6 height 6
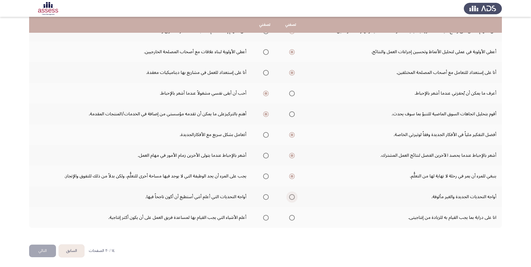
click at [293, 198] on input "Select an option" at bounding box center [292, 197] width 6 height 6
click at [267, 219] on span "Select an option" at bounding box center [266, 218] width 6 height 6
click at [267, 219] on input "Select an option" at bounding box center [266, 218] width 6 height 6
click at [46, 250] on button "التالي" at bounding box center [42, 251] width 27 height 13
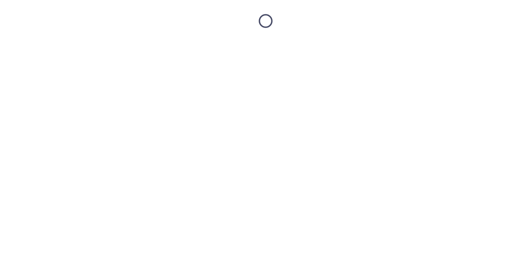
scroll to position [0, 0]
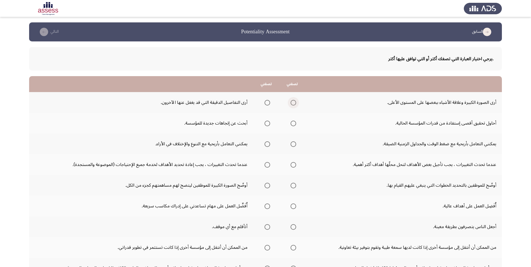
click at [294, 104] on span "Select an option" at bounding box center [294, 103] width 6 height 6
click at [294, 104] on input "Select an option" at bounding box center [294, 103] width 6 height 6
click at [291, 125] on span "Select an option" at bounding box center [294, 124] width 6 height 6
click at [291, 125] on input "Select an option" at bounding box center [294, 124] width 6 height 6
click at [266, 145] on span "Select an option" at bounding box center [268, 144] width 6 height 6
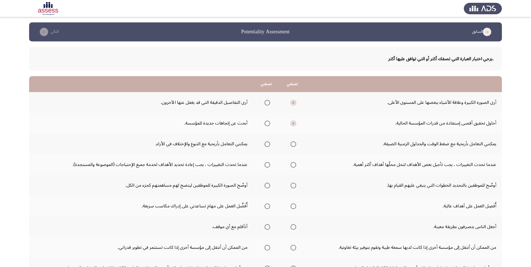
click at [266, 145] on input "Select an option" at bounding box center [268, 144] width 6 height 6
click at [266, 164] on span "Select an option" at bounding box center [268, 165] width 6 height 6
click at [266, 164] on input "Select an option" at bounding box center [268, 165] width 6 height 6
click at [266, 188] on span "Select an option" at bounding box center [268, 186] width 6 height 6
click at [266, 188] on input "Select an option" at bounding box center [268, 186] width 6 height 6
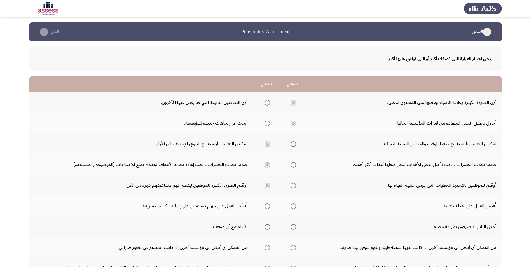
click at [291, 208] on span "Select an option" at bounding box center [294, 207] width 6 height 6
click at [291, 208] on input "Select an option" at bounding box center [294, 207] width 6 height 6
click at [265, 229] on span "Select an option" at bounding box center [268, 227] width 6 height 6
click at [265, 229] on input "Select an option" at bounding box center [268, 227] width 6 height 6
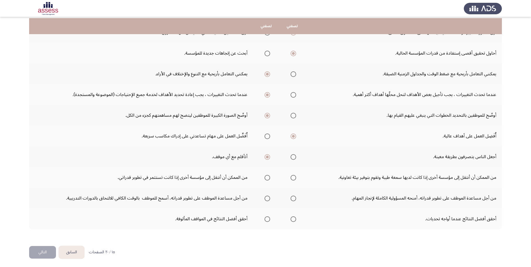
scroll to position [71, 0]
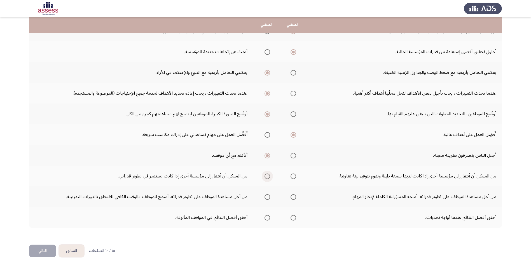
click at [265, 178] on span "Select an option" at bounding box center [268, 177] width 6 height 6
click at [265, 178] on input "Select an option" at bounding box center [268, 177] width 6 height 6
click at [292, 198] on span "Select an option" at bounding box center [294, 197] width 6 height 6
click at [292, 198] on input "Select an option" at bounding box center [294, 197] width 6 height 6
click at [291, 218] on span "Select an option" at bounding box center [294, 218] width 6 height 6
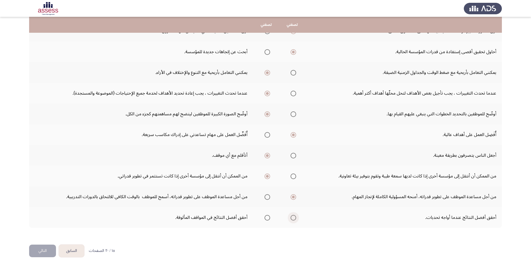
click at [291, 218] on input "Select an option" at bounding box center [294, 218] width 6 height 6
click at [32, 252] on button "التالي" at bounding box center [42, 251] width 27 height 13
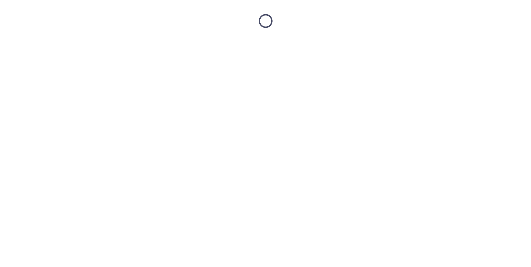
scroll to position [0, 0]
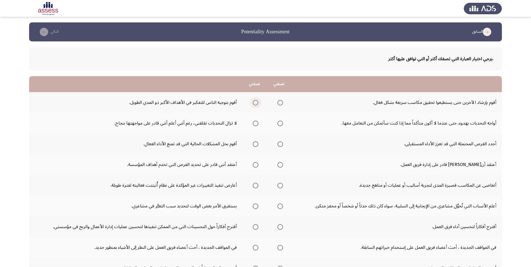
click at [258, 103] on span "Select an option" at bounding box center [256, 103] width 6 height 6
click at [258, 103] on input "Select an option" at bounding box center [256, 103] width 6 height 6
click at [281, 124] on span "Select an option" at bounding box center [281, 124] width 6 height 6
click at [281, 124] on input "Select an option" at bounding box center [281, 124] width 6 height 6
click at [282, 145] on span "Select an option" at bounding box center [281, 144] width 6 height 6
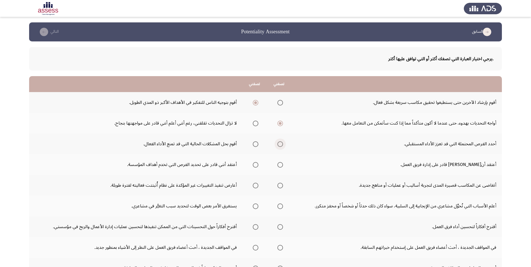
click at [282, 145] on input "Select an option" at bounding box center [281, 144] width 6 height 6
click at [277, 164] on label "Select an option" at bounding box center [279, 165] width 8 height 6
click at [278, 164] on input "Select an option" at bounding box center [281, 165] width 6 height 6
click at [280, 186] on span "Select an option" at bounding box center [281, 186] width 6 height 6
click at [280, 186] on input "Select an option" at bounding box center [281, 186] width 6 height 6
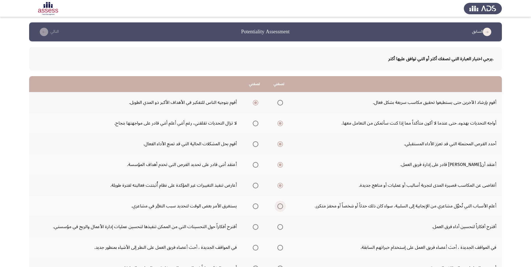
click at [280, 209] on span "Select an option" at bounding box center [281, 207] width 6 height 6
click at [280, 209] on input "Select an option" at bounding box center [281, 207] width 6 height 6
click at [279, 229] on span "Select an option" at bounding box center [281, 227] width 6 height 6
click at [279, 229] on input "Select an option" at bounding box center [281, 227] width 6 height 6
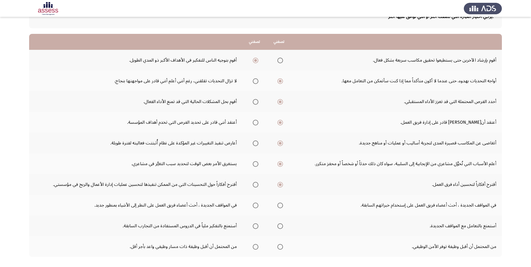
scroll to position [56, 0]
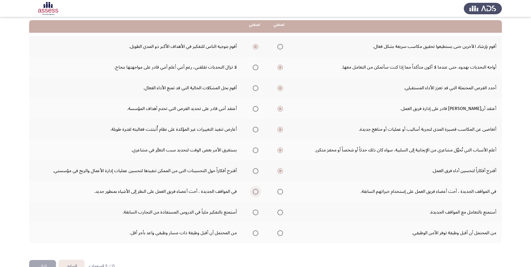
click at [255, 192] on span "Select an option" at bounding box center [256, 192] width 6 height 6
click at [255, 192] on input "Select an option" at bounding box center [256, 192] width 6 height 6
click at [256, 213] on span "Select an option" at bounding box center [256, 213] width 0 height 0
click at [256, 212] on input "Select an option" at bounding box center [256, 213] width 6 height 6
click at [254, 234] on span "Select an option" at bounding box center [256, 234] width 6 height 6
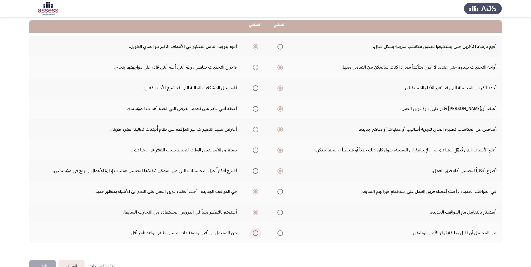
click at [254, 234] on input "Select an option" at bounding box center [256, 234] width 6 height 6
click at [37, 264] on button "التالي" at bounding box center [42, 266] width 27 height 13
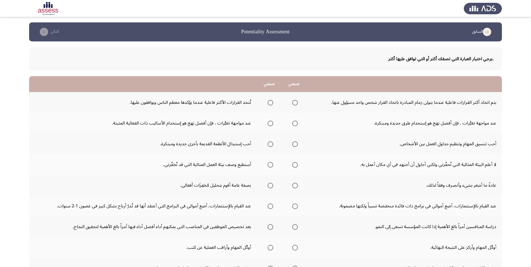
click at [295, 103] on span "Select an option" at bounding box center [295, 103] width 6 height 6
click at [295, 103] on input "Select an option" at bounding box center [295, 103] width 6 height 6
click at [295, 126] on span "Select an option" at bounding box center [295, 124] width 6 height 6
click at [295, 126] on input "Select an option" at bounding box center [295, 124] width 6 height 6
click at [269, 147] on span "Select an option" at bounding box center [271, 144] width 6 height 6
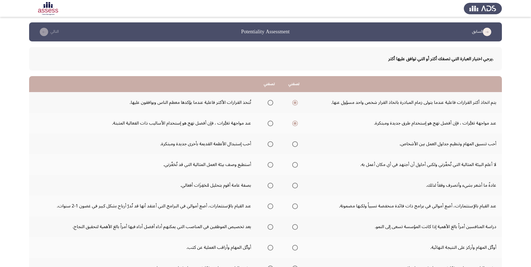
click at [269, 147] on input "Select an option" at bounding box center [271, 144] width 6 height 6
click at [295, 164] on span "Select an option" at bounding box center [295, 165] width 6 height 6
click at [295, 164] on input "Select an option" at bounding box center [295, 165] width 6 height 6
click at [271, 185] on span "Select an option" at bounding box center [271, 186] width 6 height 6
click at [271, 185] on input "Select an option" at bounding box center [271, 186] width 6 height 6
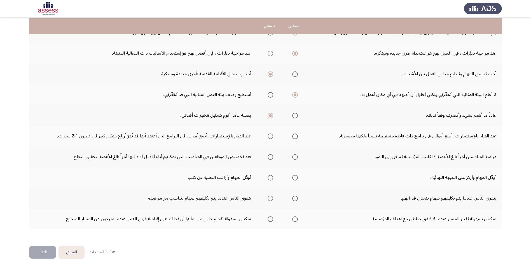
scroll to position [71, 0]
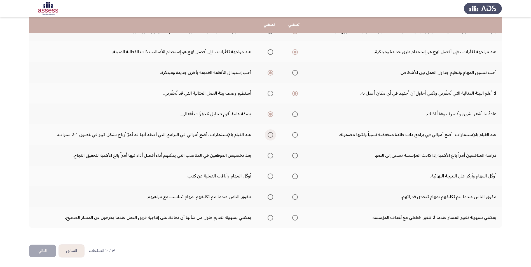
click at [268, 138] on span "Select an option" at bounding box center [271, 135] width 6 height 6
click at [268, 138] on input "Select an option" at bounding box center [271, 135] width 6 height 6
click at [295, 157] on span "Select an option" at bounding box center [295, 156] width 6 height 6
click at [295, 157] on input "Select an option" at bounding box center [295, 156] width 6 height 6
click at [272, 176] on span "Select an option" at bounding box center [271, 177] width 6 height 6
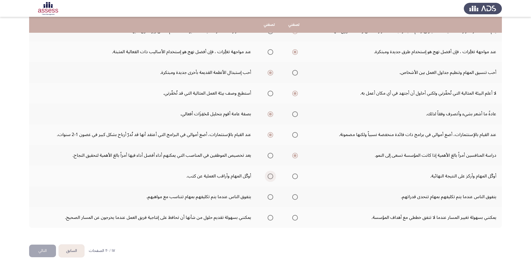
click at [272, 176] on input "Select an option" at bounding box center [271, 177] width 6 height 6
click at [294, 198] on span "Select an option" at bounding box center [295, 197] width 6 height 6
click at [294, 198] on input "Select an option" at bounding box center [295, 197] width 6 height 6
click at [267, 218] on label "Select an option" at bounding box center [270, 218] width 8 height 6
click at [268, 218] on input "Select an option" at bounding box center [271, 218] width 6 height 6
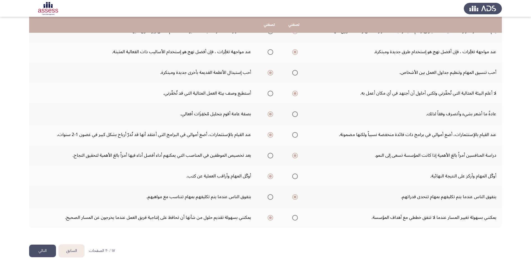
click at [39, 249] on button "التالي" at bounding box center [42, 251] width 27 height 13
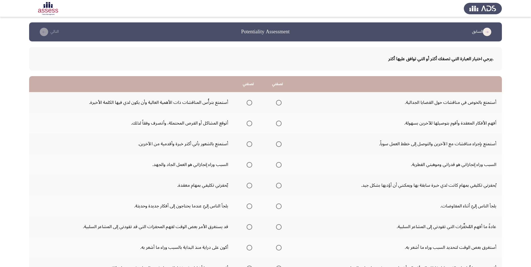
click at [251, 104] on span "Select an option" at bounding box center [250, 103] width 6 height 6
click at [251, 104] on input "Select an option" at bounding box center [250, 103] width 6 height 6
click at [279, 125] on span "Select an option" at bounding box center [279, 124] width 6 height 6
click at [279, 125] on input "Select an option" at bounding box center [279, 124] width 6 height 6
click at [279, 143] on span "Select an option" at bounding box center [279, 144] width 6 height 6
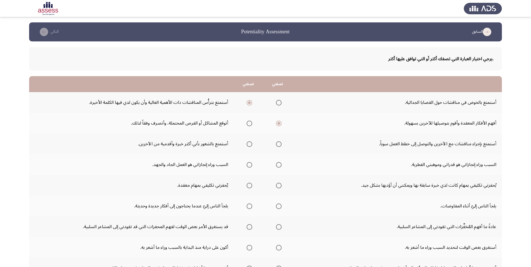
click at [279, 143] on input "Select an option" at bounding box center [279, 144] width 6 height 6
click at [249, 165] on span "Select an option" at bounding box center [250, 165] width 6 height 6
click at [249, 165] on input "Select an option" at bounding box center [250, 165] width 6 height 6
click at [250, 187] on span "Select an option" at bounding box center [250, 186] width 6 height 6
click at [250, 187] on input "Select an option" at bounding box center [250, 186] width 6 height 6
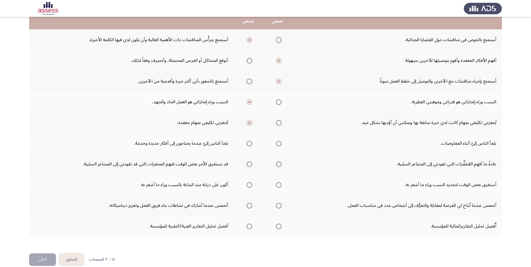
scroll to position [71, 0]
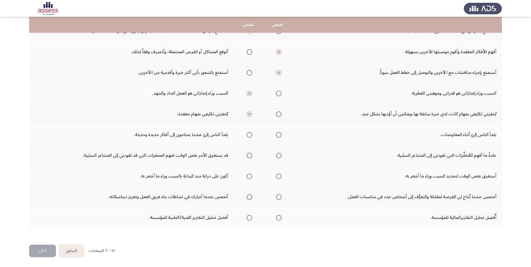
click at [280, 137] on span "Select an option" at bounding box center [279, 135] width 6 height 6
click at [280, 137] on input "Select an option" at bounding box center [279, 135] width 6 height 6
click at [278, 158] on span "Select an option" at bounding box center [279, 156] width 6 height 6
click at [278, 158] on input "Select an option" at bounding box center [279, 156] width 6 height 6
click at [249, 178] on span "Select an option" at bounding box center [250, 177] width 6 height 6
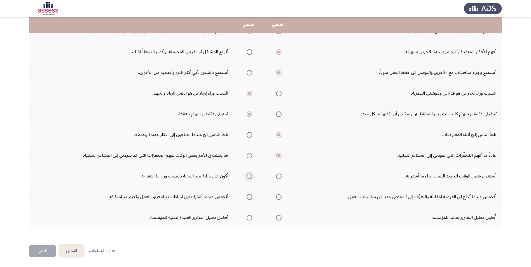
click at [249, 178] on input "Select an option" at bounding box center [250, 177] width 6 height 6
click at [247, 197] on span "Select an option" at bounding box center [250, 197] width 6 height 6
click at [247, 197] on input "Select an option" at bounding box center [250, 197] width 6 height 6
click at [279, 215] on span "Select an option" at bounding box center [279, 218] width 6 height 6
click at [279, 215] on input "Select an option" at bounding box center [279, 218] width 6 height 6
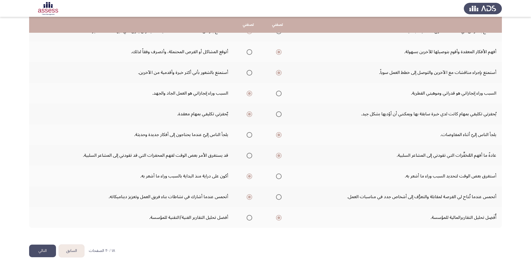
click at [37, 250] on button "التالي" at bounding box center [42, 251] width 27 height 13
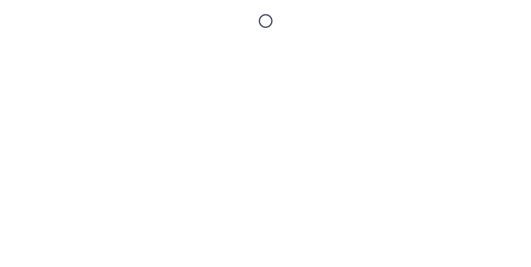
scroll to position [0, 0]
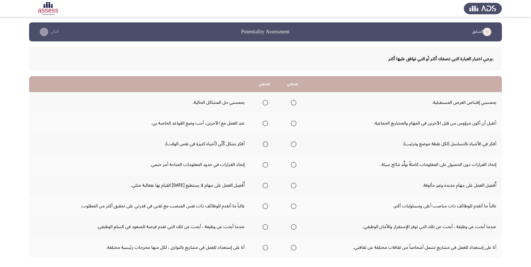
click at [294, 101] on span "Select an option" at bounding box center [294, 103] width 6 height 6
click at [294, 101] on input "Select an option" at bounding box center [294, 103] width 6 height 6
click at [294, 125] on span "Select an option" at bounding box center [294, 124] width 6 height 6
click at [294, 125] on input "Select an option" at bounding box center [294, 124] width 6 height 6
click at [292, 146] on span "Select an option" at bounding box center [294, 144] width 6 height 6
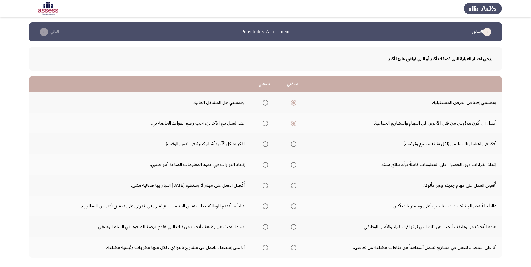
click at [292, 146] on input "Select an option" at bounding box center [294, 144] width 6 height 6
click at [293, 165] on span "Select an option" at bounding box center [294, 165] width 6 height 6
click at [293, 165] on input "Select an option" at bounding box center [294, 165] width 6 height 6
click at [296, 186] on span "Select an option" at bounding box center [294, 186] width 6 height 6
click at [296, 186] on input "Select an option" at bounding box center [294, 186] width 6 height 6
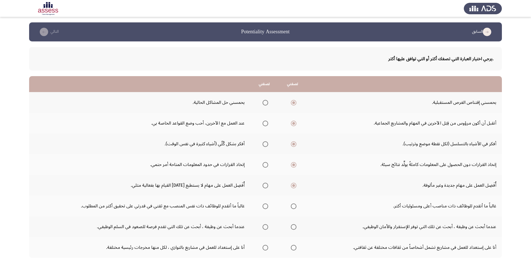
click at [292, 207] on span "Select an option" at bounding box center [294, 207] width 6 height 6
click at [292, 207] on input "Select an option" at bounding box center [294, 207] width 6 height 6
click at [265, 227] on span "Select an option" at bounding box center [266, 227] width 6 height 6
click at [265, 227] on input "Select an option" at bounding box center [266, 227] width 6 height 6
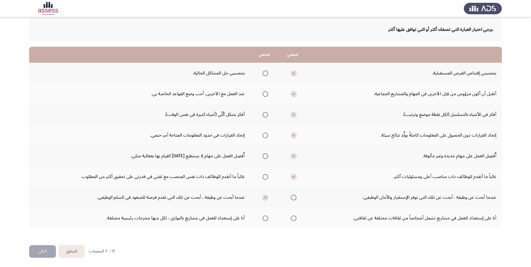
scroll to position [30, 0]
click at [294, 217] on span "Select an option" at bounding box center [294, 218] width 6 height 6
click at [294, 217] on input "Select an option" at bounding box center [294, 218] width 6 height 6
click at [38, 252] on button "التالي" at bounding box center [42, 251] width 27 height 13
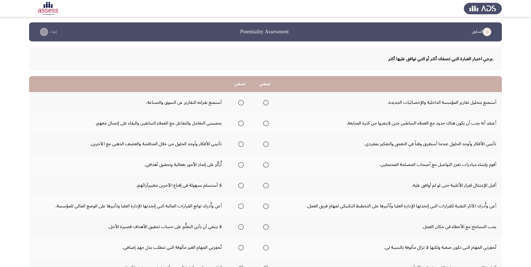
click at [242, 105] on span "Select an option" at bounding box center [241, 103] width 6 height 6
click at [242, 105] on input "Select an option" at bounding box center [241, 103] width 6 height 6
click at [241, 125] on span "Select an option" at bounding box center [241, 124] width 6 height 6
click at [241, 125] on input "Select an option" at bounding box center [241, 124] width 6 height 6
click at [266, 145] on span "Select an option" at bounding box center [266, 144] width 6 height 6
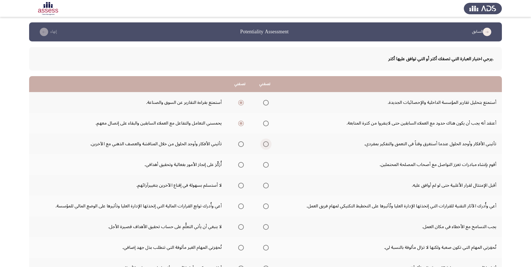
click at [266, 145] on input "Select an option" at bounding box center [266, 144] width 6 height 6
click at [239, 145] on span "Select an option" at bounding box center [241, 144] width 6 height 6
click at [239, 145] on input "Select an option" at bounding box center [241, 144] width 6 height 6
click at [265, 166] on span "Select an option" at bounding box center [266, 165] width 6 height 6
click at [265, 166] on input "Select an option" at bounding box center [266, 165] width 6 height 6
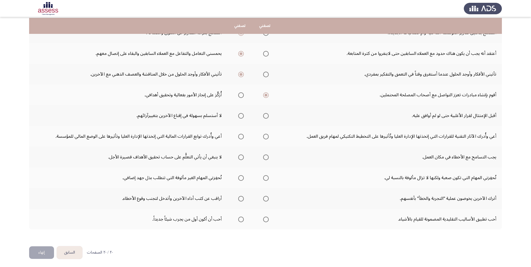
scroll to position [71, 0]
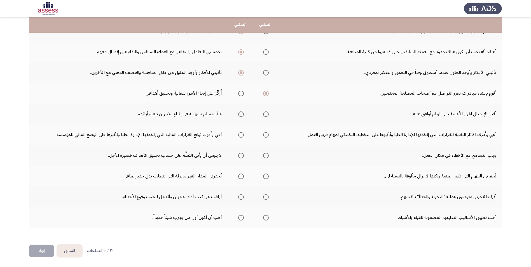
click at [241, 115] on span "Select an option" at bounding box center [241, 115] width 6 height 6
click at [241, 115] on input "Select an option" at bounding box center [241, 115] width 6 height 6
click at [243, 136] on span "Select an option" at bounding box center [241, 135] width 6 height 6
click at [243, 136] on input "Select an option" at bounding box center [241, 135] width 6 height 6
click at [268, 156] on span "Select an option" at bounding box center [266, 156] width 6 height 6
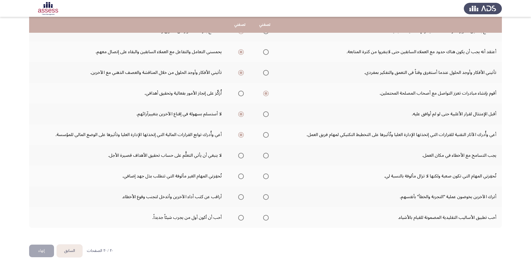
click at [268, 156] on input "Select an option" at bounding box center [266, 156] width 6 height 6
click at [238, 176] on span "Select an option" at bounding box center [241, 177] width 6 height 6
click at [238, 176] on input "Select an option" at bounding box center [241, 177] width 6 height 6
click at [242, 198] on span "Select an option" at bounding box center [241, 197] width 6 height 6
click at [242, 198] on input "Select an option" at bounding box center [241, 197] width 6 height 6
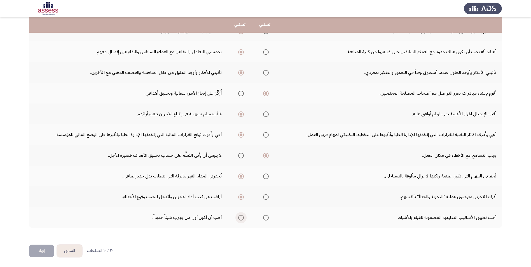
click at [242, 218] on span "Select an option" at bounding box center [241, 218] width 6 height 6
click at [242, 218] on input "Select an option" at bounding box center [241, 218] width 6 height 6
click at [41, 253] on button "إنهاء" at bounding box center [41, 251] width 25 height 13
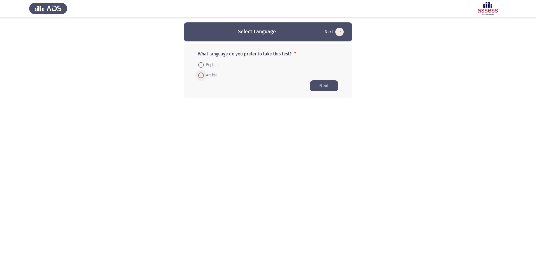
click at [210, 77] on span "Arabic" at bounding box center [210, 75] width 13 height 7
click at [204, 77] on input "Arabic" at bounding box center [201, 76] width 6 height 6
radio input "true"
click at [326, 88] on button "Next" at bounding box center [324, 85] width 28 height 11
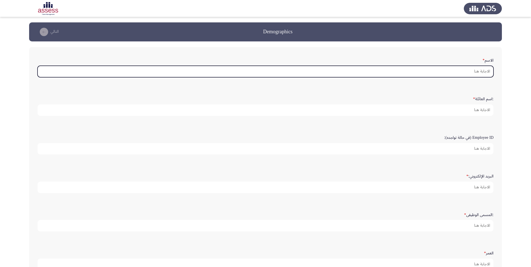
click at [396, 75] on input "الاسم *" at bounding box center [266, 71] width 456 height 11
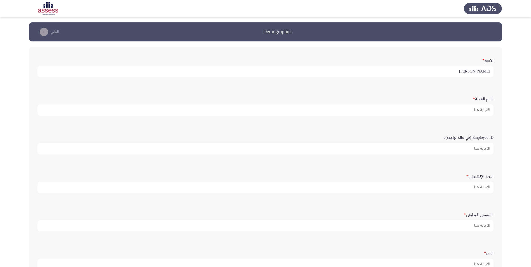
type input "[PERSON_NAME]"
type input "الجندل"
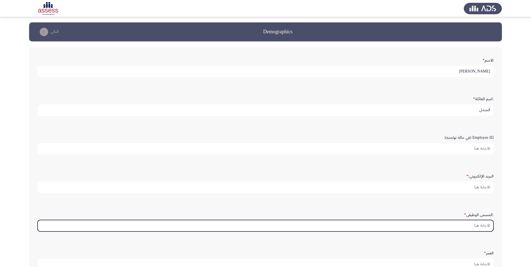
click at [486, 225] on input ":المسمى الوظيفى *" at bounding box center [266, 225] width 456 height 11
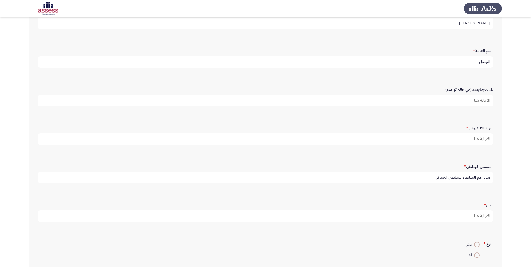
scroll to position [56, 0]
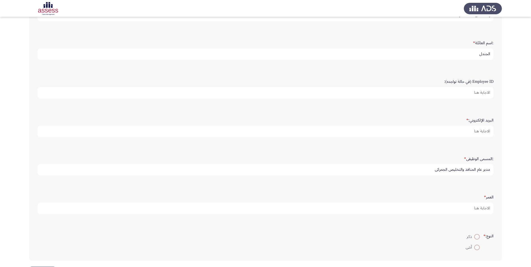
type input "مدير عام المنافذ والتخليص الجمركي"
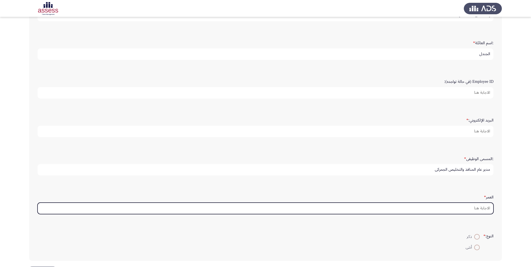
click at [469, 207] on input "العمر *" at bounding box center [266, 208] width 456 height 11
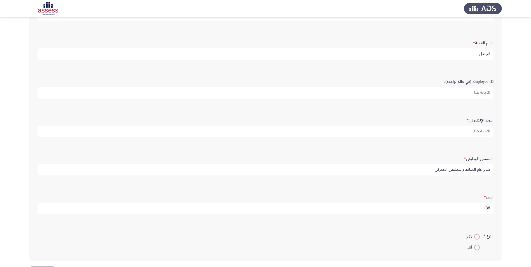
type input "38"
click at [475, 238] on span at bounding box center [478, 237] width 6 height 6
click at [475, 238] on input "ذكر" at bounding box center [478, 237] width 6 height 6
radio input "true"
click at [475, 93] on input "Employee ID (في حالة تواجده):" at bounding box center [266, 92] width 456 height 11
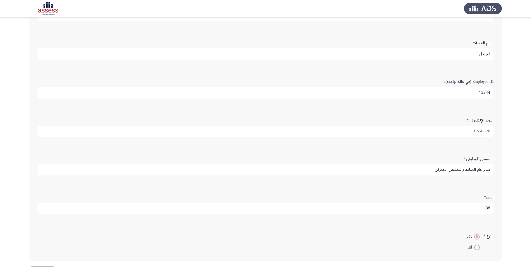
type input "15344"
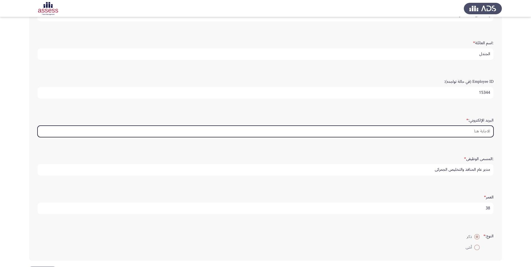
click at [476, 129] on input "البريد الإلكتروني: *" at bounding box center [266, 131] width 456 height 11
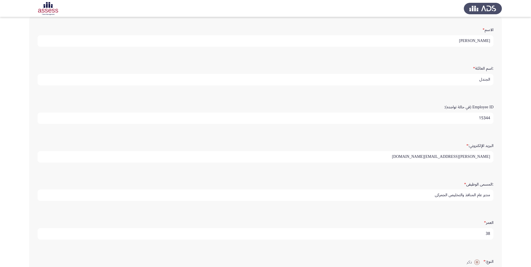
scroll to position [78, 0]
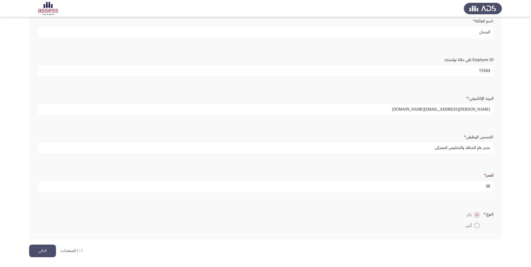
type input "ibrahim_aljandal@naqel.com.sa"
click at [36, 252] on button "التالي" at bounding box center [42, 251] width 27 height 13
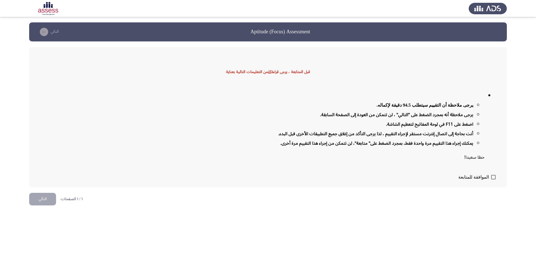
click at [492, 177] on span at bounding box center [493, 177] width 4 height 4
click at [493, 180] on input "الموافقة للمتابعة" at bounding box center [493, 180] width 0 height 0
checkbox input "true"
click at [45, 200] on button "التالي" at bounding box center [42, 199] width 27 height 13
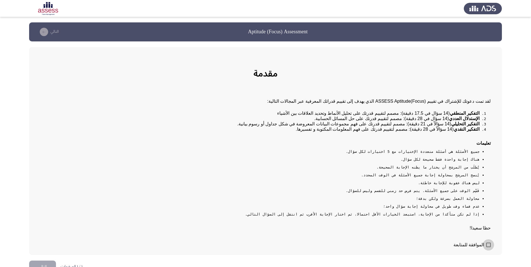
click at [489, 247] on span at bounding box center [489, 245] width 4 height 4
click at [489, 248] on input "الموافقة للمتابعة" at bounding box center [489, 247] width 0 height 0
checkbox input "true"
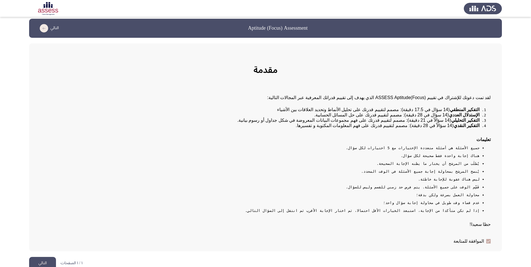
scroll to position [15, 0]
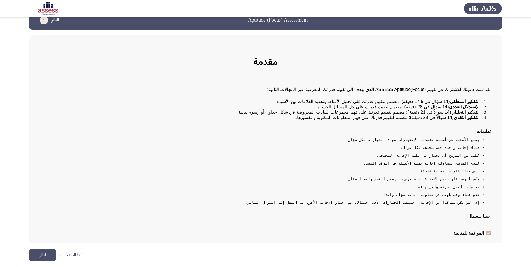
click at [42, 258] on button "التالي" at bounding box center [42, 255] width 27 height 13
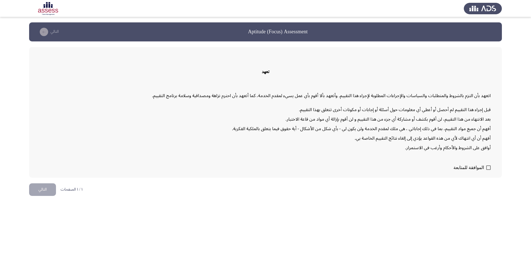
scroll to position [0, 0]
click at [494, 168] on span at bounding box center [493, 168] width 4 height 4
click at [493, 170] on input "الموافقة للمتابعة" at bounding box center [493, 170] width 0 height 0
checkbox input "true"
click at [42, 191] on button "التالي" at bounding box center [42, 190] width 27 height 13
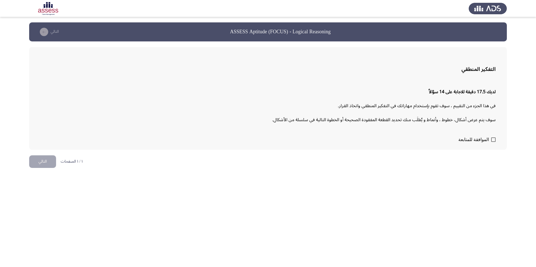
click at [491, 140] on span at bounding box center [493, 140] width 4 height 4
click at [493, 142] on input "الموافقة للمتابعة" at bounding box center [493, 142] width 0 height 0
checkbox input "true"
click at [41, 160] on button "التالي" at bounding box center [42, 161] width 27 height 13
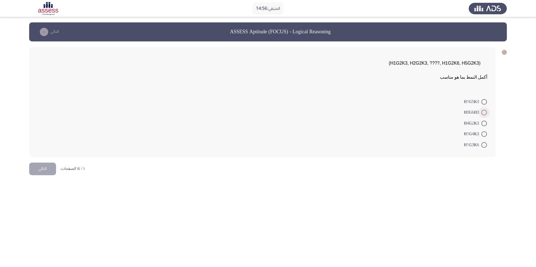
click at [483, 114] on span at bounding box center [484, 113] width 6 height 6
click at [483, 114] on input "H0G6H3" at bounding box center [484, 113] width 6 height 6
radio input "true"
click at [483, 144] on span at bounding box center [484, 144] width 6 height 6
click at [483, 144] on input "H1G3K6" at bounding box center [484, 144] width 6 height 6
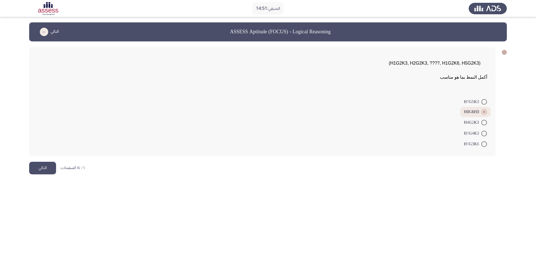
radio input "true"
click at [36, 166] on button "التالي" at bounding box center [42, 168] width 27 height 13
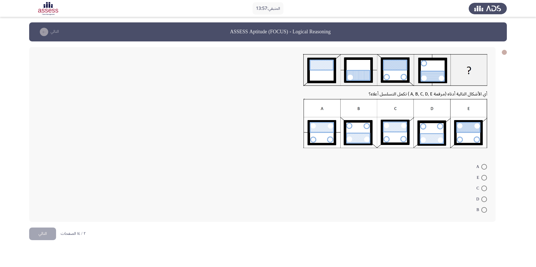
click at [484, 188] on span at bounding box center [484, 189] width 6 height 6
click at [484, 188] on input "C" at bounding box center [484, 189] width 6 height 6
radio input "true"
click at [485, 179] on span at bounding box center [484, 178] width 6 height 6
click at [485, 179] on input "E" at bounding box center [484, 178] width 6 height 6
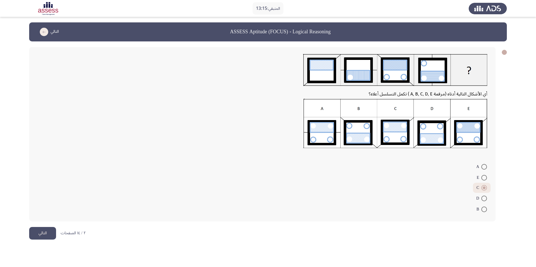
radio input "true"
click at [40, 235] on button "التالي" at bounding box center [42, 233] width 27 height 13
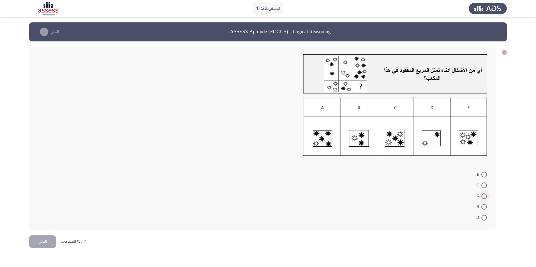
click at [484, 197] on span at bounding box center [484, 197] width 6 height 6
click at [484, 197] on input "A" at bounding box center [484, 197] width 6 height 6
radio input "true"
click at [482, 185] on span at bounding box center [484, 186] width 6 height 6
click at [482, 185] on input "C" at bounding box center [484, 186] width 6 height 6
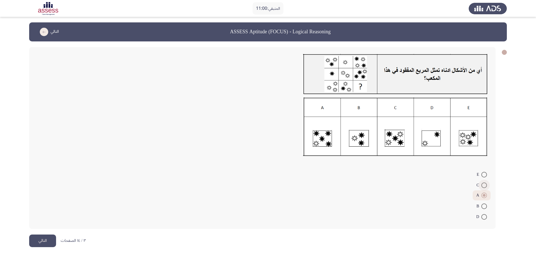
radio input "true"
click at [38, 241] on button "التالي" at bounding box center [42, 241] width 27 height 13
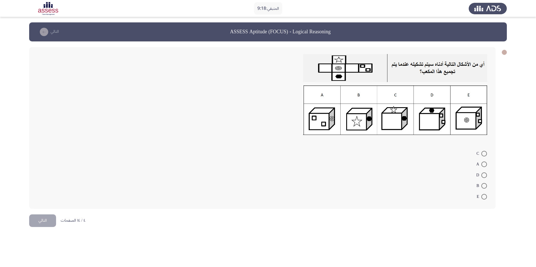
click at [483, 197] on span at bounding box center [484, 197] width 6 height 6
click at [483, 197] on input "E" at bounding box center [484, 197] width 6 height 6
radio input "true"
click at [40, 224] on button "التالي" at bounding box center [42, 220] width 27 height 13
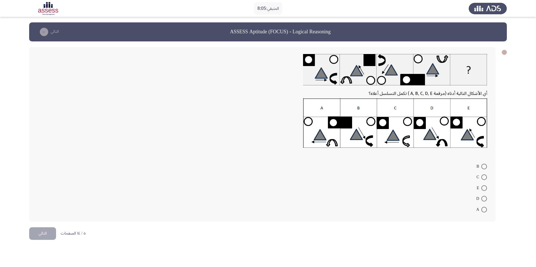
click at [482, 199] on span at bounding box center [484, 199] width 6 height 6
click at [482, 199] on input "D" at bounding box center [484, 199] width 6 height 6
radio input "true"
click at [39, 233] on button "التالي" at bounding box center [42, 233] width 27 height 13
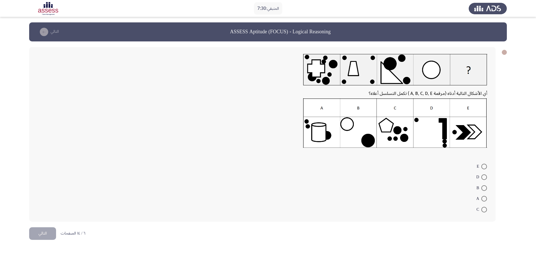
click at [483, 200] on span at bounding box center [484, 199] width 6 height 6
click at [483, 200] on input "A" at bounding box center [484, 199] width 6 height 6
radio input "true"
click at [52, 231] on button "التالي" at bounding box center [42, 233] width 27 height 13
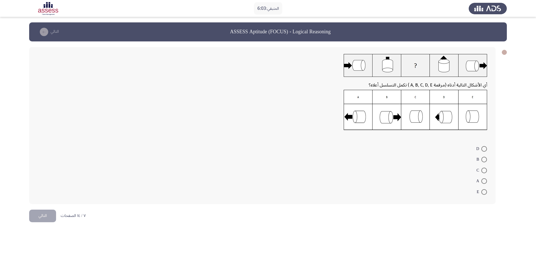
click at [482, 151] on span at bounding box center [484, 149] width 6 height 6
click at [482, 151] on input "D" at bounding box center [484, 149] width 6 height 6
radio input "true"
click at [33, 214] on button "التالي" at bounding box center [42, 215] width 27 height 13
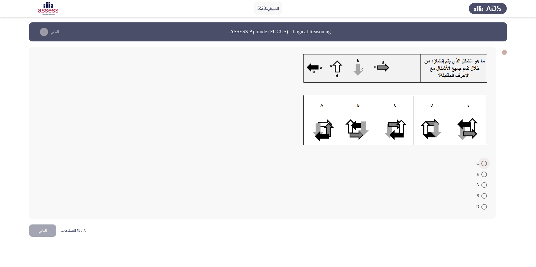
click at [483, 164] on span at bounding box center [484, 164] width 6 height 6
click at [483, 164] on input "C" at bounding box center [484, 164] width 6 height 6
radio input "true"
click at [38, 229] on button "التالي" at bounding box center [42, 230] width 27 height 13
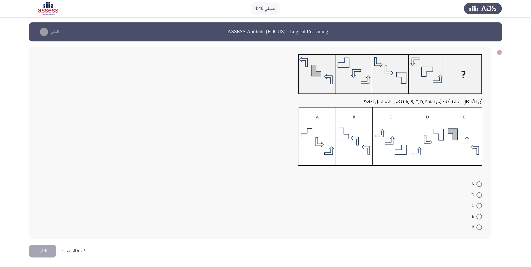
click at [481, 216] on span at bounding box center [480, 217] width 6 height 6
click at [481, 216] on input "E" at bounding box center [480, 217] width 6 height 6
radio input "true"
click at [41, 250] on button "التالي" at bounding box center [42, 251] width 27 height 13
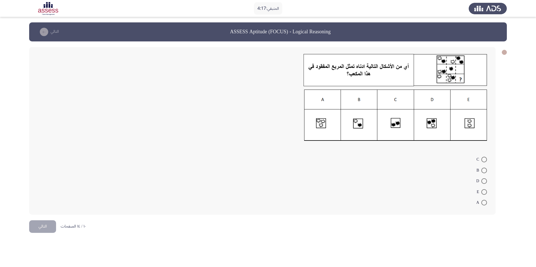
click at [427, 124] on img at bounding box center [395, 116] width 183 height 52
click at [482, 181] on span at bounding box center [484, 181] width 6 height 6
click at [482, 181] on input "D" at bounding box center [484, 181] width 6 height 6
radio input "true"
click at [44, 227] on button "التالي" at bounding box center [42, 226] width 27 height 13
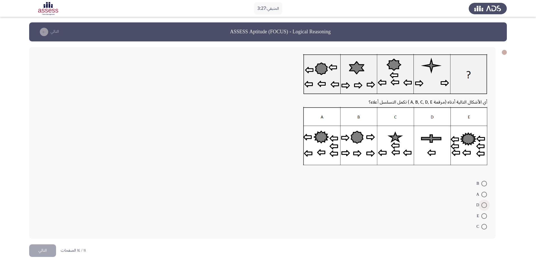
click at [484, 207] on span at bounding box center [484, 206] width 6 height 6
click at [484, 207] on input "D" at bounding box center [484, 206] width 6 height 6
radio input "true"
click at [37, 250] on button "التالي" at bounding box center [42, 250] width 27 height 13
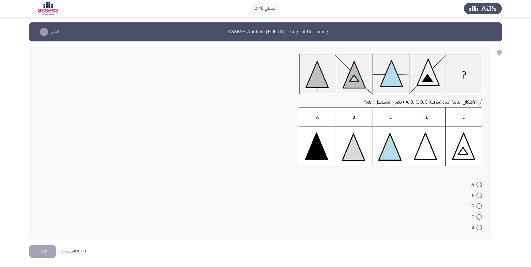
click at [479, 187] on span at bounding box center [480, 185] width 6 height 6
click at [479, 187] on input "A" at bounding box center [480, 185] width 6 height 6
radio input "true"
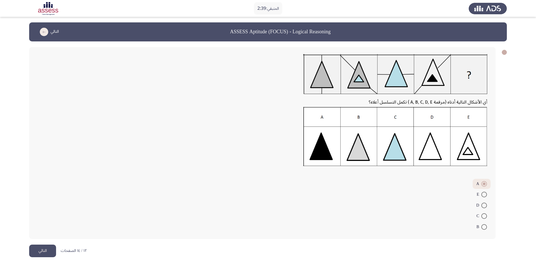
click at [39, 250] on button "التالي" at bounding box center [42, 251] width 27 height 13
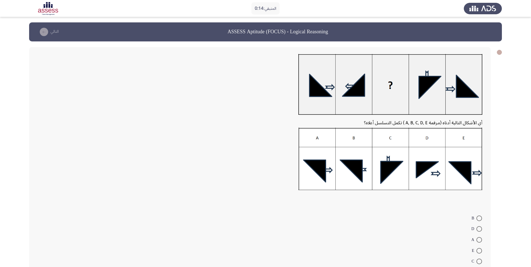
click at [479, 240] on span at bounding box center [480, 240] width 6 height 6
click at [479, 240] on input "A" at bounding box center [480, 240] width 6 height 6
radio input "true"
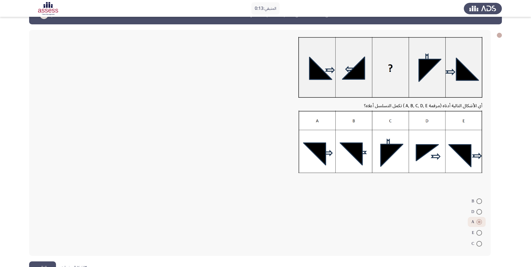
scroll to position [34, 0]
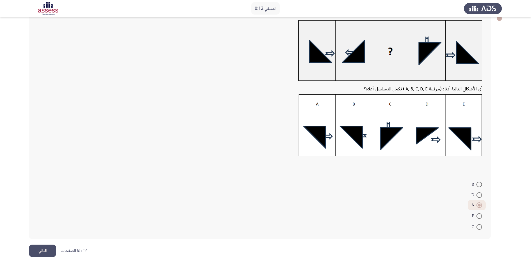
click at [45, 251] on button "التالي" at bounding box center [42, 251] width 27 height 13
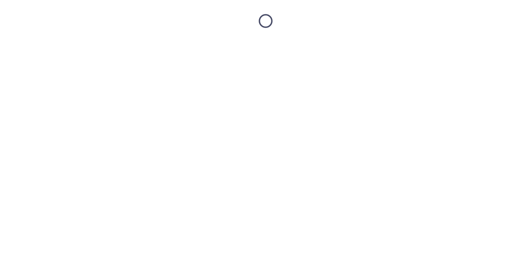
scroll to position [0, 0]
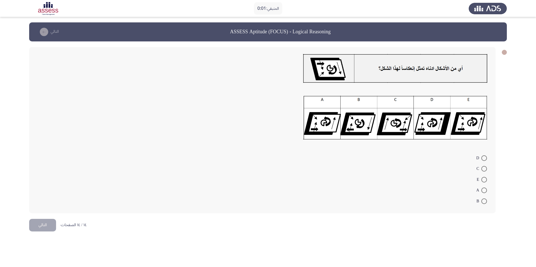
click at [485, 190] on span at bounding box center [484, 191] width 6 height 6
click at [485, 190] on input "A" at bounding box center [484, 191] width 6 height 6
radio input "true"
click at [38, 226] on button "التالي" at bounding box center [42, 224] width 27 height 13
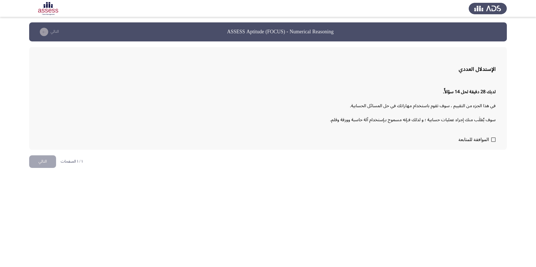
click at [492, 139] on span at bounding box center [493, 140] width 4 height 4
click at [493, 142] on input "الموافقة للمتابعة" at bounding box center [493, 142] width 0 height 0
checkbox input "true"
click at [42, 163] on button "التالي" at bounding box center [42, 161] width 27 height 13
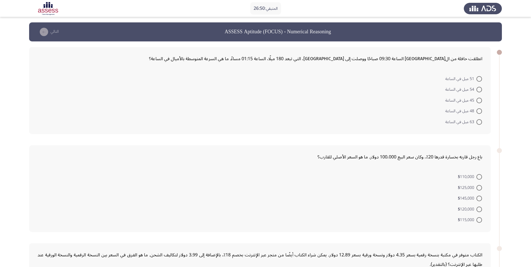
click at [478, 110] on span at bounding box center [480, 111] width 6 height 6
click at [478, 110] on input "48 ميل في الساعة" at bounding box center [480, 111] width 6 height 6
radio input "true"
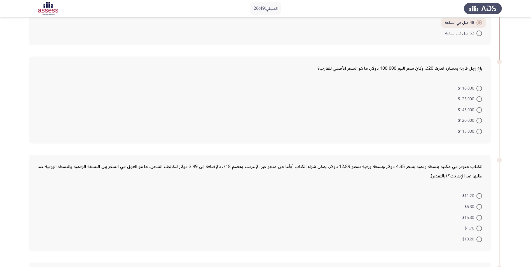
scroll to position [112, 0]
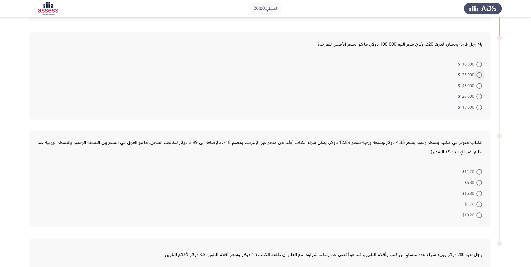
click at [479, 76] on span at bounding box center [480, 75] width 6 height 6
click at [479, 76] on input "$125,000" at bounding box center [480, 75] width 6 height 6
radio input "true"
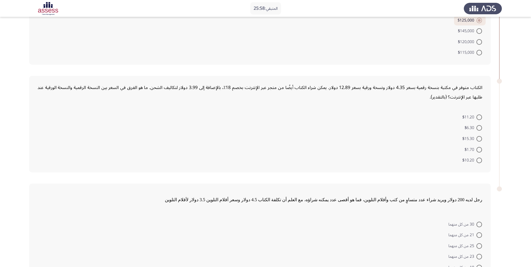
scroll to position [168, 0]
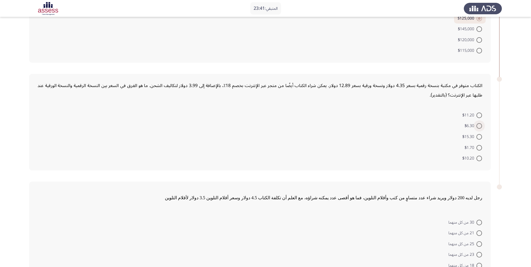
click at [479, 126] on span at bounding box center [480, 126] width 6 height 6
click at [479, 126] on input "$6.30" at bounding box center [480, 126] width 6 height 6
radio input "true"
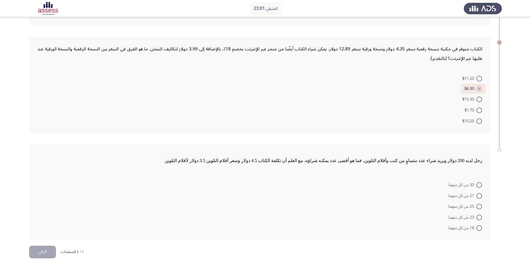
scroll to position [206, 0]
click at [480, 205] on span at bounding box center [480, 206] width 6 height 6
click at [480, 205] on input "25 من كل منهما" at bounding box center [480, 206] width 6 height 6
radio input "true"
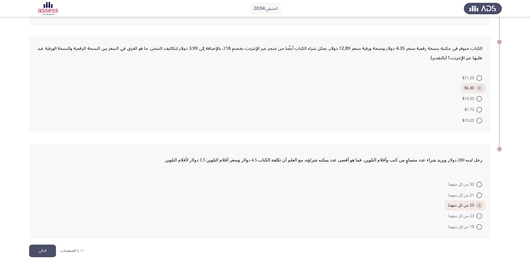
click at [45, 250] on button "التالي" at bounding box center [42, 251] width 27 height 13
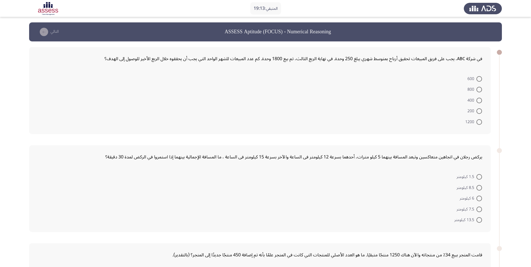
click at [478, 123] on span at bounding box center [480, 122] width 6 height 6
click at [478, 123] on input "1200" at bounding box center [480, 122] width 6 height 6
radio input "true"
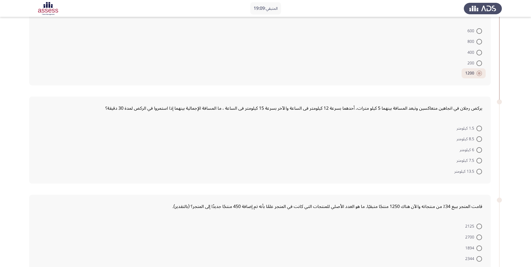
scroll to position [84, 0]
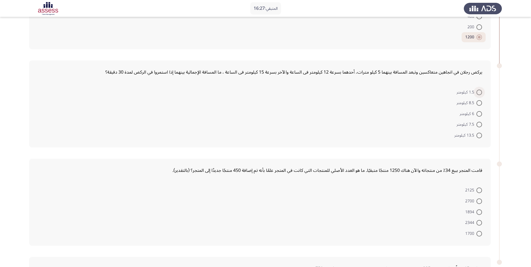
click at [478, 94] on span at bounding box center [480, 93] width 6 height 6
click at [478, 94] on input "1.5 كيلومتر" at bounding box center [480, 93] width 6 height 6
radio input "true"
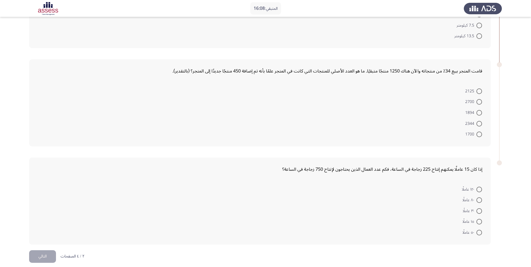
scroll to position [188, 0]
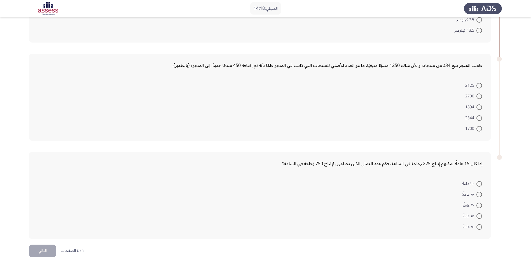
click at [479, 107] on span at bounding box center [480, 108] width 6 height 6
click at [479, 107] on input "1894" at bounding box center [480, 108] width 6 height 6
radio input "true"
click at [481, 120] on span at bounding box center [480, 118] width 6 height 6
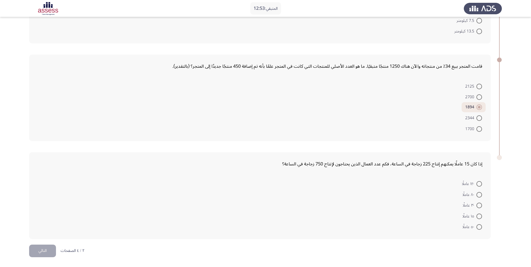
click at [481, 120] on input "2344" at bounding box center [480, 118] width 6 height 6
radio input "true"
click at [477, 229] on span at bounding box center [480, 227] width 6 height 6
click at [477, 229] on input "٥٠ عاملًا" at bounding box center [480, 227] width 6 height 6
radio input "true"
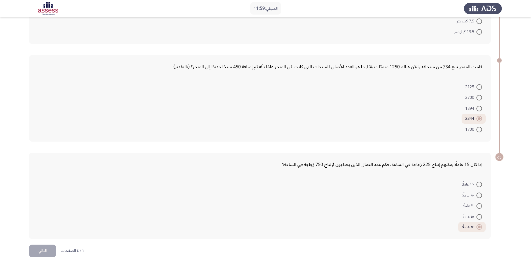
scroll to position [187, 0]
click at [45, 251] on button "التالي" at bounding box center [42, 251] width 27 height 13
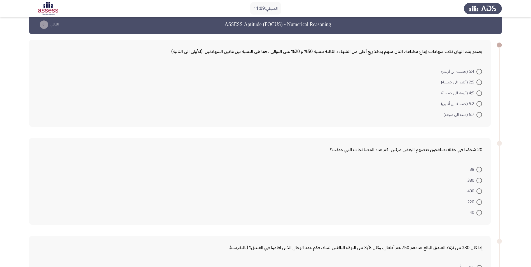
scroll to position [0, 0]
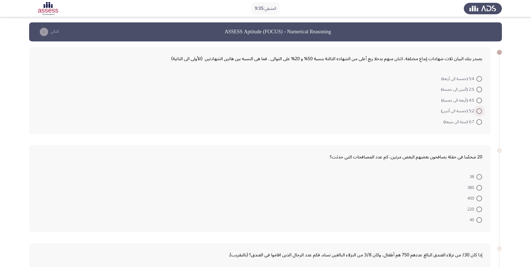
click at [481, 112] on span at bounding box center [480, 111] width 6 height 6
click at [481, 112] on input "5:2 (خمسة الى أثنين)" at bounding box center [480, 111] width 6 height 6
radio input "true"
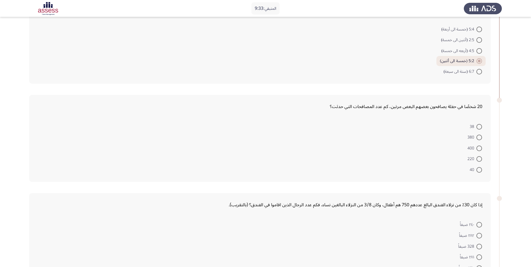
scroll to position [56, 0]
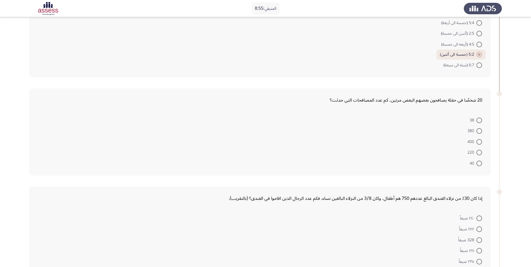
click at [482, 133] on span at bounding box center [480, 131] width 6 height 6
click at [482, 133] on input "380" at bounding box center [480, 131] width 6 height 6
radio input "true"
click at [476, 162] on span "40" at bounding box center [473, 162] width 7 height 7
click at [477, 162] on input "40" at bounding box center [480, 163] width 6 height 6
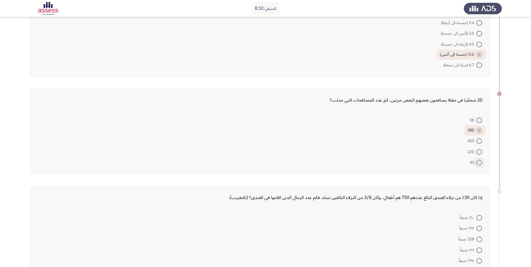
radio input "true"
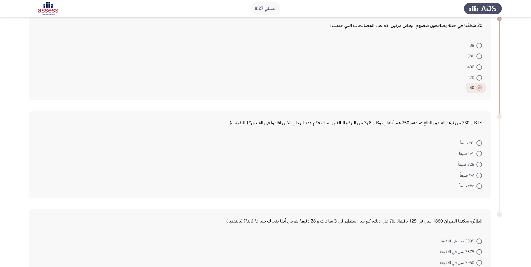
scroll to position [140, 0]
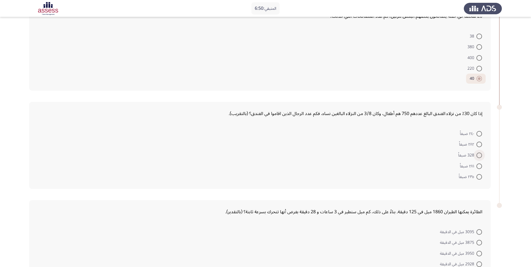
click at [478, 156] on span at bounding box center [480, 156] width 6 height 6
click at [478, 156] on input "328 ضيفاً" at bounding box center [480, 156] width 6 height 6
radio input "true"
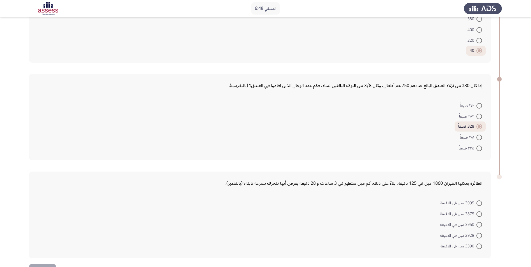
scroll to position [187, 0]
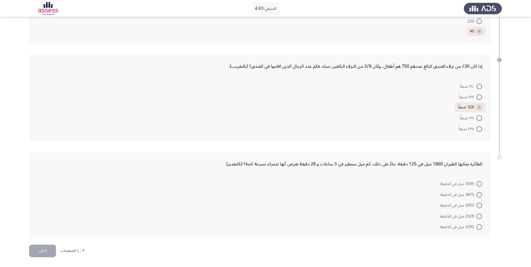
click at [478, 187] on label "3095 ميل في الدقيقة" at bounding box center [461, 184] width 42 height 7
click at [478, 187] on input "3095 ميل في الدقيقة" at bounding box center [480, 184] width 6 height 6
radio input "true"
click at [44, 251] on button "التالي" at bounding box center [42, 251] width 27 height 13
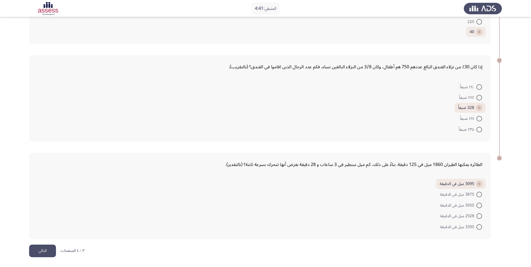
scroll to position [0, 0]
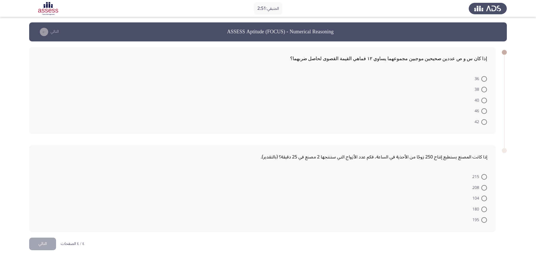
click at [483, 79] on span at bounding box center [484, 79] width 6 height 6
click at [483, 79] on input "36" at bounding box center [484, 79] width 6 height 6
radio input "true"
click at [482, 176] on span at bounding box center [484, 177] width 6 height 6
click at [482, 176] on input "215" at bounding box center [484, 177] width 6 height 6
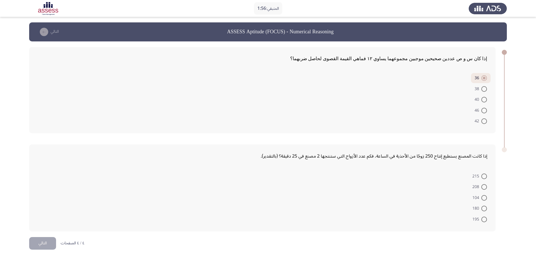
radio input "true"
click at [49, 242] on button "التالي" at bounding box center [42, 242] width 27 height 13
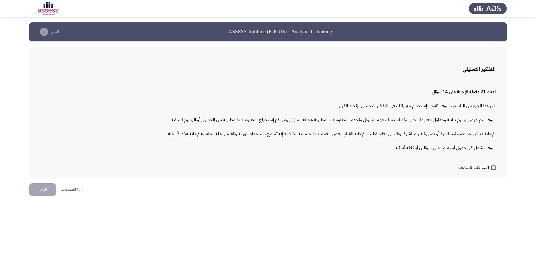
click at [492, 169] on span at bounding box center [493, 168] width 4 height 4
click at [493, 170] on input "الموافقة للمتابعة" at bounding box center [493, 170] width 0 height 0
checkbox input "true"
click at [48, 188] on button "التالي" at bounding box center [42, 190] width 27 height 13
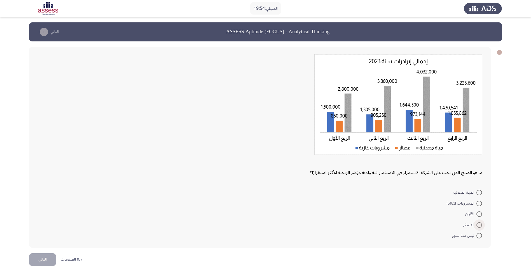
click at [477, 225] on span at bounding box center [480, 225] width 6 height 6
click at [477, 225] on input "العصائر" at bounding box center [480, 225] width 6 height 6
radio input "true"
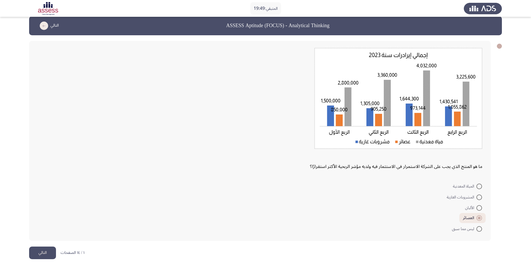
scroll to position [8, 0]
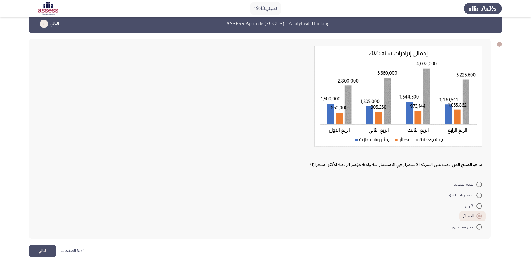
click at [44, 252] on button "التالي" at bounding box center [42, 251] width 27 height 13
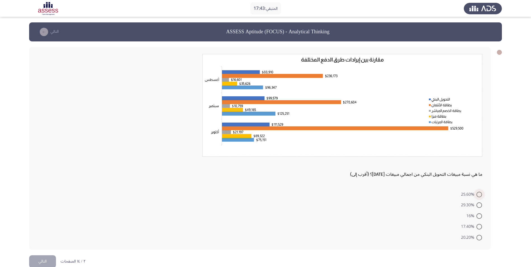
click at [480, 195] on span at bounding box center [480, 195] width 0 height 0
click at [479, 195] on input "25.60%" at bounding box center [480, 195] width 6 height 6
radio input "true"
click at [478, 236] on span at bounding box center [480, 237] width 6 height 6
click at [478, 236] on input "20.20%" at bounding box center [480, 237] width 6 height 6
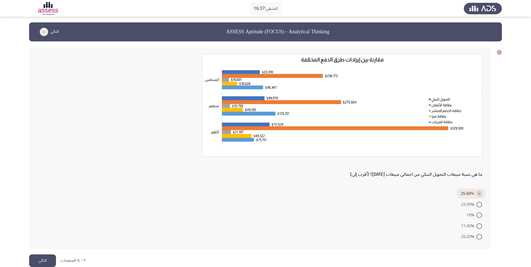
radio input "true"
click at [43, 260] on button "التالي" at bounding box center [42, 261] width 27 height 13
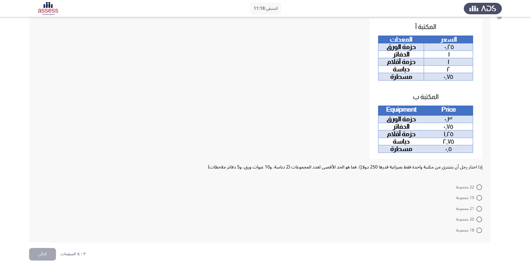
scroll to position [39, 0]
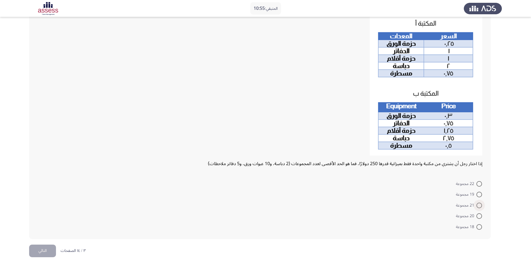
click at [477, 205] on span at bounding box center [480, 206] width 6 height 6
click at [477, 205] on input "21 مجموعة" at bounding box center [480, 206] width 6 height 6
radio input "true"
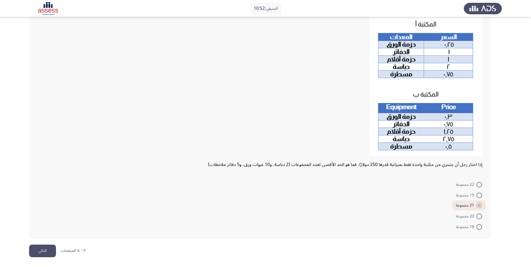
click at [41, 250] on button "التالي" at bounding box center [42, 251] width 27 height 13
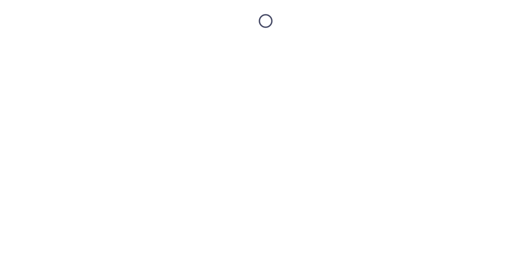
scroll to position [0, 0]
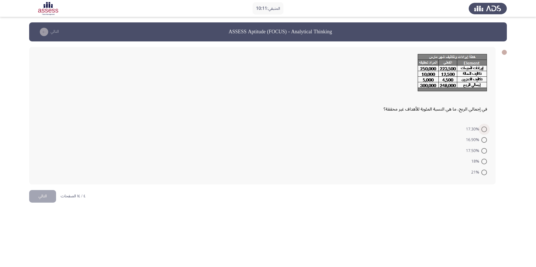
click at [484, 131] on span at bounding box center [484, 130] width 6 height 6
click at [484, 131] on input "17.30%" at bounding box center [484, 130] width 6 height 6
radio input "true"
click at [47, 196] on button "التالي" at bounding box center [42, 195] width 27 height 13
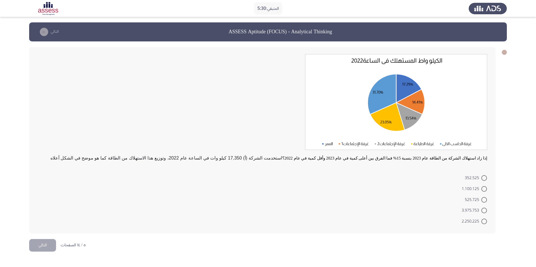
click at [482, 199] on span at bounding box center [484, 200] width 6 height 6
click at [482, 199] on input "525.725" at bounding box center [484, 200] width 6 height 6
radio input "true"
click at [46, 245] on button "التالي" at bounding box center [42, 244] width 27 height 13
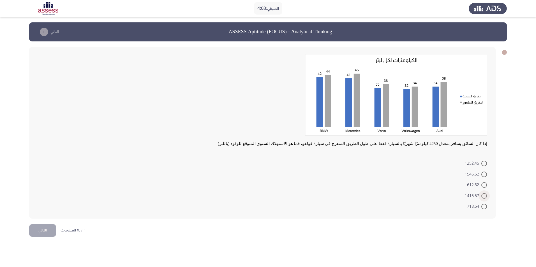
click at [483, 196] on span at bounding box center [484, 196] width 6 height 6
click at [483, 196] on input "1416.67" at bounding box center [484, 196] width 6 height 6
radio input "true"
click at [42, 236] on button "التالي" at bounding box center [42, 230] width 27 height 13
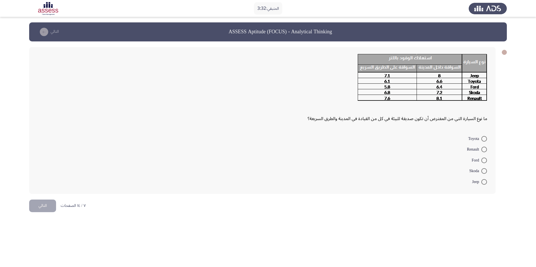
click at [482, 149] on span at bounding box center [484, 150] width 6 height 6
click at [482, 149] on input "Renault" at bounding box center [484, 150] width 6 height 6
radio input "true"
click at [41, 206] on button "التالي" at bounding box center [42, 205] width 27 height 13
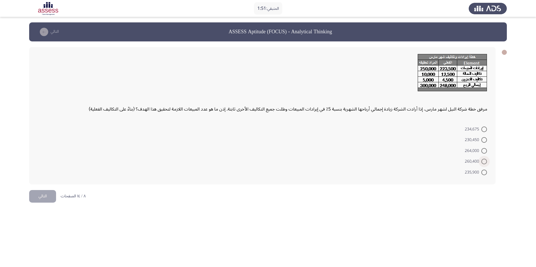
click at [485, 162] on span at bounding box center [484, 162] width 6 height 6
click at [485, 162] on input "260,400" at bounding box center [484, 162] width 6 height 6
radio input "true"
click at [33, 201] on button "التالي" at bounding box center [42, 195] width 27 height 13
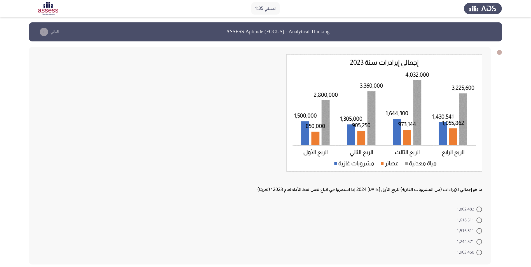
scroll to position [25, 0]
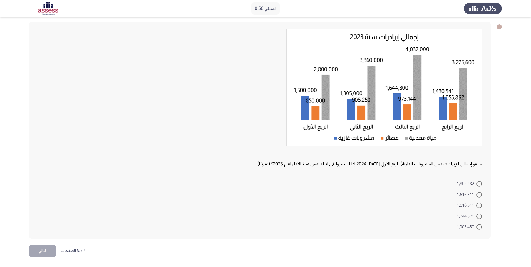
click at [481, 208] on span at bounding box center [480, 206] width 6 height 6
click at [481, 208] on input "1,516,511" at bounding box center [480, 206] width 6 height 6
radio input "true"
click at [45, 249] on button "التالي" at bounding box center [42, 251] width 27 height 13
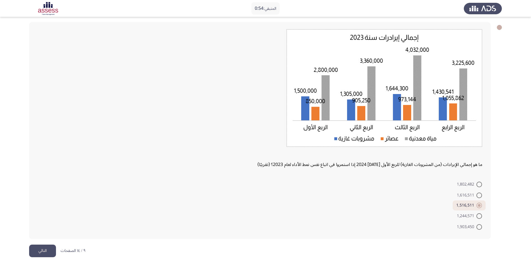
scroll to position [0, 0]
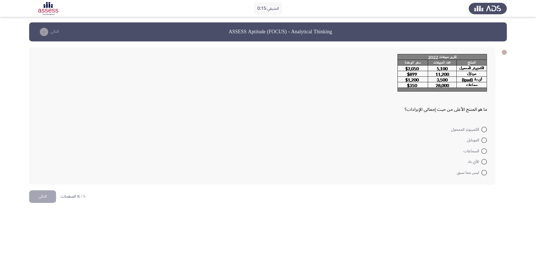
click at [485, 129] on span at bounding box center [484, 130] width 6 height 6
click at [485, 129] on input "الكمبيوتر المحمول" at bounding box center [484, 130] width 6 height 6
radio input "true"
click at [30, 196] on button "التالي" at bounding box center [42, 196] width 27 height 13
click at [483, 139] on span at bounding box center [484, 141] width 6 height 6
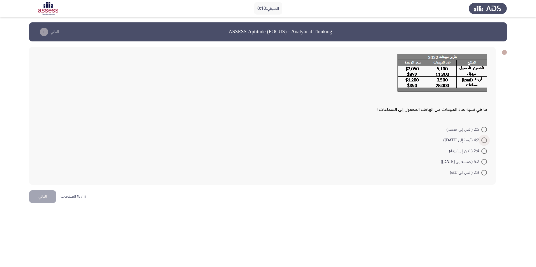
click at [483, 139] on input "4:2 (أربعة إلى اثنين)" at bounding box center [484, 141] width 6 height 6
radio input "true"
click at [48, 193] on button "التالي" at bounding box center [42, 196] width 27 height 13
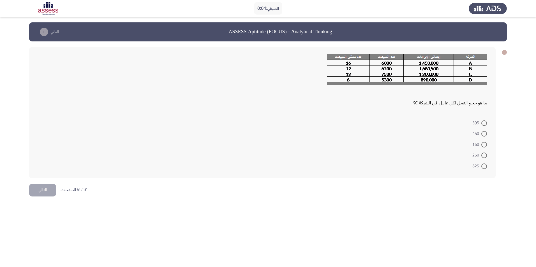
click at [484, 123] on span at bounding box center [484, 123] width 0 height 0
click at [484, 123] on input "595" at bounding box center [484, 123] width 6 height 6
radio input "true"
click at [38, 188] on button "التالي" at bounding box center [42, 189] width 27 height 13
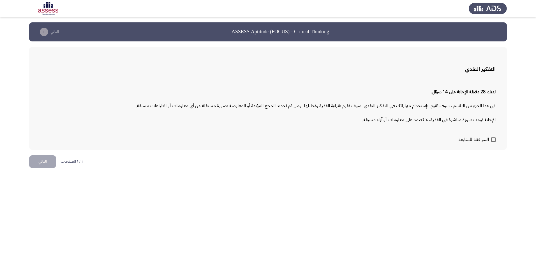
click at [494, 140] on span at bounding box center [493, 140] width 4 height 4
click at [493, 142] on input "الموافقة للمتابعة" at bounding box center [493, 142] width 0 height 0
checkbox input "true"
click at [49, 162] on button "التالي" at bounding box center [42, 161] width 27 height 13
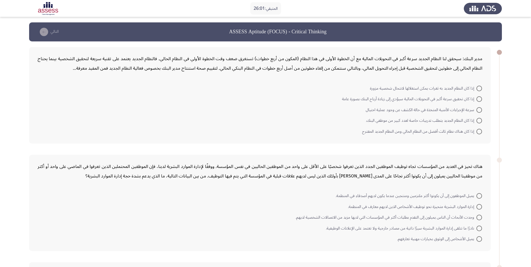
click at [479, 109] on span at bounding box center [480, 110] width 6 height 6
click at [479, 109] on input "سرعة الإجراءات الأمنية المتخذة في حالة الكشف عن وجود عملية احتيال" at bounding box center [480, 110] width 6 height 6
radio input "true"
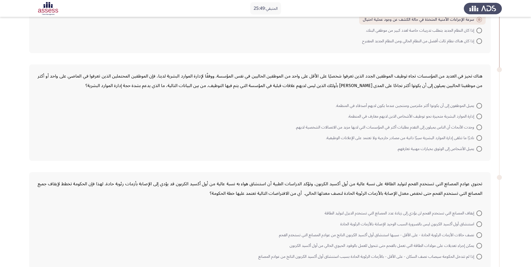
scroll to position [84, 0]
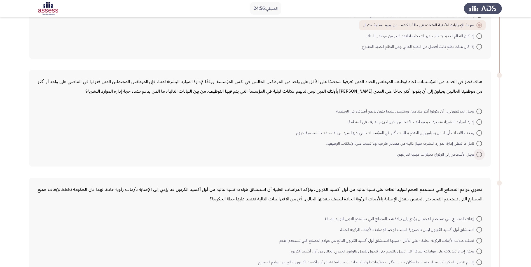
click at [478, 156] on span at bounding box center [480, 155] width 6 height 6
click at [478, 156] on input "يميل الأشخاص إلى الوثوق بخيارات مهنية تعارفهم." at bounding box center [480, 155] width 6 height 6
radio input "true"
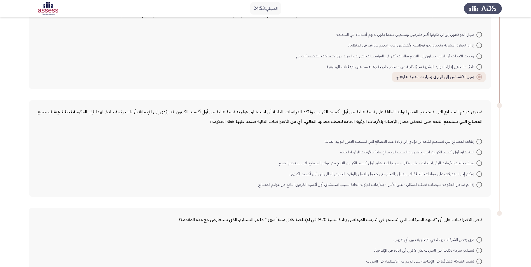
scroll to position [168, 0]
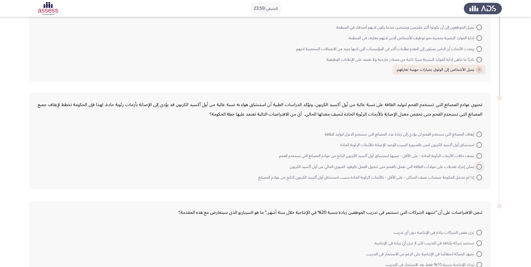
click at [479, 166] on span at bounding box center [480, 167] width 6 height 6
click at [479, 166] on input "يمكن إجراء تعديلات على مولدات الطاقة التي تعمل بالفحم حتى تتحول للعمل بالوقود ا…" at bounding box center [480, 167] width 6 height 6
radio input "true"
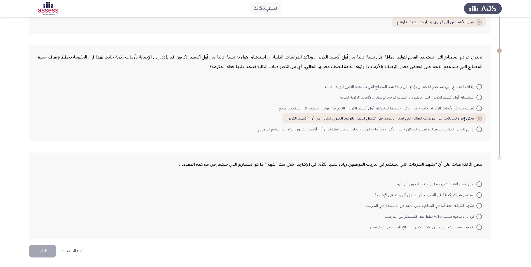
scroll to position [216, 0]
click at [479, 193] on span at bounding box center [480, 195] width 6 height 6
click at [479, 193] on input "تستثمر شركة بكثافة في التدريب لكن لا ترى أي زيادة في الإنتاجية." at bounding box center [480, 195] width 6 height 6
radio input "true"
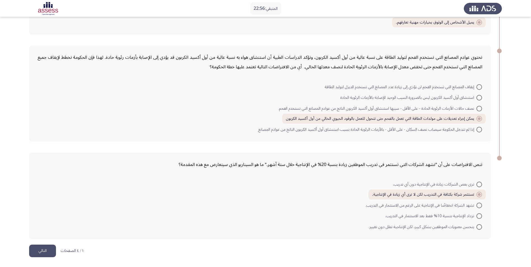
click at [44, 251] on button "التالي" at bounding box center [42, 251] width 27 height 13
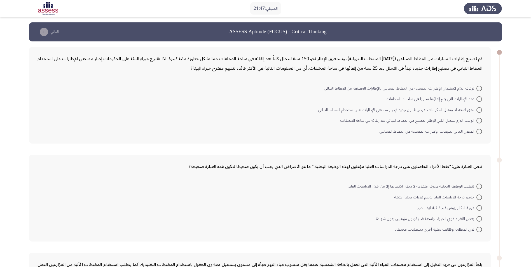
click at [478, 89] on span at bounding box center [480, 89] width 6 height 6
click at [478, 89] on input "لوقت اللازم لاستبدال الإطارات المصنعة من المطاط الصناعي بالإطارات المصنعة من ال…" at bounding box center [480, 89] width 6 height 6
radio input "true"
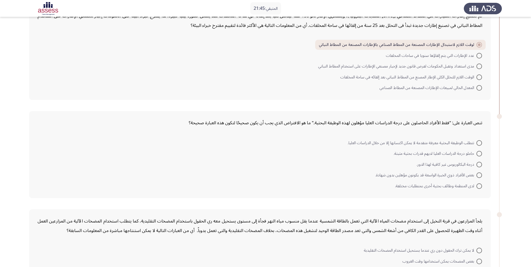
scroll to position [84, 0]
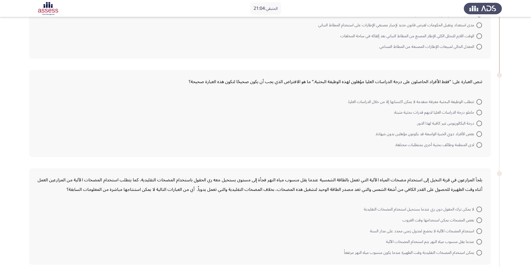
click at [480, 124] on span at bounding box center [480, 124] width 6 height 6
click at [480, 124] on input "درجة البكالوريوس غير كافية لهذا الدور." at bounding box center [480, 124] width 6 height 6
radio input "true"
click at [479, 101] on span at bounding box center [480, 102] width 6 height 6
click at [479, 101] on input "تتطلب الوظيفة البحثية معرفة متقدمة لا يمكن اكتسابها إلا من خلال الدراسات العليا." at bounding box center [480, 102] width 6 height 6
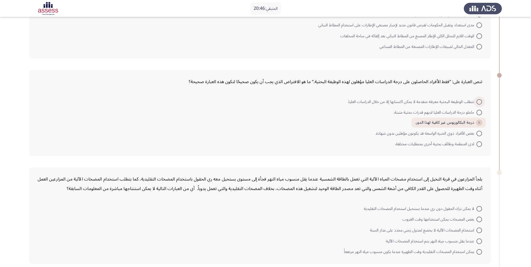
radio input "true"
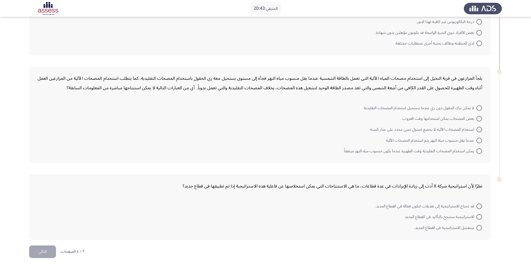
scroll to position [186, 0]
click at [481, 150] on span at bounding box center [480, 151] width 6 height 6
click at [481, 150] on input "يمكن استخدام المضخات التقليدية وقت الظهيرة عندما يكون منسوب مياه النهر مرتفعاً" at bounding box center [480, 151] width 6 height 6
radio input "true"
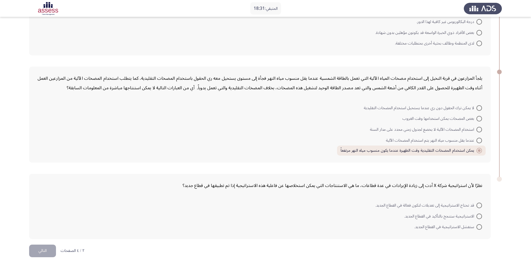
click at [480, 207] on span at bounding box center [480, 206] width 6 height 6
click at [480, 207] on input "قد تحتاج الاستراتيجية إلى تعديلات لتكون فعالة في القطاع الجديد." at bounding box center [480, 206] width 6 height 6
radio input "true"
click at [40, 249] on button "التالي" at bounding box center [42, 251] width 27 height 13
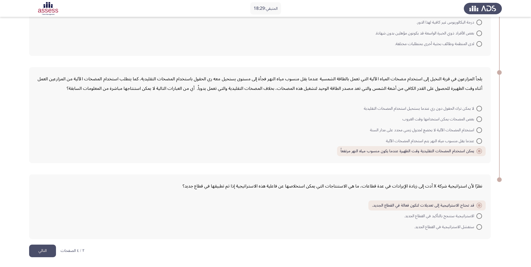
scroll to position [0, 0]
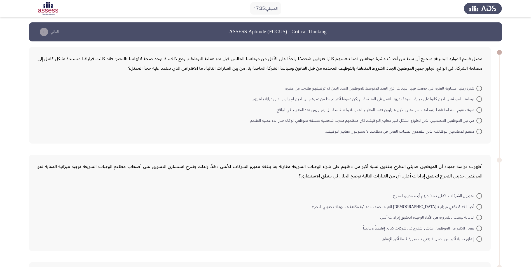
click at [480, 111] on span at bounding box center [480, 110] width 6 height 6
click at [480, 111] on input "سوف تقوم المنظمة فقط بتوظيف الموظفين الذين لا يلبون فقط المعايير القانونية والت…" at bounding box center [480, 110] width 6 height 6
radio input "true"
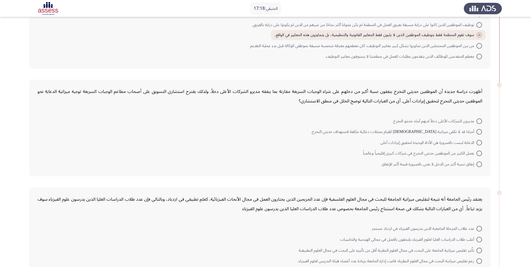
scroll to position [84, 0]
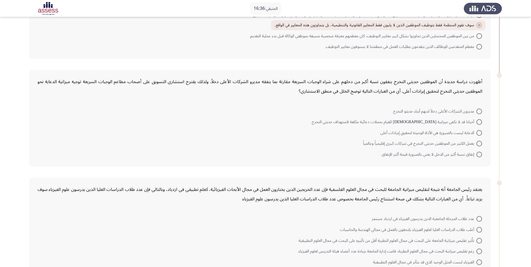
click at [478, 132] on span at bounding box center [480, 133] width 6 height 6
click at [478, 132] on input "الدعاية ليست بالضرورة هي الأداة الوحيدة لتحقيق إيرادات أعلى" at bounding box center [480, 133] width 6 height 6
radio input "true"
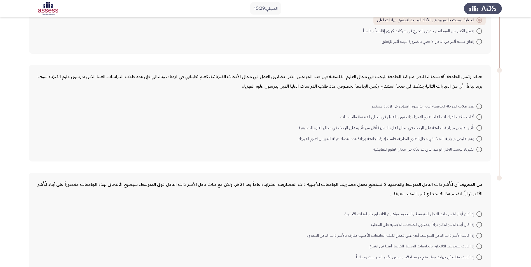
scroll to position [224, 0]
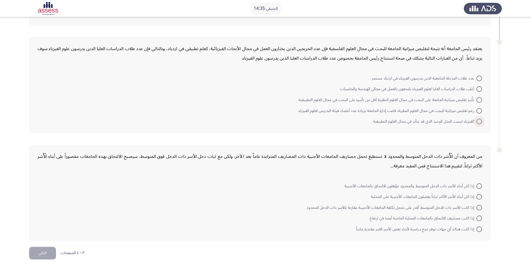
click at [479, 123] on span at bounding box center [480, 122] width 6 height 6
click at [479, 123] on input "الفيزياء ليست المثل الوحيد الذي قد يتأثر في مجال العلوم التطبيقية" at bounding box center [480, 122] width 6 height 6
radio input "true"
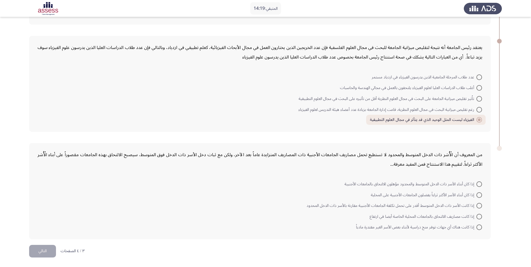
scroll to position [226, 0]
click at [479, 193] on span at bounding box center [480, 195] width 6 height 6
click at [479, 193] on input "إذا كان أبناء الأسر الأكثر ثراءاً يفضلون الجامعات الأجنبية على المحلية" at bounding box center [480, 195] width 6 height 6
radio input "true"
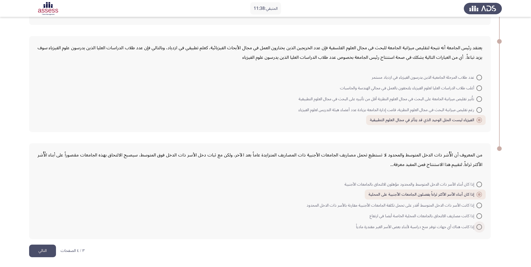
click at [479, 229] on span at bounding box center [480, 227] width 6 height 6
click at [479, 229] on input "إذا كانت هناك أي جهات توفر منح دراسية لأبناء بعض الأسر الغير مقتدرة مادياً" at bounding box center [480, 227] width 6 height 6
radio input "true"
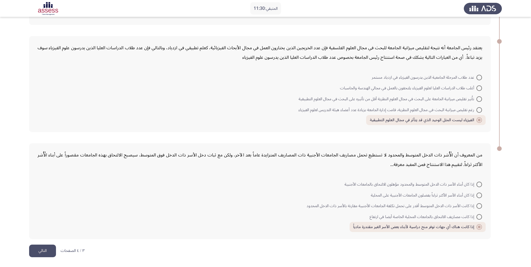
click at [38, 251] on button "التالي" at bounding box center [42, 251] width 27 height 13
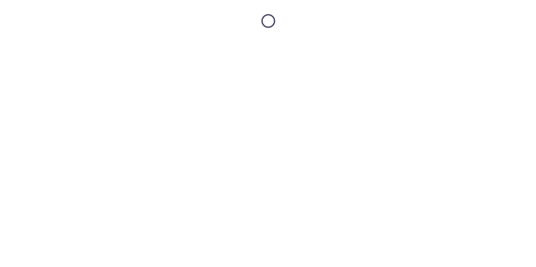
scroll to position [0, 0]
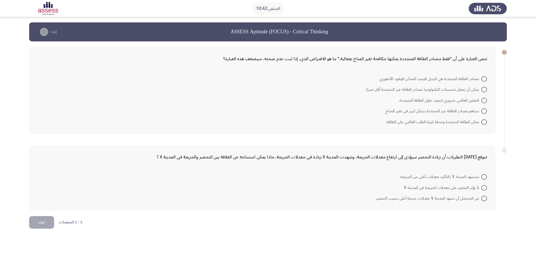
click at [482, 102] on span at bounding box center [484, 101] width 6 height 6
click at [482, 102] on input "التعاون العالمي ضروري لتنفيذ حلول الطاقة المتجددة." at bounding box center [484, 101] width 6 height 6
radio input "true"
click at [482, 198] on span at bounding box center [484, 198] width 6 height 6
click at [482, 198] on input "من المحتمل أن تشهد المدينة Y معدلات جريمة أعلى بسبب التحضر." at bounding box center [484, 198] width 6 height 6
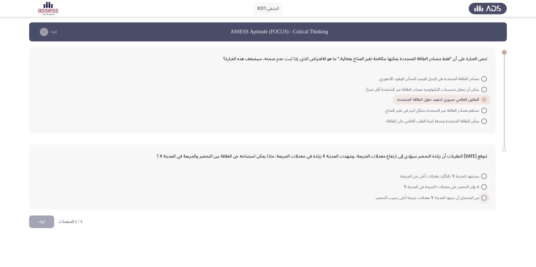
radio input "true"
click at [36, 219] on button "إنهاء" at bounding box center [41, 221] width 25 height 13
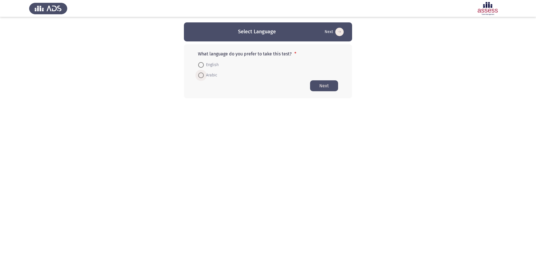
click at [204, 74] on span "Arabic" at bounding box center [210, 75] width 13 height 7
click at [204, 74] on input "Arabic" at bounding box center [201, 76] width 6 height 6
radio input "true"
click at [332, 85] on button "Next" at bounding box center [324, 85] width 28 height 11
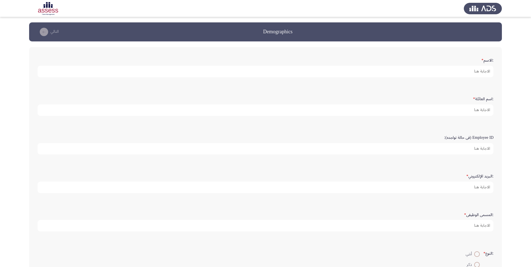
click at [442, 65] on form ":الاسم *" at bounding box center [266, 66] width 456 height 22
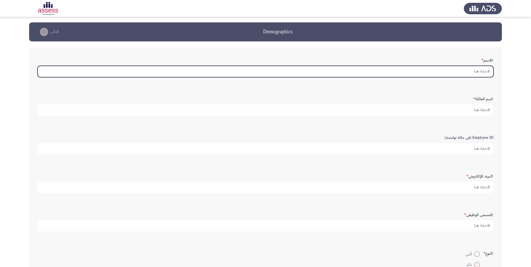
click at [445, 71] on input ":الاسم *" at bounding box center [266, 71] width 456 height 11
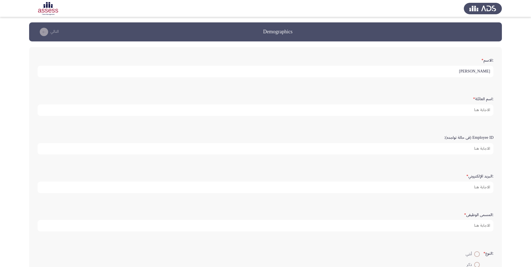
type input "[PERSON_NAME]"
type input "الجندل"
type input "15344"
type input "مدير عام المنافذ و التخليص الجمركي"
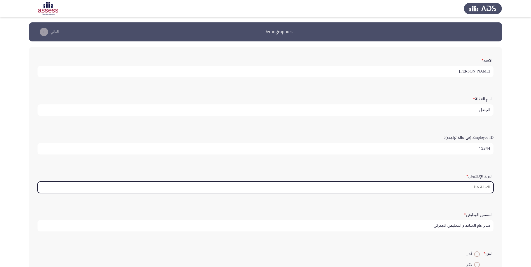
click at [472, 186] on input ":البريد الإلكتروني *" at bounding box center [266, 187] width 456 height 11
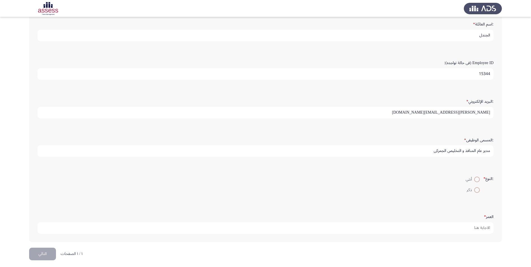
scroll to position [78, 0]
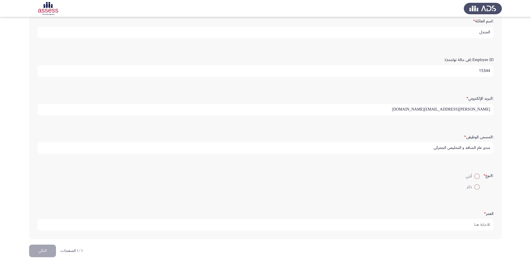
type input "[PERSON_NAME][EMAIL_ADDRESS][DOMAIN_NAME]"
click at [475, 186] on span at bounding box center [478, 187] width 6 height 6
click at [475, 186] on input "ذكر" at bounding box center [478, 187] width 6 height 6
radio input "true"
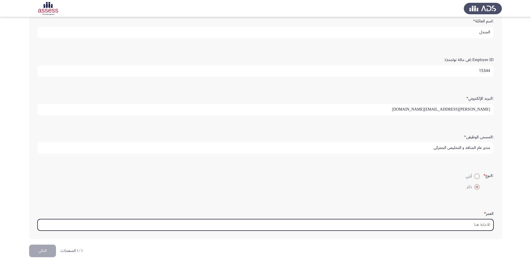
click at [381, 225] on input "العمر *" at bounding box center [266, 224] width 456 height 11
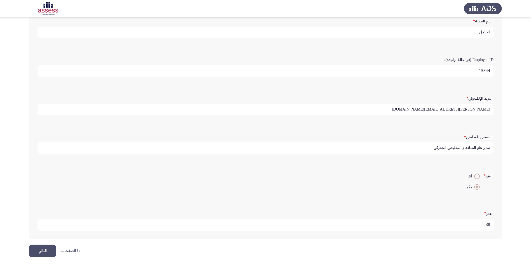
type input "38"
click at [43, 248] on button "التالي" at bounding box center [42, 251] width 27 height 13
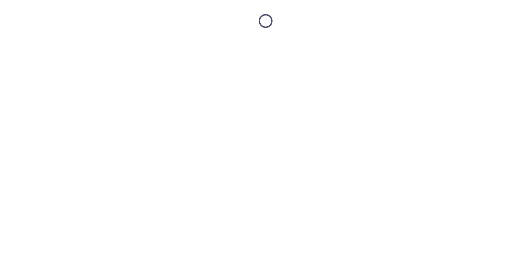
scroll to position [0, 0]
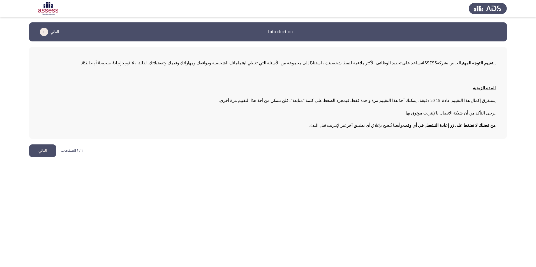
click at [45, 154] on button "التالي" at bounding box center [42, 151] width 27 height 13
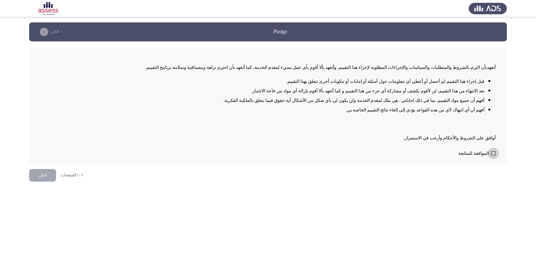
click at [492, 154] on span at bounding box center [493, 153] width 4 height 4
click at [493, 156] on input "الموافقة للمتابعة" at bounding box center [493, 156] width 0 height 0
checkbox input "true"
click at [38, 177] on button "التالي" at bounding box center [42, 175] width 27 height 13
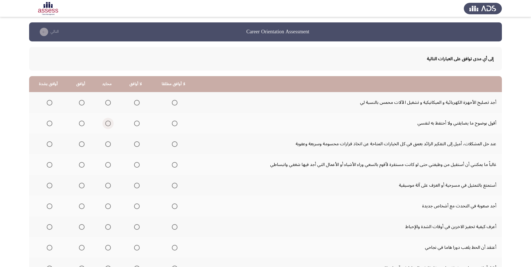
click at [108, 123] on span "Select an option" at bounding box center [108, 124] width 6 height 6
click at [108, 123] on input "Select an option" at bounding box center [108, 124] width 6 height 6
click at [83, 104] on span "Select an option" at bounding box center [82, 103] width 6 height 6
click at [83, 104] on input "Select an option" at bounding box center [82, 103] width 6 height 6
click at [48, 145] on span "Select an option" at bounding box center [50, 144] width 6 height 6
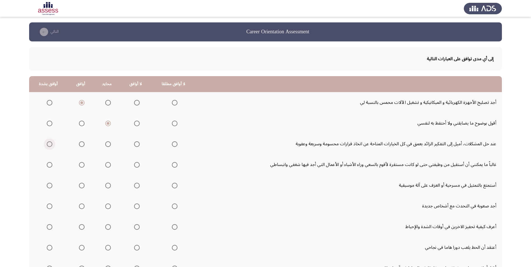
click at [48, 145] on input "Select an option" at bounding box center [50, 144] width 6 height 6
click at [81, 144] on span "Select an option" at bounding box center [82, 144] width 6 height 6
click at [81, 144] on input "Select an option" at bounding box center [82, 144] width 6 height 6
click at [106, 165] on span "Select an option" at bounding box center [108, 165] width 6 height 6
click at [106, 165] on input "Select an option" at bounding box center [108, 165] width 6 height 6
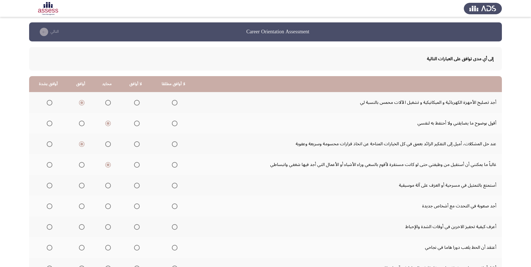
click at [106, 184] on span "Select an option" at bounding box center [108, 186] width 6 height 6
click at [106, 184] on input "Select an option" at bounding box center [108, 186] width 6 height 6
click at [108, 205] on span "Select an option" at bounding box center [108, 207] width 6 height 6
click at [108, 205] on input "Select an option" at bounding box center [108, 207] width 6 height 6
click at [134, 206] on span "Select an option" at bounding box center [137, 207] width 6 height 6
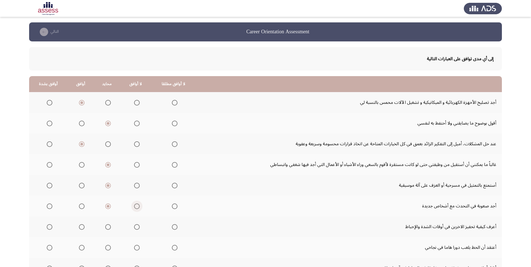
click at [134, 206] on input "Select an option" at bounding box center [137, 207] width 6 height 6
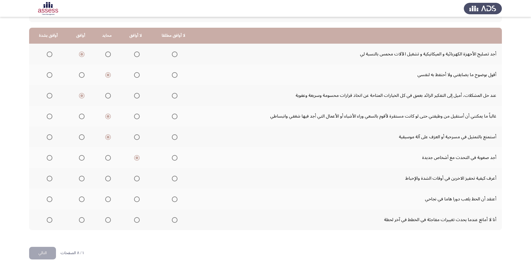
scroll to position [51, 0]
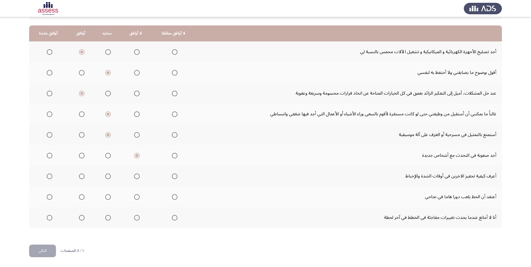
click at [80, 177] on span "Select an option" at bounding box center [82, 177] width 6 height 6
click at [80, 177] on input "Select an option" at bounding box center [82, 177] width 6 height 6
click at [132, 199] on label "Select an option" at bounding box center [136, 197] width 8 height 6
click at [134, 199] on input "Select an option" at bounding box center [137, 197] width 6 height 6
click at [110, 218] on th at bounding box center [107, 217] width 27 height 21
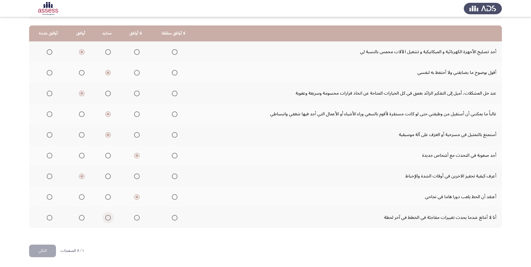
click at [108, 218] on span "Select an option" at bounding box center [108, 218] width 0 height 0
click at [107, 218] on input "Select an option" at bounding box center [108, 218] width 6 height 6
click at [48, 253] on button "التالي" at bounding box center [42, 251] width 27 height 13
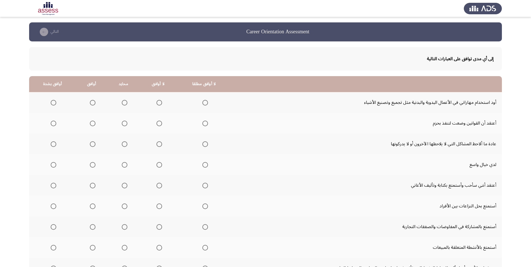
click at [157, 105] on span "Select an option" at bounding box center [160, 103] width 6 height 6
click at [157, 105] on input "Select an option" at bounding box center [160, 103] width 6 height 6
click at [123, 124] on span "Select an option" at bounding box center [125, 124] width 6 height 6
click at [123, 124] on input "Select an option" at bounding box center [125, 124] width 6 height 6
click at [90, 146] on span "Select an option" at bounding box center [93, 144] width 6 height 6
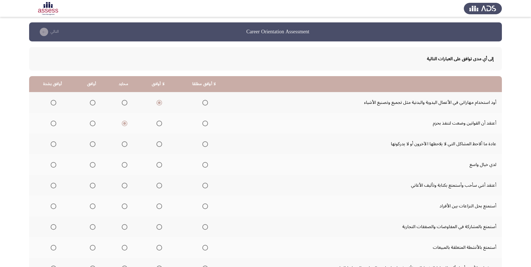
click at [90, 146] on input "Select an option" at bounding box center [93, 144] width 6 height 6
click at [90, 165] on span "Select an option" at bounding box center [93, 165] width 6 height 6
click at [90, 165] on input "Select an option" at bounding box center [93, 165] width 6 height 6
click at [92, 187] on span "Select an option" at bounding box center [93, 186] width 6 height 6
click at [92, 187] on input "Select an option" at bounding box center [93, 186] width 6 height 6
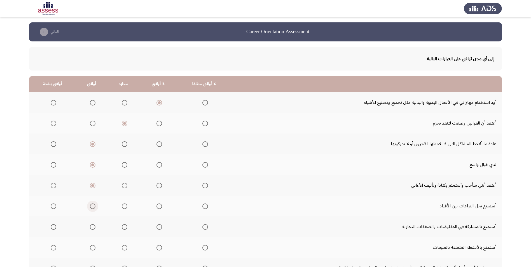
click at [93, 207] on span "Select an option" at bounding box center [93, 207] width 6 height 6
click at [93, 207] on input "Select an option" at bounding box center [93, 207] width 6 height 6
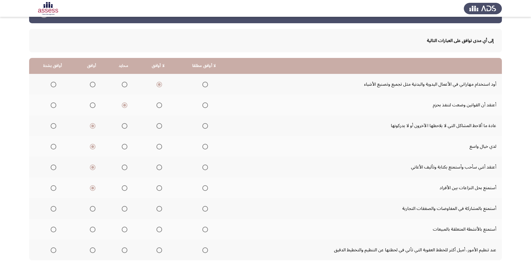
scroll to position [28, 0]
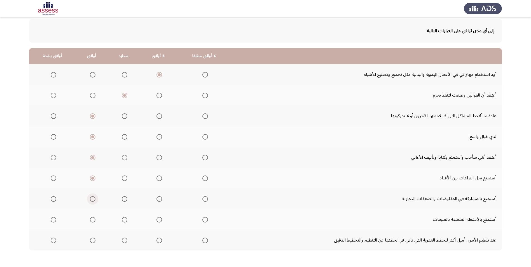
click at [92, 201] on span "Select an option" at bounding box center [93, 199] width 6 height 6
click at [92, 201] on input "Select an option" at bounding box center [93, 199] width 6 height 6
click at [124, 222] on span "Select an option" at bounding box center [125, 220] width 6 height 6
click at [124, 222] on input "Select an option" at bounding box center [125, 220] width 6 height 6
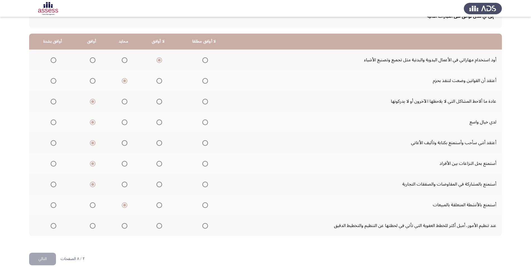
scroll to position [51, 0]
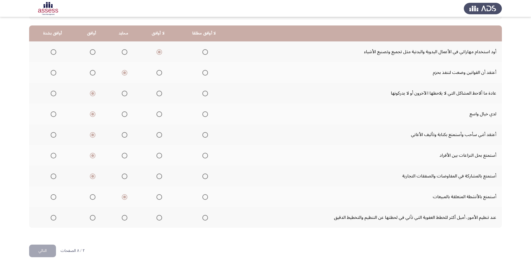
click at [160, 217] on th at bounding box center [158, 217] width 37 height 21
click at [157, 220] on span "Select an option" at bounding box center [160, 218] width 6 height 6
click at [157, 220] on input "Select an option" at bounding box center [160, 218] width 6 height 6
click at [315, 249] on html "Career Orientation Assessment التالي إلى أي مدى توافق على العبارات التالية لا أ…" at bounding box center [265, 108] width 531 height 318
click at [43, 251] on button "التالي" at bounding box center [42, 251] width 27 height 13
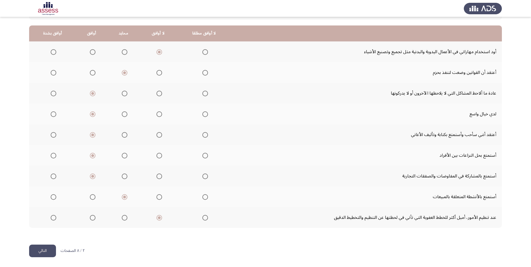
scroll to position [0, 0]
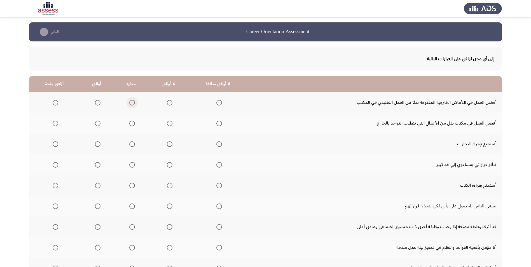
click at [131, 103] on span "Select an option" at bounding box center [132, 103] width 6 height 6
click at [131, 103] on input "Select an option" at bounding box center [132, 103] width 6 height 6
click at [133, 124] on span "Select an option" at bounding box center [132, 124] width 6 height 6
click at [133, 124] on input "Select an option" at bounding box center [132, 124] width 6 height 6
click at [93, 148] on mat-radio-group "Select an option" at bounding box center [97, 144] width 8 height 10
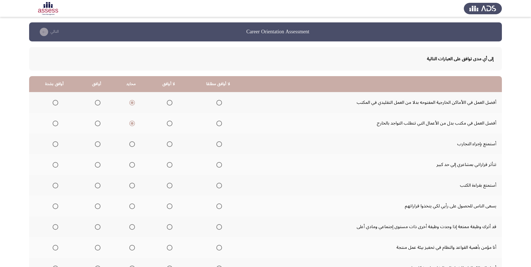
click at [97, 146] on span "Select an option" at bounding box center [98, 144] width 6 height 6
click at [97, 146] on input "Select an option" at bounding box center [98, 144] width 6 height 6
click at [171, 164] on th at bounding box center [168, 164] width 40 height 21
click at [167, 166] on span "Select an option" at bounding box center [170, 165] width 6 height 6
click at [167, 166] on input "Select an option" at bounding box center [170, 165] width 6 height 6
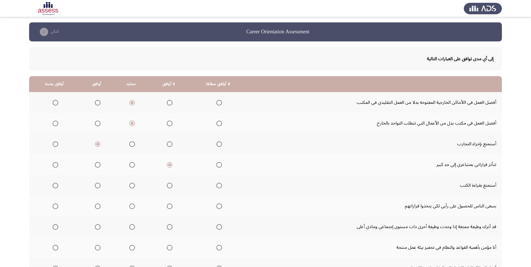
click at [130, 189] on mat-radio-group "Select an option" at bounding box center [131, 186] width 8 height 10
click at [129, 186] on span "Select an option" at bounding box center [132, 186] width 6 height 6
click at [129, 186] on input "Select an option" at bounding box center [132, 186] width 6 height 6
click at [95, 208] on span "Select an option" at bounding box center [98, 207] width 6 height 6
click at [95, 208] on input "Select an option" at bounding box center [98, 207] width 6 height 6
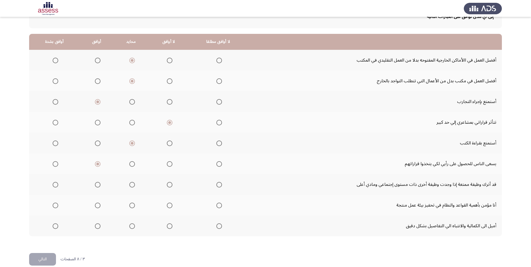
scroll to position [51, 0]
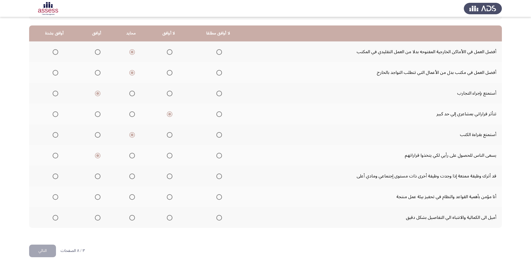
click at [130, 177] on span "Select an option" at bounding box center [132, 177] width 6 height 6
click at [130, 177] on input "Select an option" at bounding box center [132, 177] width 6 height 6
click at [97, 198] on span "Select an option" at bounding box center [98, 197] width 6 height 6
click at [97, 198] on input "Select an option" at bounding box center [98, 197] width 6 height 6
click at [130, 217] on span "Select an option" at bounding box center [132, 218] width 6 height 6
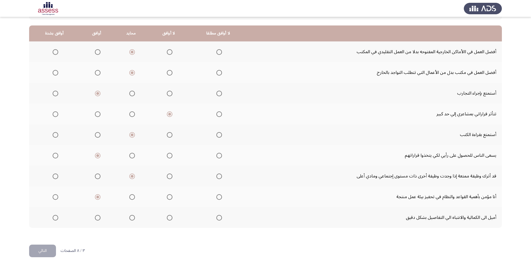
click at [130, 217] on input "Select an option" at bounding box center [132, 218] width 6 height 6
click at [49, 253] on button "التالي" at bounding box center [42, 251] width 27 height 13
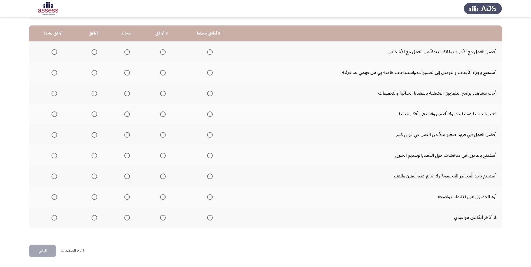
scroll to position [0, 0]
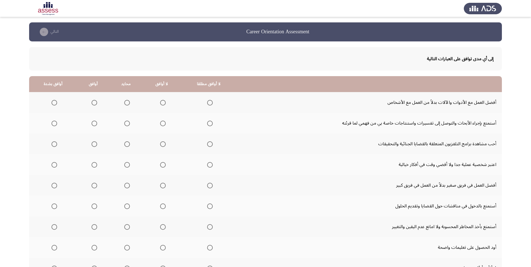
click at [162, 104] on span "Select an option" at bounding box center [163, 103] width 6 height 6
click at [162, 104] on input "Select an option" at bounding box center [163, 103] width 6 height 6
click at [93, 124] on span "Select an option" at bounding box center [95, 124] width 6 height 6
click at [93, 124] on input "Select an option" at bounding box center [95, 124] width 6 height 6
click at [92, 145] on span "Select an option" at bounding box center [95, 144] width 6 height 6
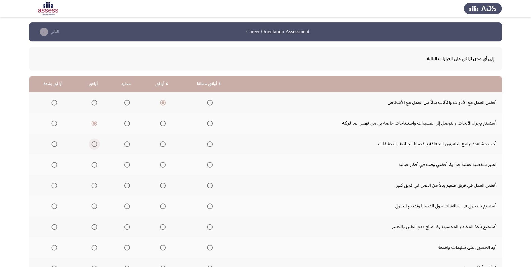
click at [92, 145] on input "Select an option" at bounding box center [95, 144] width 6 height 6
click at [125, 164] on span "Select an option" at bounding box center [127, 165] width 6 height 6
click at [125, 164] on input "Select an option" at bounding box center [127, 165] width 6 height 6
click at [129, 185] on th at bounding box center [126, 185] width 33 height 21
click at [128, 185] on span "Select an option" at bounding box center [127, 186] width 6 height 6
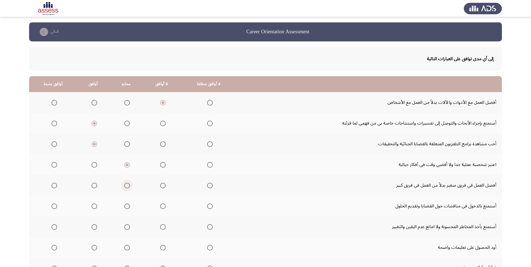
click at [128, 185] on input "Select an option" at bounding box center [127, 186] width 6 height 6
click at [95, 208] on span "Select an option" at bounding box center [95, 207] width 6 height 6
click at [95, 208] on input "Select an option" at bounding box center [95, 207] width 6 height 6
click at [96, 227] on span "Select an option" at bounding box center [95, 227] width 6 height 6
click at [96, 227] on input "Select an option" at bounding box center [95, 227] width 6 height 6
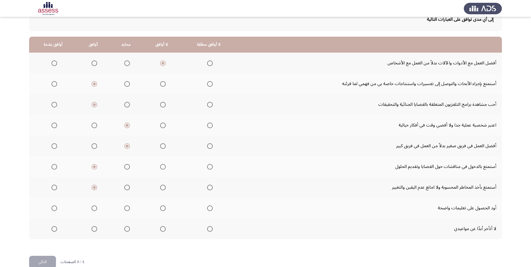
scroll to position [51, 0]
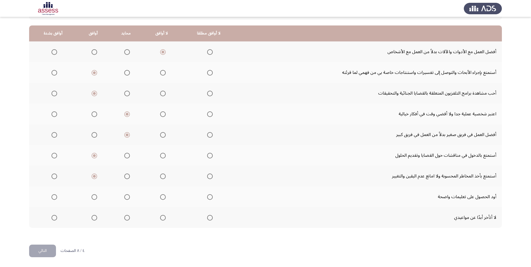
click at [164, 197] on th at bounding box center [162, 197] width 38 height 21
click at [162, 198] on span "Select an option" at bounding box center [163, 197] width 6 height 6
click at [162, 198] on input "Select an option" at bounding box center [163, 197] width 6 height 6
click at [93, 219] on span "Select an option" at bounding box center [95, 218] width 6 height 6
click at [93, 219] on input "Select an option" at bounding box center [95, 218] width 6 height 6
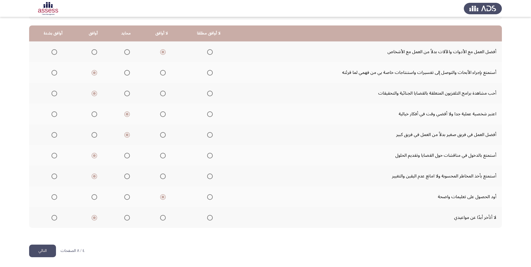
click at [53, 249] on button "التالي" at bounding box center [42, 251] width 27 height 13
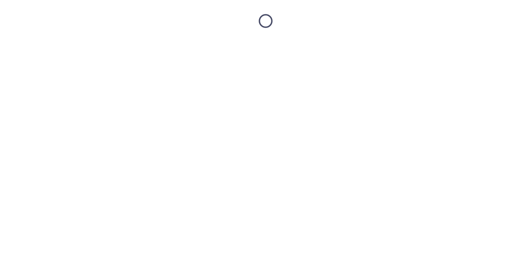
scroll to position [0, 0]
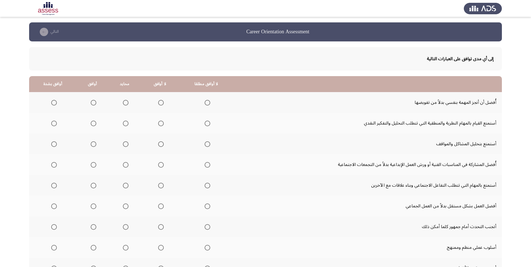
click at [124, 106] on mat-radio-group "Select an option" at bounding box center [125, 103] width 8 height 10
click at [124, 105] on span "Select an option" at bounding box center [126, 103] width 6 height 6
click at [124, 105] on input "Select an option" at bounding box center [126, 103] width 6 height 6
click at [94, 125] on span "Select an option" at bounding box center [94, 124] width 6 height 6
click at [94, 125] on input "Select an option" at bounding box center [94, 124] width 6 height 6
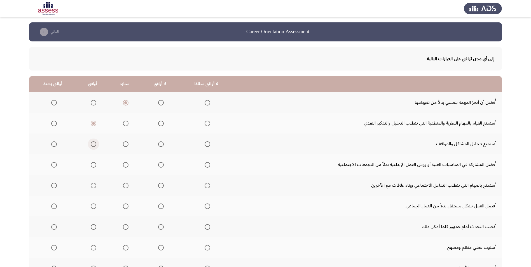
click at [93, 145] on span "Select an option" at bounding box center [94, 144] width 6 height 6
click at [93, 145] on input "Select an option" at bounding box center [94, 144] width 6 height 6
click at [126, 163] on span "Select an option" at bounding box center [126, 165] width 6 height 6
click at [126, 163] on input "Select an option" at bounding box center [126, 165] width 6 height 6
click at [123, 187] on span "Select an option" at bounding box center [126, 186] width 6 height 6
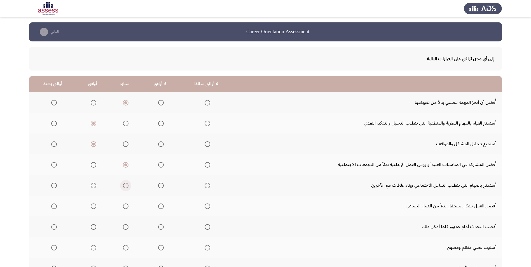
click at [123, 187] on input "Select an option" at bounding box center [126, 186] width 6 height 6
click at [160, 208] on span "Select an option" at bounding box center [161, 207] width 6 height 6
click at [160, 208] on input "Select an option" at bounding box center [161, 207] width 6 height 6
click at [159, 222] on th at bounding box center [160, 227] width 38 height 21
click at [121, 227] on label "Select an option" at bounding box center [125, 227] width 8 height 6
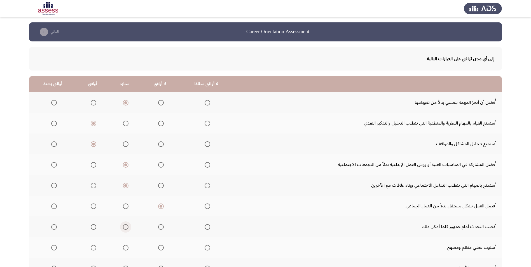
click at [123, 227] on input "Select an option" at bounding box center [126, 227] width 6 height 6
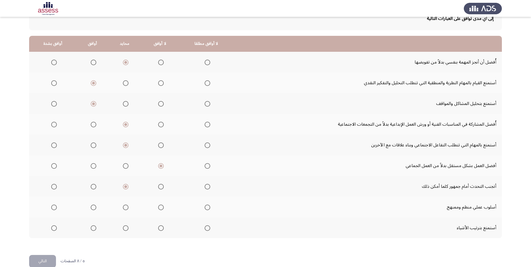
scroll to position [51, 0]
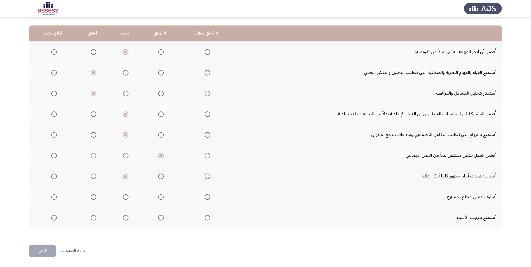
click at [91, 200] on span "Select an option" at bounding box center [94, 197] width 6 height 6
click at [91, 200] on input "Select an option" at bounding box center [94, 197] width 6 height 6
click at [94, 220] on span "Select an option" at bounding box center [94, 218] width 6 height 6
click at [94, 220] on input "Select an option" at bounding box center [94, 218] width 6 height 6
click at [54, 245] on button "التالي" at bounding box center [42, 251] width 27 height 13
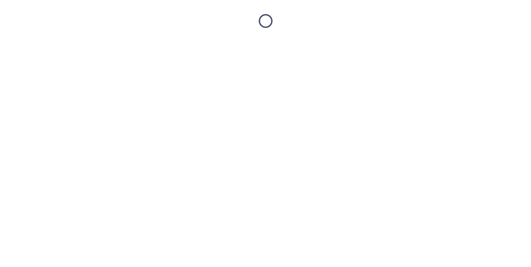
scroll to position [0, 0]
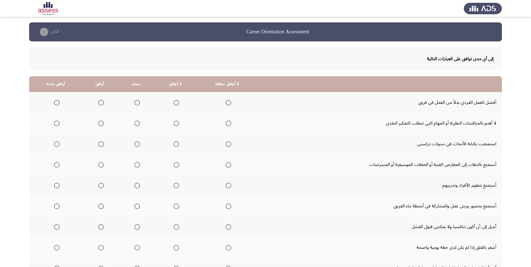
click at [174, 103] on span "Select an option" at bounding box center [177, 103] width 6 height 6
click at [174, 103] on input "Select an option" at bounding box center [177, 103] width 6 height 6
click at [174, 124] on span "Select an option" at bounding box center [177, 124] width 6 height 6
click at [174, 124] on input "Select an option" at bounding box center [177, 124] width 6 height 6
click at [135, 146] on span "Select an option" at bounding box center [137, 144] width 6 height 6
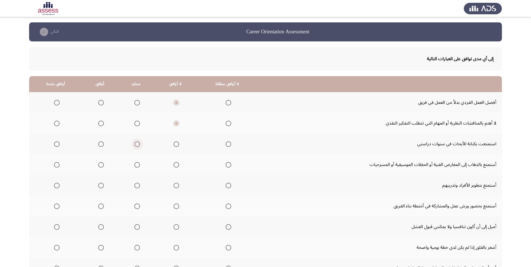
click at [135, 146] on input "Select an option" at bounding box center [137, 144] width 6 height 6
click at [135, 166] on span "Select an option" at bounding box center [137, 165] width 6 height 6
click at [135, 166] on input "Select an option" at bounding box center [137, 165] width 6 height 6
click at [98, 184] on span "Select an option" at bounding box center [101, 186] width 6 height 6
click at [98, 184] on input "Select an option" at bounding box center [101, 186] width 6 height 6
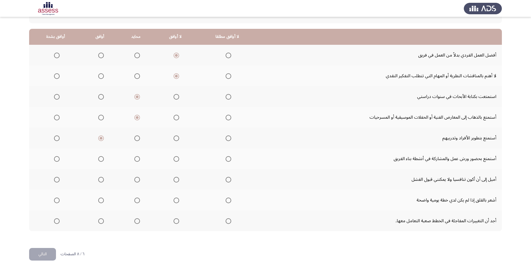
scroll to position [51, 0]
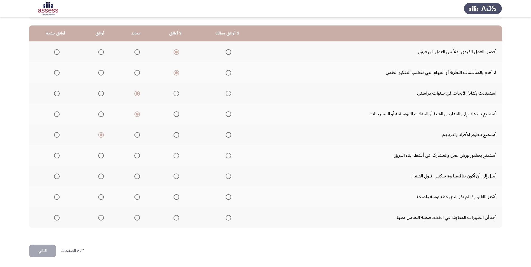
click at [136, 157] on span "Select an option" at bounding box center [137, 156] width 6 height 6
click at [136, 157] on input "Select an option" at bounding box center [137, 156] width 6 height 6
click at [99, 176] on span "Select an option" at bounding box center [101, 177] width 6 height 6
click at [99, 176] on input "Select an option" at bounding box center [101, 177] width 6 height 6
click at [102, 198] on span "Select an option" at bounding box center [101, 197] width 6 height 6
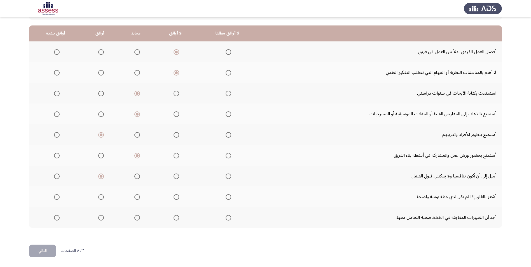
click at [102, 198] on input "Select an option" at bounding box center [101, 197] width 6 height 6
click at [100, 198] on span "Select an option" at bounding box center [101, 197] width 3 height 3
click at [100, 198] on input "Select an option" at bounding box center [101, 197] width 6 height 6
click at [174, 220] on span "Select an option" at bounding box center [177, 218] width 6 height 6
click at [174, 220] on input "Select an option" at bounding box center [177, 218] width 6 height 6
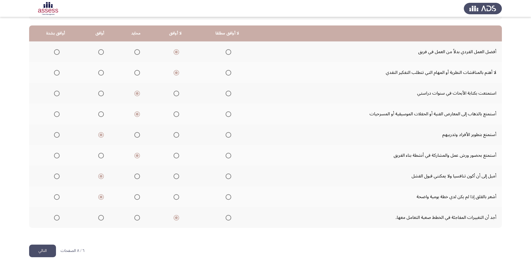
click at [43, 252] on button "التالي" at bounding box center [42, 251] width 27 height 13
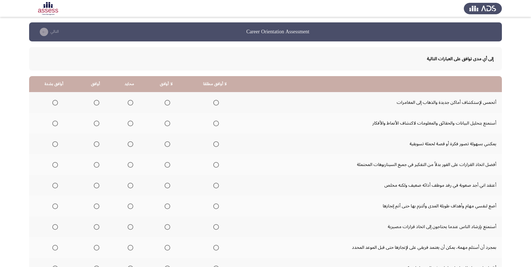
click at [95, 104] on span "Select an option" at bounding box center [97, 103] width 6 height 6
click at [95, 104] on input "Select an option" at bounding box center [97, 103] width 6 height 6
click at [98, 116] on th at bounding box center [95, 123] width 33 height 21
drag, startPoint x: 97, startPoint y: 120, endPoint x: 96, endPoint y: 123, distance: 3.1
click at [97, 121] on mat-radio-button "Select an option" at bounding box center [96, 123] width 8 height 6
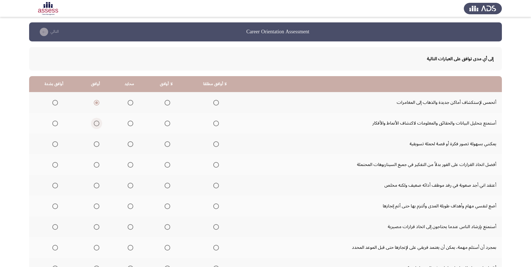
click at [94, 123] on span "Select an option" at bounding box center [97, 124] width 6 height 6
click at [94, 123] on input "Select an option" at bounding box center [97, 124] width 6 height 6
click at [131, 144] on span "Select an option" at bounding box center [131, 144] width 0 height 0
click at [129, 144] on input "Select an option" at bounding box center [131, 144] width 6 height 6
click at [128, 165] on span "Select an option" at bounding box center [131, 165] width 6 height 6
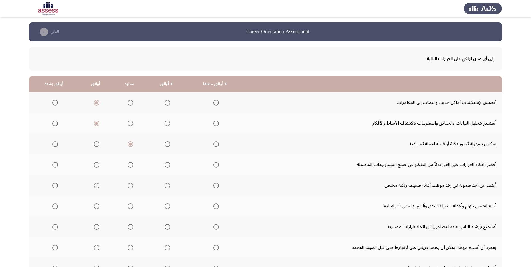
click at [128, 165] on input "Select an option" at bounding box center [131, 165] width 6 height 6
click at [167, 165] on span "Select an option" at bounding box center [168, 165] width 6 height 6
click at [167, 165] on input "Select an option" at bounding box center [168, 165] width 6 height 6
click at [129, 186] on span "Select an option" at bounding box center [131, 186] width 6 height 6
click at [129, 186] on input "Select an option" at bounding box center [131, 186] width 6 height 6
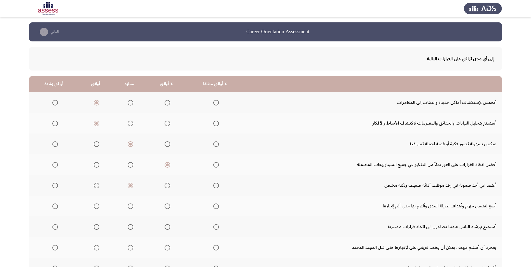
click at [96, 206] on span "Select an option" at bounding box center [97, 207] width 6 height 6
click at [96, 206] on input "Select an option" at bounding box center [97, 207] width 6 height 6
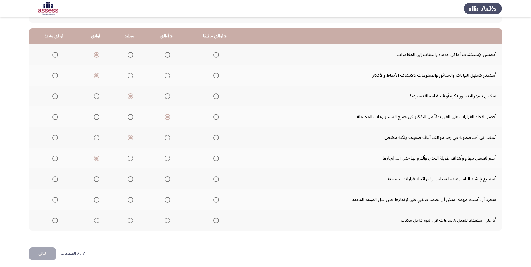
scroll to position [51, 0]
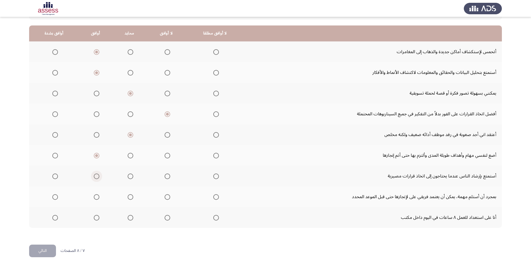
click at [94, 178] on span "Select an option" at bounding box center [97, 177] width 6 height 6
click at [94, 178] on input "Select an option" at bounding box center [97, 177] width 6 height 6
click at [94, 197] on span "Select an option" at bounding box center [97, 197] width 6 height 6
click at [94, 197] on input "Select an option" at bounding box center [97, 197] width 6 height 6
click at [129, 218] on span "Select an option" at bounding box center [131, 218] width 6 height 6
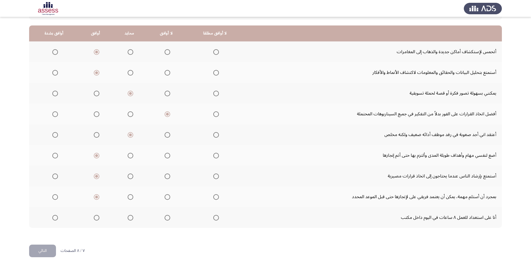
click at [129, 218] on input "Select an option" at bounding box center [131, 218] width 6 height 6
click at [46, 251] on button "التالي" at bounding box center [42, 251] width 27 height 13
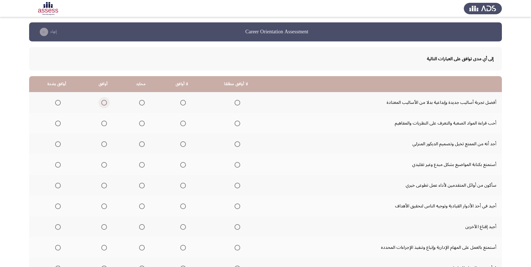
click at [102, 103] on span "Select an option" at bounding box center [104, 103] width 6 height 6
click at [102, 103] on input "Select an option" at bounding box center [104, 103] width 6 height 6
click at [99, 122] on label "Select an option" at bounding box center [103, 124] width 8 height 6
click at [101, 122] on input "Select an option" at bounding box center [104, 124] width 6 height 6
click at [140, 144] on span "Select an option" at bounding box center [142, 144] width 6 height 6
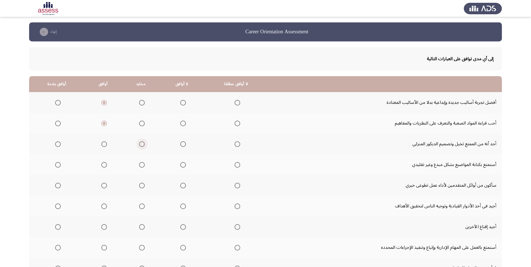
click at [140, 144] on input "Select an option" at bounding box center [142, 144] width 6 height 6
click at [140, 164] on span "Select an option" at bounding box center [142, 165] width 6 height 6
click at [140, 164] on input "Select an option" at bounding box center [142, 165] width 6 height 6
click at [105, 184] on span "Select an option" at bounding box center [104, 186] width 6 height 6
click at [105, 184] on input "Select an option" at bounding box center [104, 186] width 6 height 6
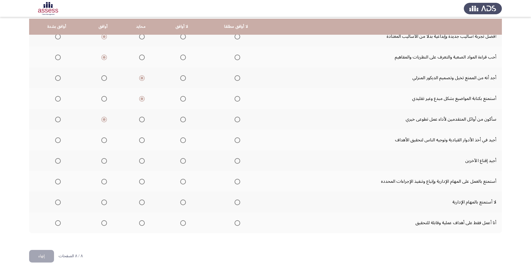
scroll to position [71, 0]
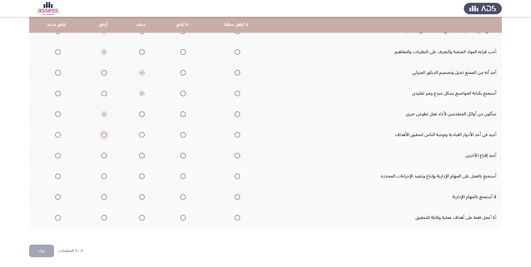
click at [102, 134] on span "Select an option" at bounding box center [104, 135] width 6 height 6
click at [102, 134] on input "Select an option" at bounding box center [104, 135] width 6 height 6
click at [104, 156] on span "Select an option" at bounding box center [104, 156] width 6 height 6
click at [104, 156] on input "Select an option" at bounding box center [104, 156] width 6 height 6
click at [181, 177] on span "Select an option" at bounding box center [183, 177] width 6 height 6
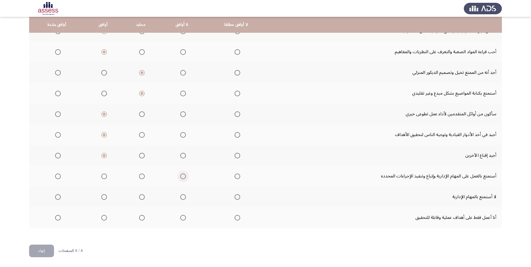
click at [181, 177] on input "Select an option" at bounding box center [183, 177] width 6 height 6
click at [140, 176] on span "Select an option" at bounding box center [142, 177] width 6 height 6
click at [140, 176] on input "Select an option" at bounding box center [142, 177] width 6 height 6
click at [137, 198] on label "Select an option" at bounding box center [141, 197] width 8 height 6
click at [139, 198] on input "Select an option" at bounding box center [142, 197] width 6 height 6
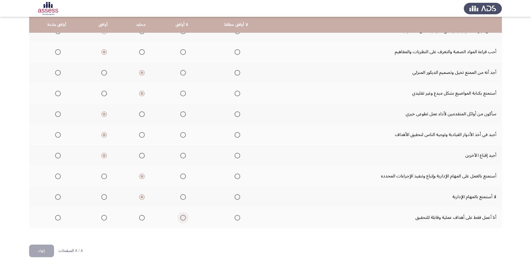
click at [182, 219] on span "Select an option" at bounding box center [183, 218] width 6 height 6
click at [182, 219] on input "Select an option" at bounding box center [183, 218] width 6 height 6
click at [42, 254] on button "إنهاء" at bounding box center [41, 251] width 25 height 13
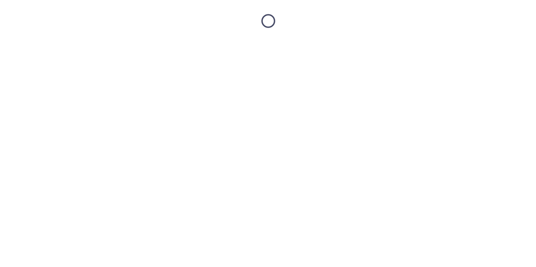
scroll to position [0, 0]
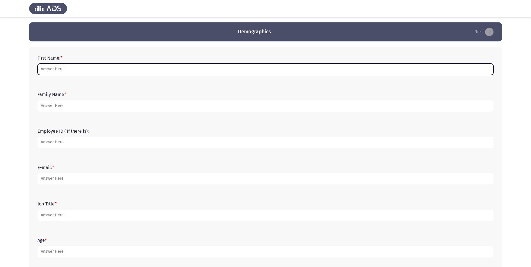
click at [61, 68] on input "First Name: *" at bounding box center [266, 69] width 456 height 11
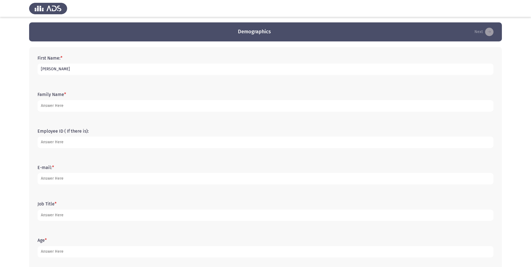
type input "[PERSON_NAME]"
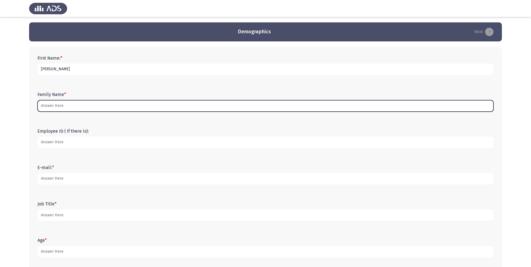
click at [65, 109] on input "Family Name *" at bounding box center [266, 105] width 456 height 11
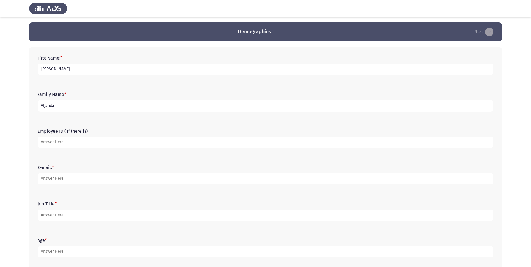
type input "Aljandal"
click at [79, 143] on input "Employee ID ( If there is):" at bounding box center [266, 142] width 456 height 11
type input "15344"
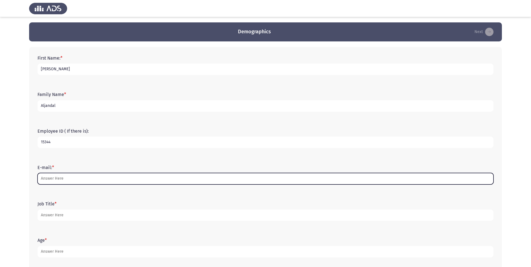
click at [64, 178] on input "E-mail: *" at bounding box center [266, 178] width 456 height 11
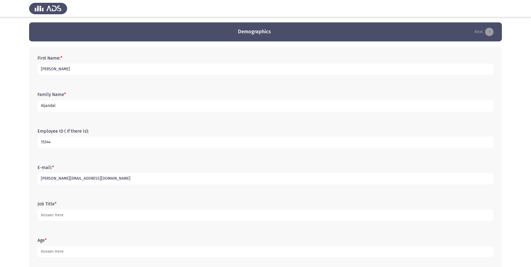
type input "[PERSON_NAME][EMAIL_ADDRESS][DOMAIN_NAME]"
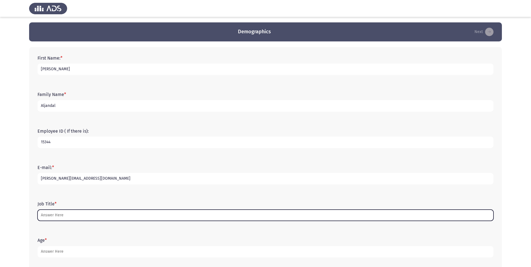
click at [73, 213] on input "Job Title *" at bounding box center [266, 215] width 456 height 11
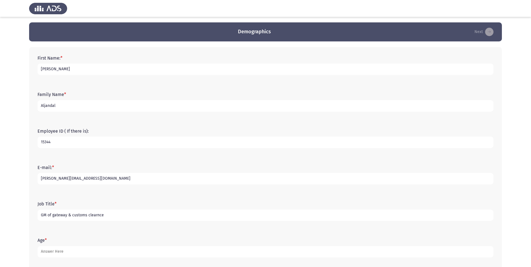
drag, startPoint x: 105, startPoint y: 216, endPoint x: 89, endPoint y: 217, distance: 16.6
click at [89, 217] on input "GM of gateway & customs clearnce" at bounding box center [266, 215] width 456 height 11
click at [105, 216] on input "GM of gateway & customs clearnce" at bounding box center [266, 215] width 456 height 11
drag, startPoint x: 108, startPoint y: 215, endPoint x: 87, endPoint y: 215, distance: 21.6
click at [87, 215] on input "GM of gateway & customs clearnce" at bounding box center [266, 215] width 456 height 11
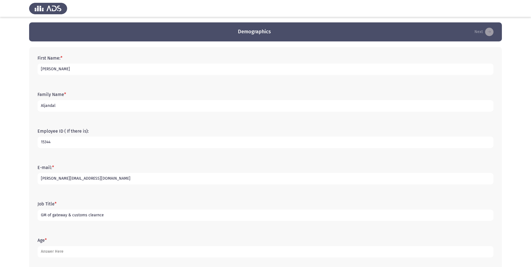
click at [119, 215] on input "GM of gateway & customs clearnce" at bounding box center [266, 215] width 456 height 11
click at [114, 212] on input "GM of gateway & customs clearance" at bounding box center [266, 215] width 456 height 11
type input "GM of gateway & customs clearance"
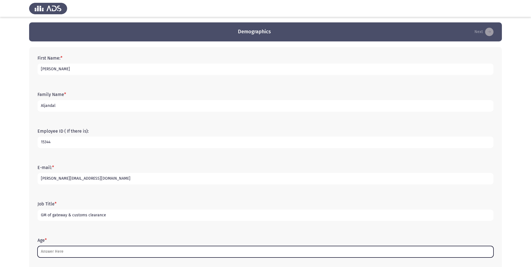
click at [100, 250] on input "Age *" at bounding box center [266, 251] width 456 height 11
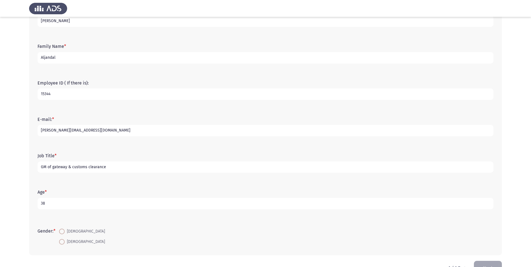
scroll to position [64, 0]
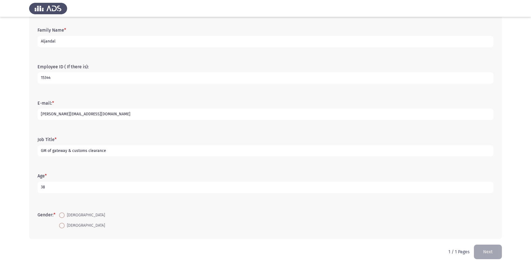
type input "38"
click at [61, 215] on span at bounding box center [62, 216] width 6 height 6
click at [61, 215] on input "[DEMOGRAPHIC_DATA]" at bounding box center [62, 216] width 6 height 6
radio input "true"
click at [493, 252] on button "Next" at bounding box center [488, 252] width 28 height 14
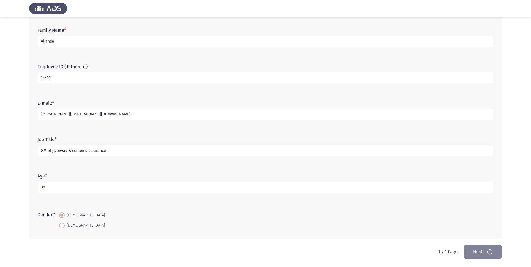
scroll to position [0, 0]
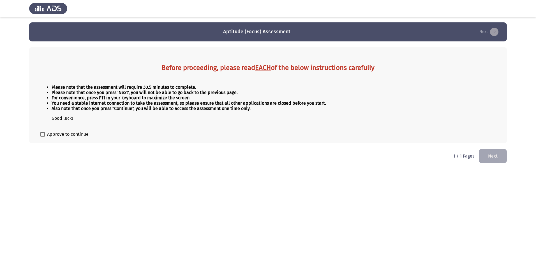
click at [44, 136] on span at bounding box center [42, 134] width 4 height 4
click at [43, 137] on input "Approve to continue" at bounding box center [42, 137] width 0 height 0
checkbox input "true"
click at [484, 155] on button "Next" at bounding box center [493, 156] width 28 height 14
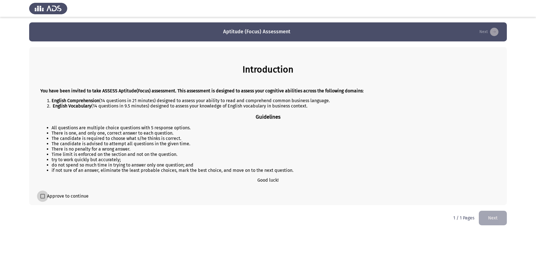
click at [42, 197] on span at bounding box center [42, 196] width 4 height 4
click at [42, 199] on input "Approve to continue" at bounding box center [42, 199] width 0 height 0
checkbox input "true"
click at [503, 221] on button "Next" at bounding box center [493, 218] width 28 height 14
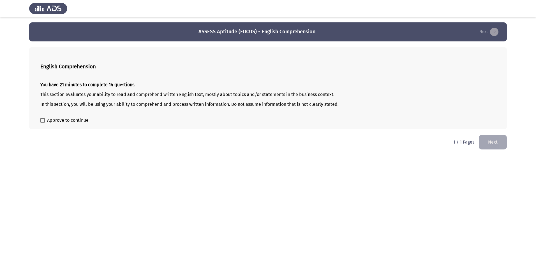
click at [43, 119] on span at bounding box center [42, 120] width 4 height 4
click at [43, 123] on input "Approve to continue" at bounding box center [42, 123] width 0 height 0
checkbox input "true"
click at [502, 141] on button "Next" at bounding box center [493, 142] width 28 height 14
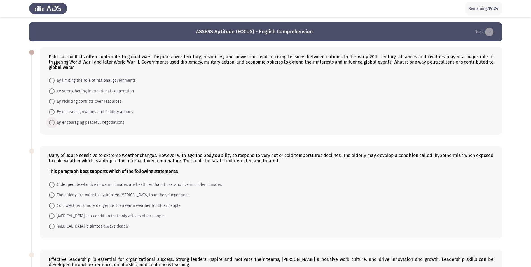
click at [55, 121] on span "By encouraging peaceful negotiations" at bounding box center [90, 122] width 70 height 7
click at [55, 121] on input "By encouraging peaceful negotiations" at bounding box center [52, 123] width 6 height 6
radio input "true"
click at [53, 196] on span at bounding box center [52, 195] width 6 height 6
click at [53, 196] on input "The elderly are more likely to have [MEDICAL_DATA] than the younger ones" at bounding box center [52, 195] width 6 height 6
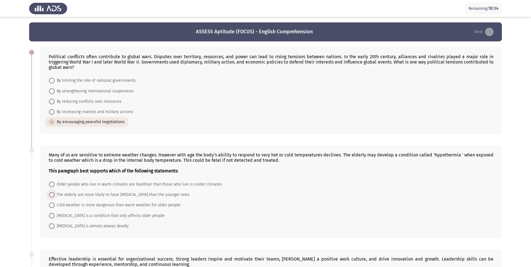
radio input "true"
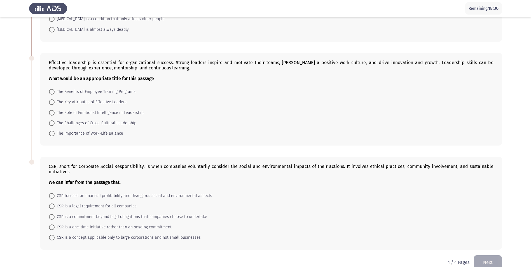
scroll to position [207, 0]
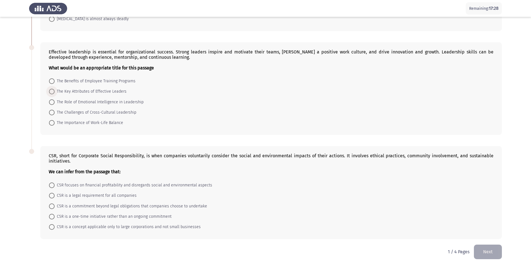
click at [51, 92] on span at bounding box center [52, 92] width 6 height 6
click at [51, 92] on input "The Key Attributes of Effective Leaders" at bounding box center [52, 92] width 6 height 6
radio input "true"
click at [55, 194] on span "CSR is a legal requirement for all companies" at bounding box center [96, 195] width 82 height 7
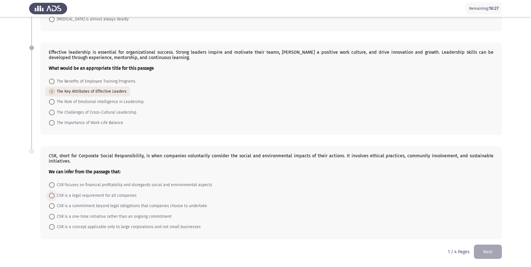
click at [55, 194] on input "CSR is a legal requirement for all companies" at bounding box center [52, 196] width 6 height 6
radio input "true"
click at [486, 257] on button "Next" at bounding box center [488, 252] width 28 height 14
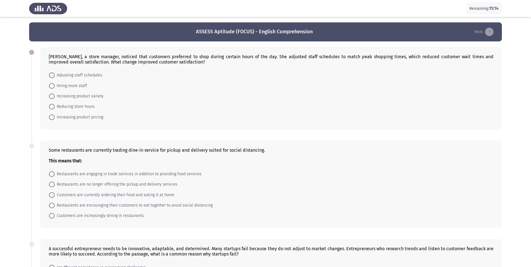
click at [54, 75] on span at bounding box center [52, 76] width 6 height 6
click at [54, 75] on input "Adjusting staff schedules" at bounding box center [52, 76] width 6 height 6
radio input "true"
click at [52, 194] on span at bounding box center [52, 195] width 6 height 6
click at [52, 194] on input "Customers are currently ordering their food and eating it at home" at bounding box center [52, 195] width 6 height 6
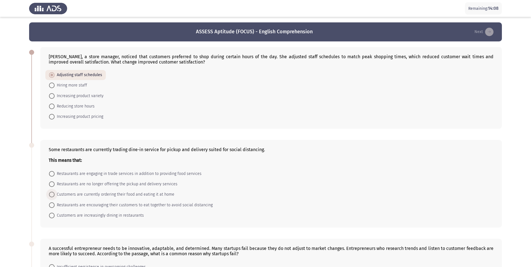
radio input "true"
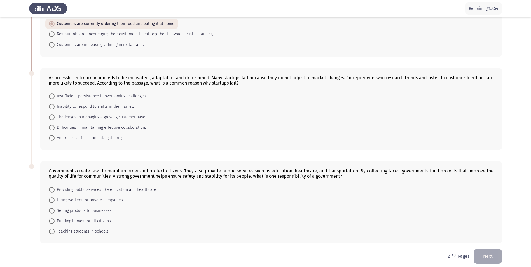
scroll to position [175, 0]
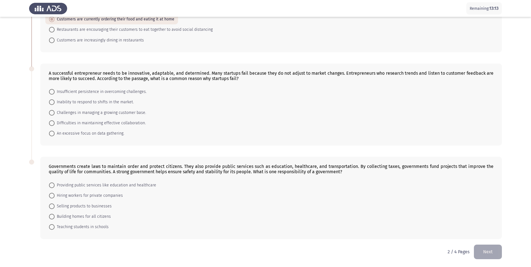
click at [54, 101] on span at bounding box center [52, 102] width 6 height 6
click at [54, 101] on input "Inability to respond to shifts in the market." at bounding box center [52, 102] width 6 height 6
radio input "true"
click at [52, 186] on span at bounding box center [52, 185] width 6 height 6
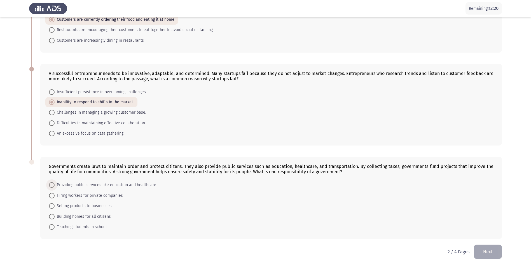
click at [52, 186] on input "Providing public services like education and healthcare" at bounding box center [52, 185] width 6 height 6
radio input "true"
click at [498, 248] on button "Next" at bounding box center [488, 252] width 28 height 14
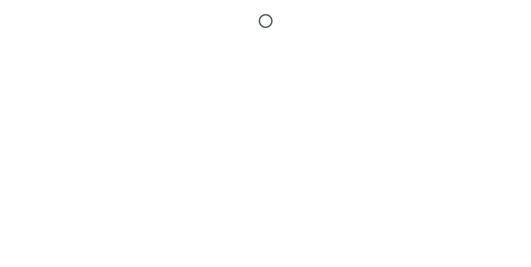
scroll to position [0, 0]
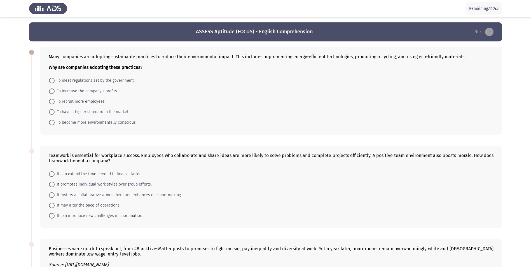
click at [52, 113] on span at bounding box center [52, 112] width 6 height 6
click at [52, 113] on input "To have a higher standard in the market" at bounding box center [52, 112] width 6 height 6
radio input "true"
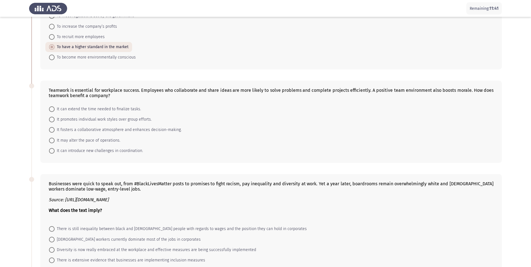
scroll to position [56, 0]
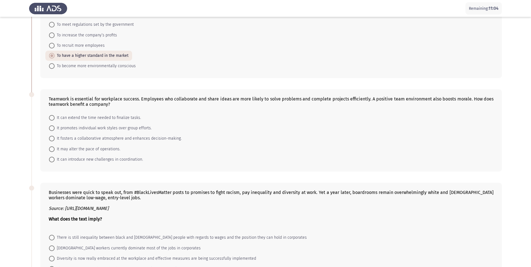
click at [53, 137] on span at bounding box center [52, 139] width 6 height 6
click at [53, 137] on input "It fosters a collaborative atmosphere and enhances decision-making." at bounding box center [52, 139] width 6 height 6
radio input "true"
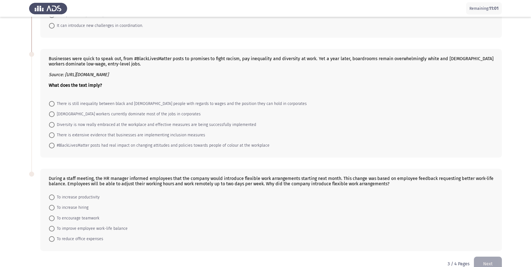
scroll to position [202, 0]
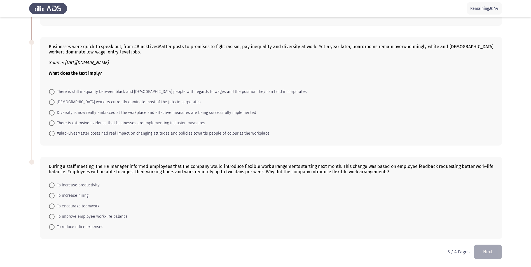
click at [51, 92] on span at bounding box center [52, 92] width 6 height 6
click at [51, 92] on input "There is still inequality between black and [DEMOGRAPHIC_DATA] people with rega…" at bounding box center [52, 92] width 6 height 6
radio input "true"
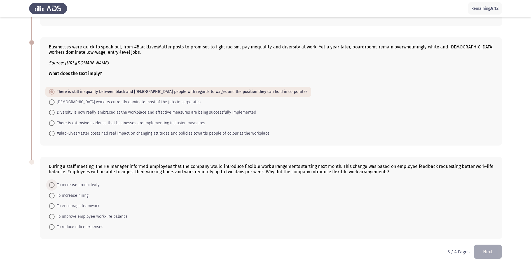
click at [54, 186] on span at bounding box center [52, 185] width 6 height 6
click at [54, 186] on input "To increase productivity" at bounding box center [52, 185] width 6 height 6
radio input "true"
click at [488, 251] on button "Next" at bounding box center [488, 252] width 28 height 14
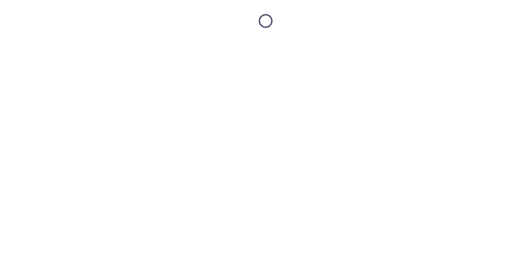
scroll to position [0, 0]
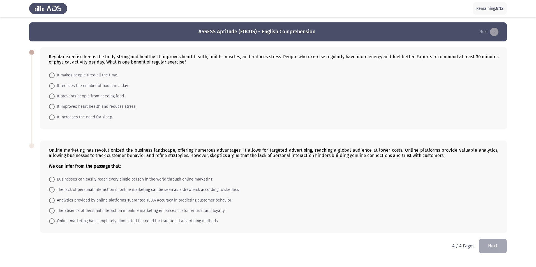
click at [50, 105] on span at bounding box center [52, 107] width 6 height 6
click at [50, 105] on input "It improves heart health and reduces stress." at bounding box center [52, 107] width 6 height 6
radio input "true"
click at [59, 179] on span "Businesses can easily reach every single person in the world through online mar…" at bounding box center [134, 179] width 158 height 7
click at [55, 179] on input "Businesses can easily reach every single person in the world through online mar…" at bounding box center [52, 180] width 6 height 6
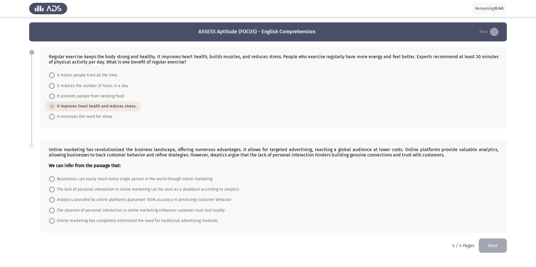
radio input "true"
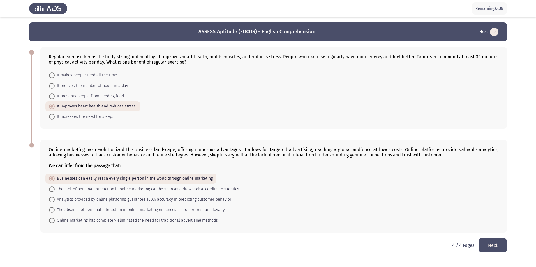
click at [498, 247] on button "Next" at bounding box center [493, 245] width 28 height 14
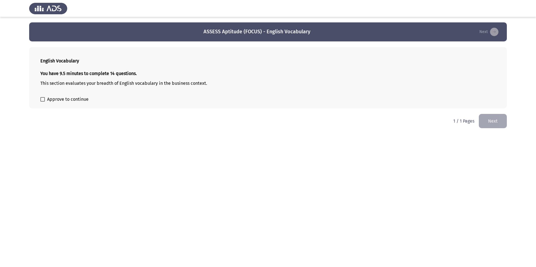
click at [43, 101] on span at bounding box center [42, 99] width 4 height 4
click at [43, 102] on input "Approve to continue" at bounding box center [42, 102] width 0 height 0
checkbox input "true"
click at [498, 120] on button "Next" at bounding box center [493, 121] width 28 height 14
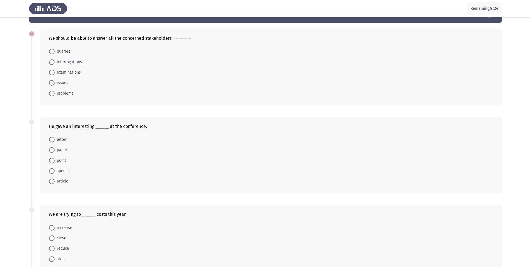
scroll to position [28, 0]
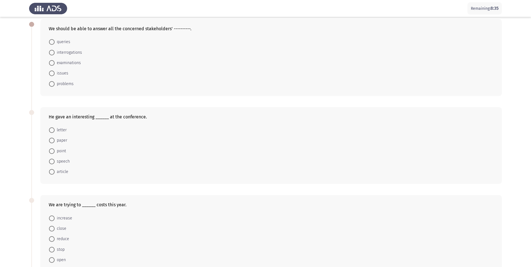
click at [51, 43] on span at bounding box center [52, 42] width 6 height 6
click at [51, 43] on input "queries" at bounding box center [52, 42] width 6 height 6
radio input "true"
click at [52, 162] on span at bounding box center [52, 162] width 6 height 6
click at [52, 162] on input "speech" at bounding box center [52, 162] width 6 height 6
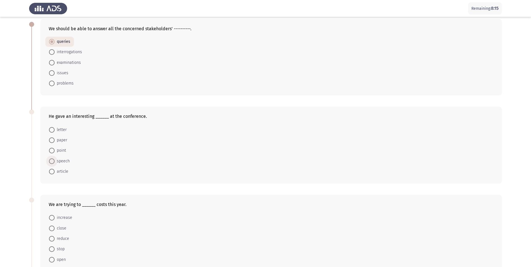
radio input "true"
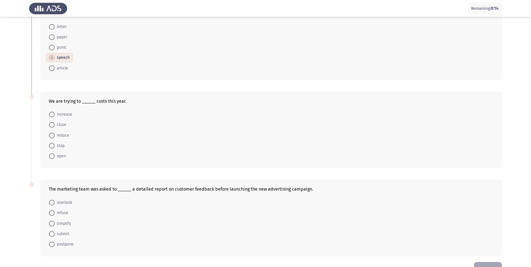
scroll to position [140, 0]
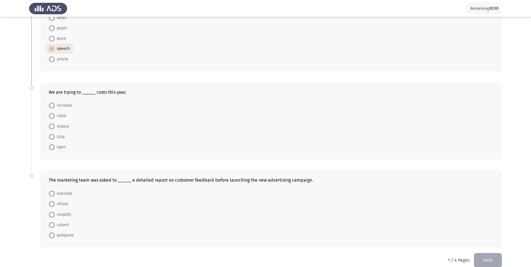
click at [53, 125] on span at bounding box center [52, 127] width 6 height 6
click at [53, 125] on input "reduce" at bounding box center [52, 127] width 6 height 6
radio input "true"
click at [52, 224] on span at bounding box center [52, 225] width 6 height 6
click at [52, 224] on input "submit" at bounding box center [52, 225] width 6 height 6
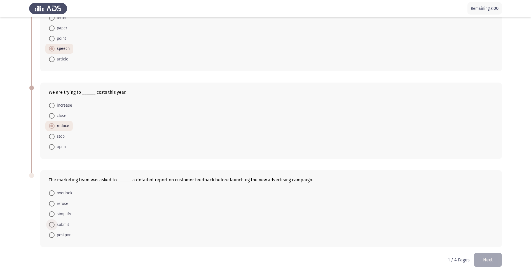
radio input "true"
click at [495, 256] on button "Next" at bounding box center [488, 260] width 28 height 14
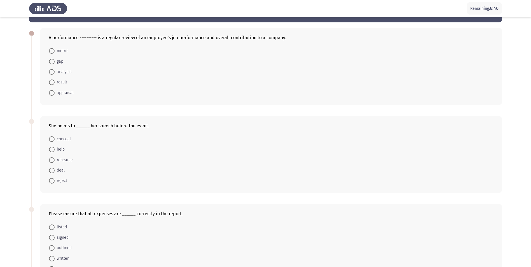
scroll to position [28, 0]
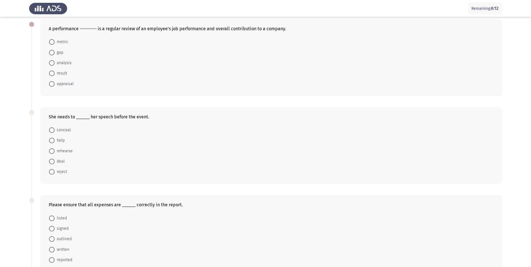
click at [53, 83] on span at bounding box center [52, 84] width 6 height 6
click at [53, 83] on input "appraisal" at bounding box center [52, 84] width 6 height 6
radio input "true"
click at [53, 151] on span at bounding box center [52, 151] width 6 height 6
click at [53, 151] on input "rehearse" at bounding box center [52, 151] width 6 height 6
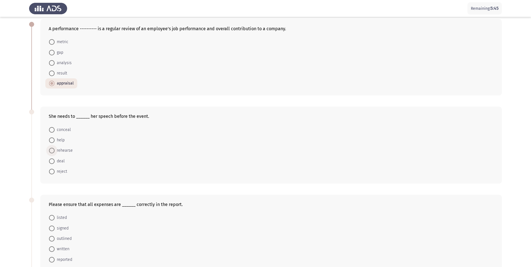
radio input "true"
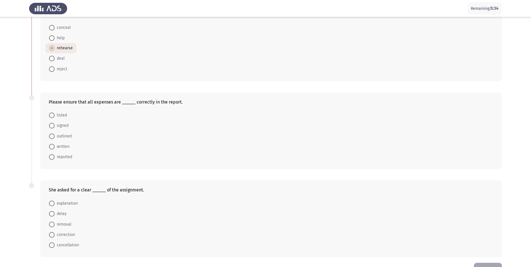
scroll to position [140, 0]
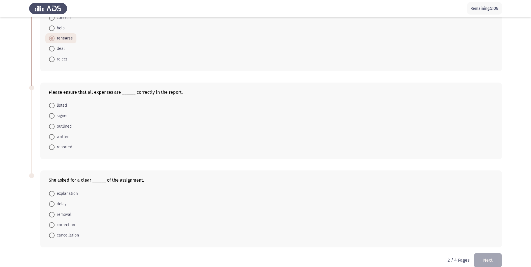
click at [52, 147] on span at bounding box center [52, 148] width 6 height 6
click at [52, 147] on input "reported" at bounding box center [52, 148] width 6 height 6
radio input "true"
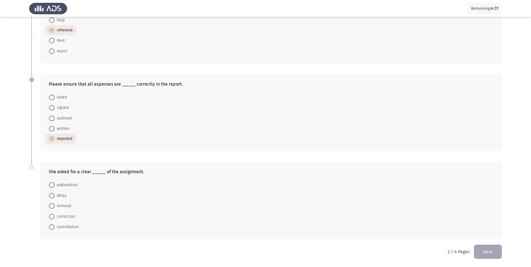
click at [52, 185] on span at bounding box center [52, 185] width 6 height 6
click at [52, 185] on input "explanation" at bounding box center [52, 185] width 6 height 6
radio input "true"
click at [493, 255] on button "Next" at bounding box center [488, 252] width 28 height 14
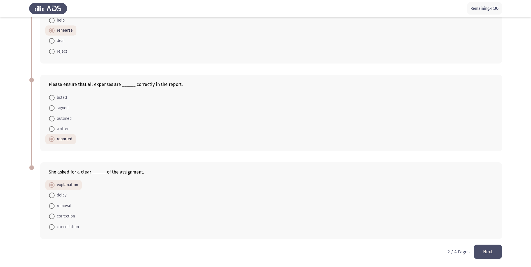
scroll to position [0, 0]
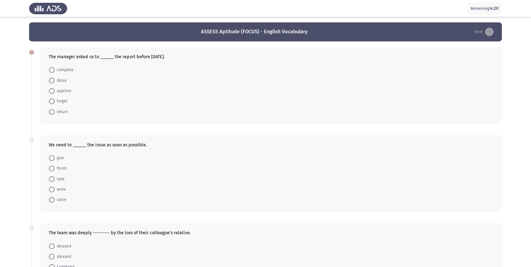
click at [53, 70] on span at bounding box center [52, 70] width 6 height 6
click at [53, 70] on input "complete" at bounding box center [52, 70] width 6 height 6
radio input "true"
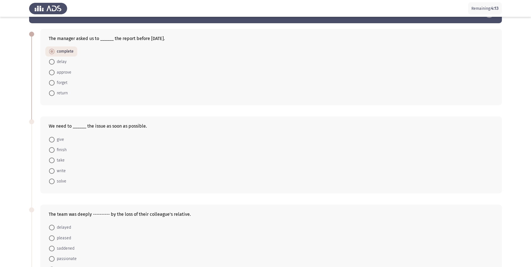
scroll to position [28, 0]
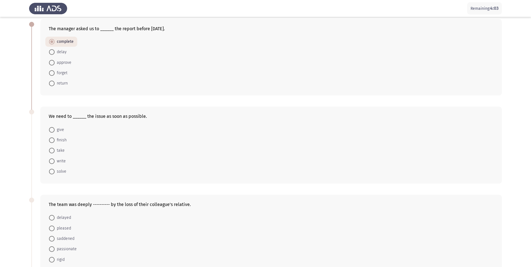
click at [54, 172] on span at bounding box center [52, 172] width 6 height 6
click at [54, 172] on input "solve" at bounding box center [52, 172] width 6 height 6
radio input "true"
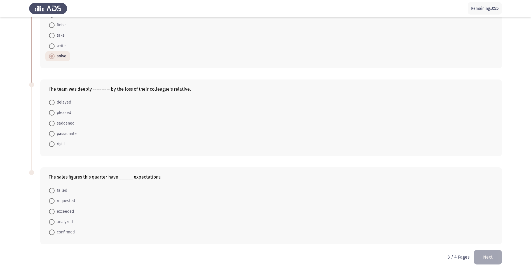
scroll to position [148, 0]
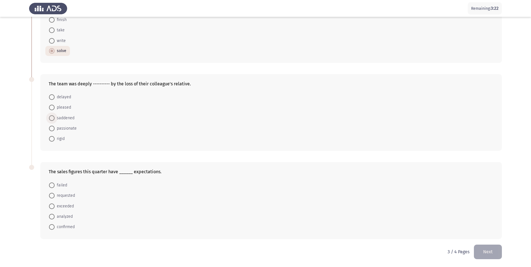
click at [52, 118] on span at bounding box center [52, 118] width 6 height 6
click at [52, 118] on input "saddened" at bounding box center [52, 118] width 6 height 6
radio input "true"
click at [52, 208] on span at bounding box center [52, 206] width 6 height 6
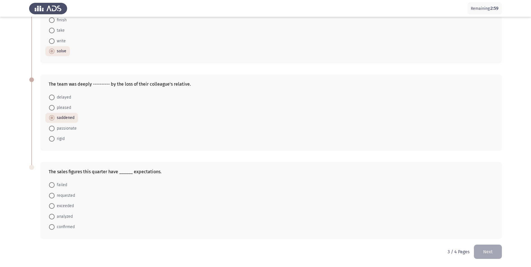
click at [52, 208] on input "exceeded" at bounding box center [52, 206] width 6 height 6
radio input "true"
click at [493, 249] on button "Next" at bounding box center [488, 252] width 28 height 14
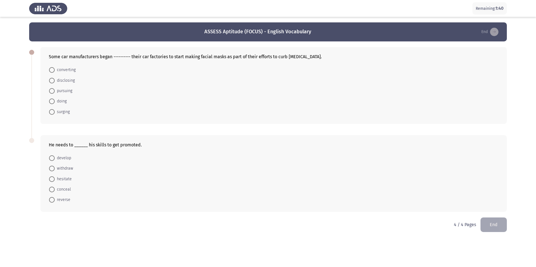
click at [54, 157] on span at bounding box center [52, 158] width 6 height 6
click at [54, 157] on input "develop" at bounding box center [52, 158] width 6 height 6
radio input "true"
click at [54, 69] on span at bounding box center [52, 70] width 6 height 6
click at [54, 69] on input "converting" at bounding box center [52, 70] width 6 height 6
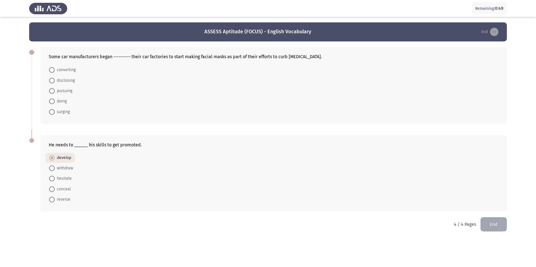
radio input "true"
click at [492, 225] on button "End" at bounding box center [493, 224] width 26 height 14
